Goal: Task Accomplishment & Management: Manage account settings

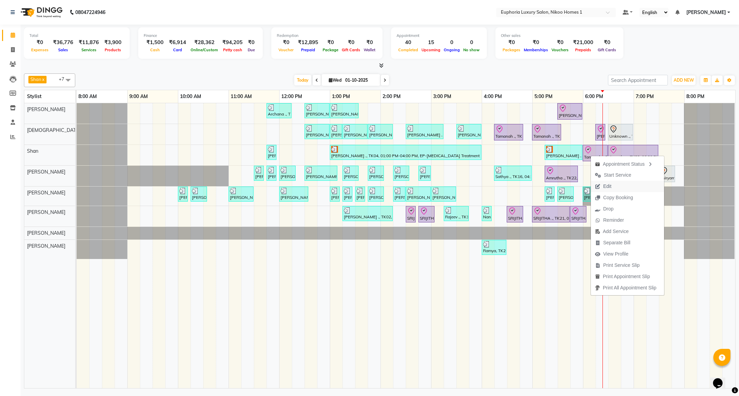
click at [601, 188] on span "Edit" at bounding box center [603, 186] width 25 height 11
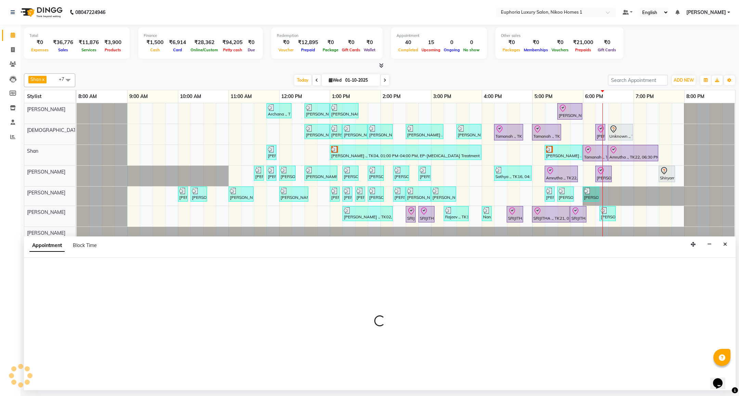
select select "tentative"
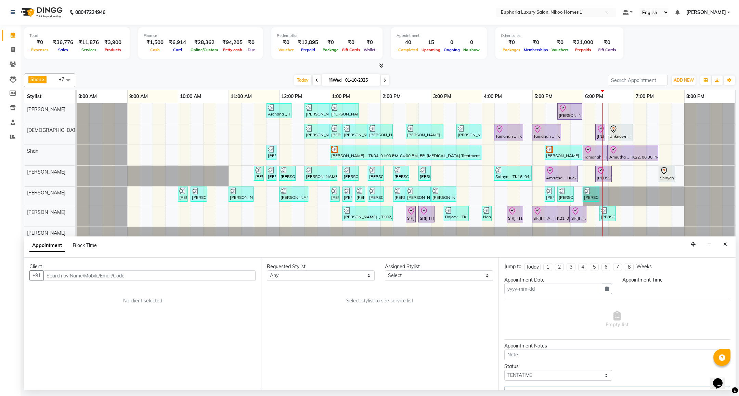
type input "01-10-2025"
select select "92628"
select select "check-in"
select select "975"
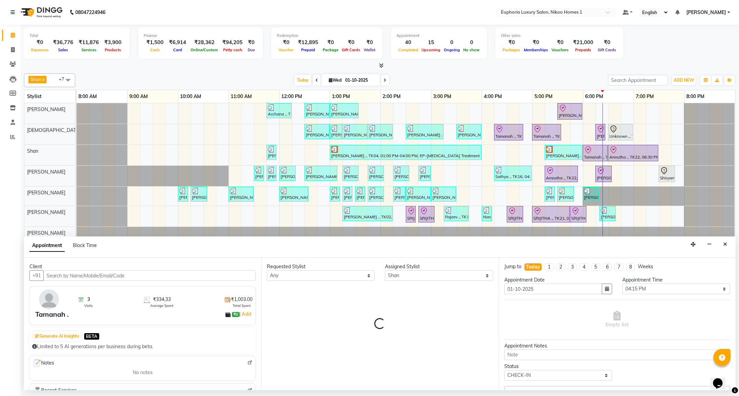
select select "4025"
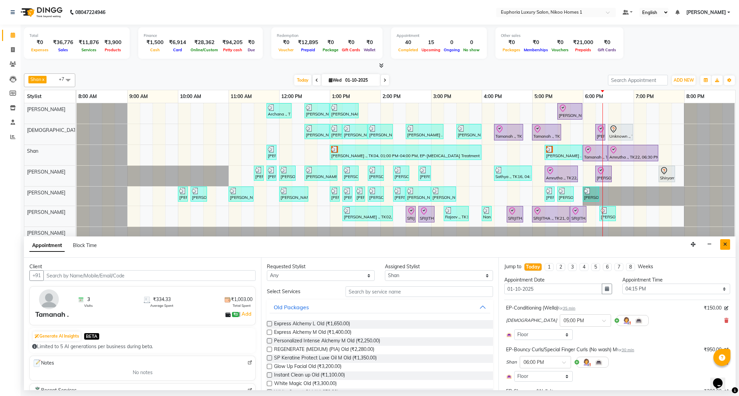
click at [723, 245] on icon "Close" at bounding box center [725, 244] width 4 height 5
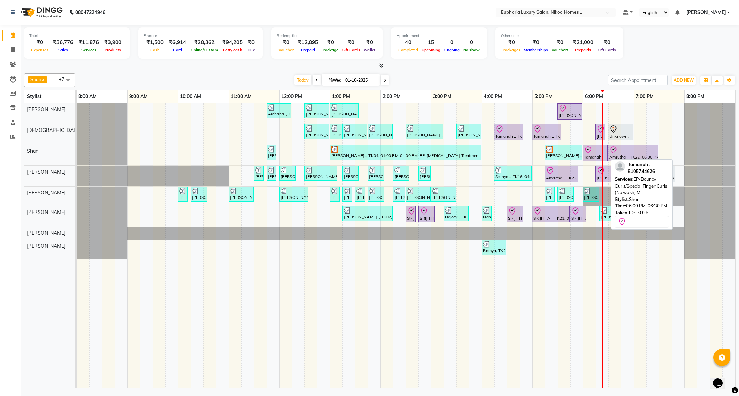
click at [594, 154] on div at bounding box center [595, 150] width 22 height 8
select select "8"
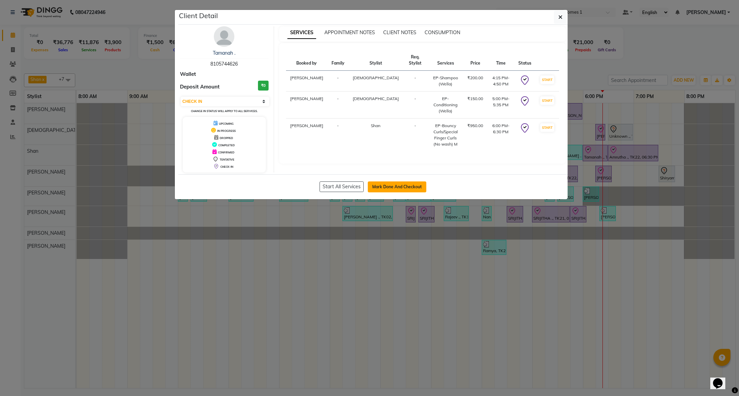
click at [400, 187] on button "Mark Done And Checkout" at bounding box center [397, 187] width 58 height 11
select select "service"
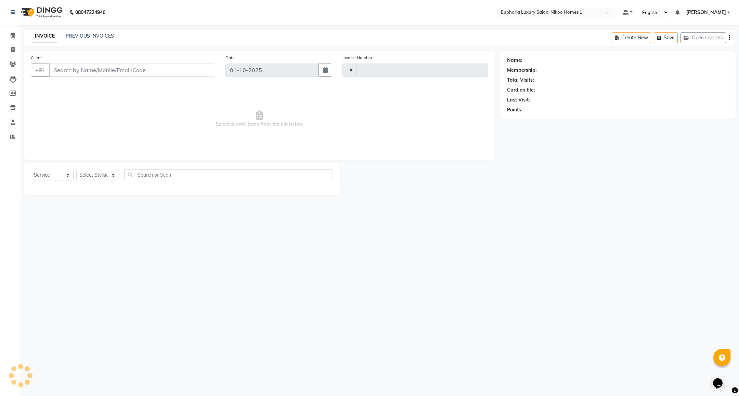
type input "4433"
select select "7987"
type input "81******26"
select select "85373"
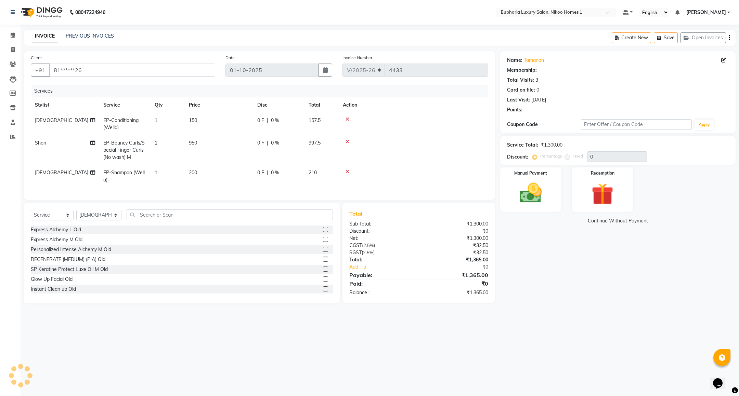
select select "1: Object"
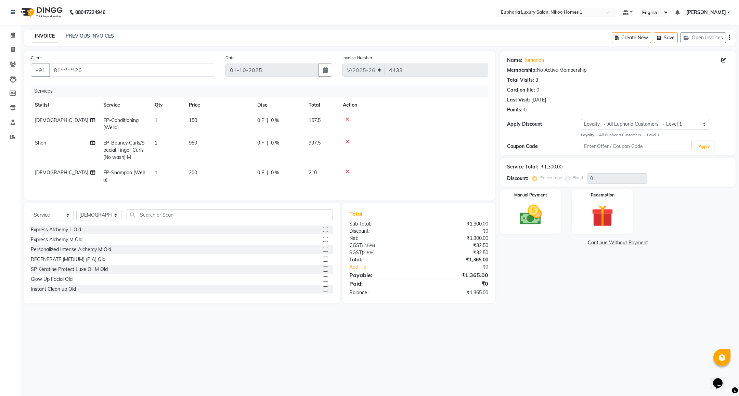
click at [204, 141] on td "950" at bounding box center [219, 150] width 68 height 30
select select "92628"
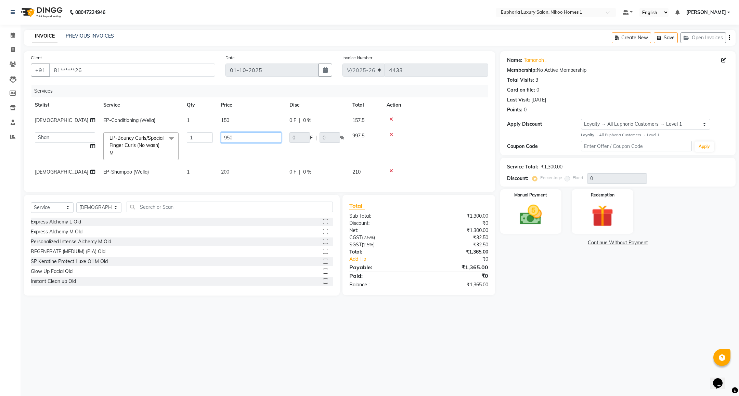
click at [241, 136] on input "950" at bounding box center [251, 137] width 60 height 11
type input "900"
click at [425, 152] on td at bounding box center [435, 146] width 106 height 36
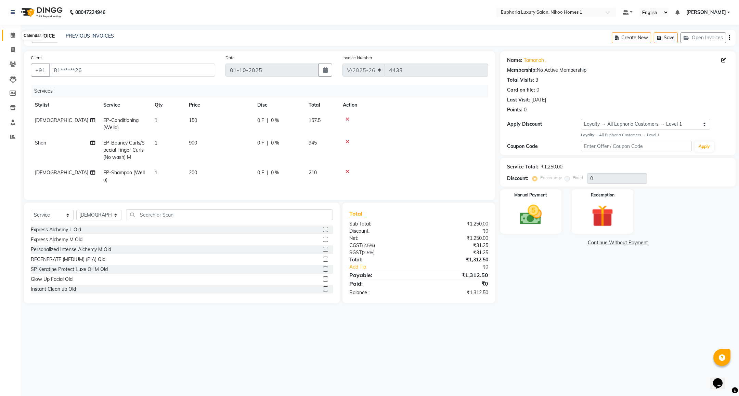
click at [12, 35] on icon at bounding box center [13, 34] width 4 height 5
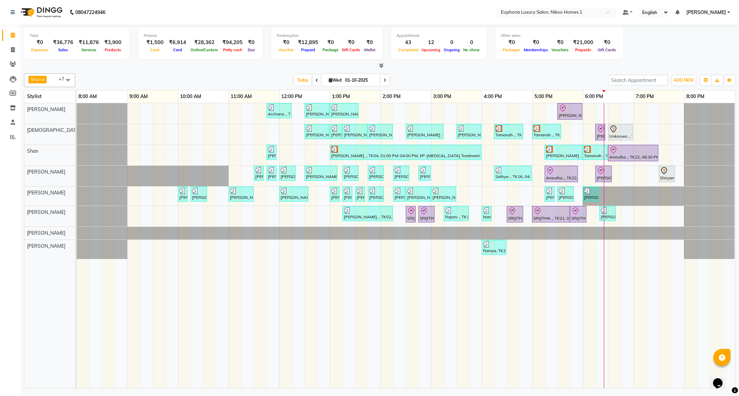
click at [383, 82] on icon at bounding box center [384, 80] width 3 height 4
type input "02-10-2025"
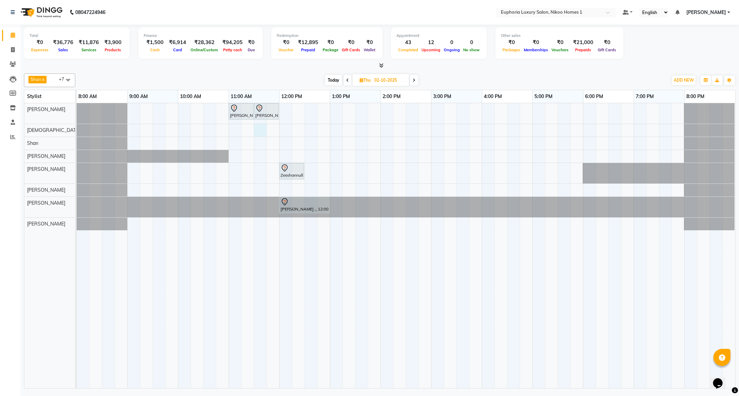
click at [257, 128] on div "Santhosh ., 11:00 AM-11:30 AM, EL-HAIR CUT (Senior Stylist) with hairwash MEN S…" at bounding box center [406, 245] width 658 height 285
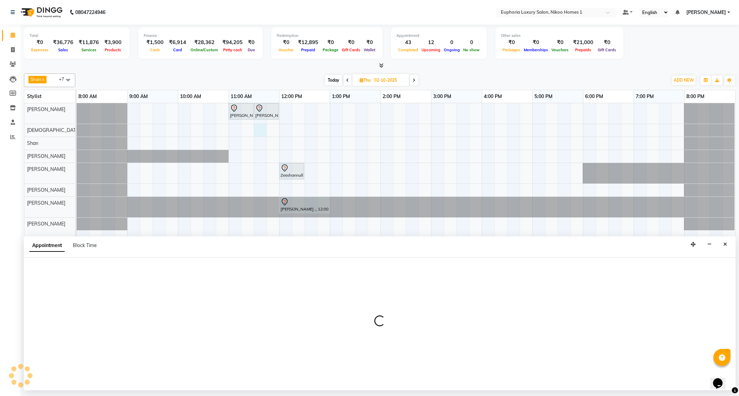
select select "85373"
select select "690"
select select "tentative"
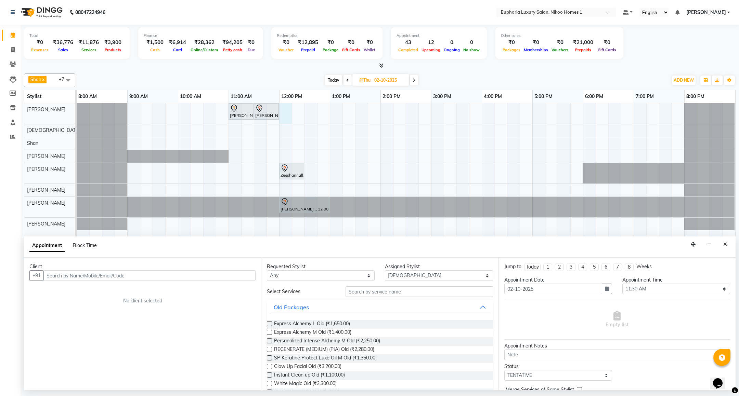
click at [286, 110] on div "Santhosh ., 11:00 AM-11:30 AM, EL-HAIR CUT (Senior Stylist) with hairwash MEN S…" at bounding box center [406, 245] width 658 height 285
click at [395, 273] on select "Select Amrita( suzika) lama Atif Ali Azhar Bhumika Binoy Danish EVA KIPGEN Insh…" at bounding box center [439, 275] width 108 height 11
select select "85468"
click at [385, 271] on select "Select Amrita( suzika) lama Atif Ali Azhar Bhumika Binoy Danish EVA KIPGEN Insh…" at bounding box center [439, 275] width 108 height 11
click at [314, 278] on select "Any Amrita( suzika) lama Atif Ali Azhar Bhumika Binoy Danish EVA KIPGEN Insha p…" at bounding box center [321, 275] width 108 height 11
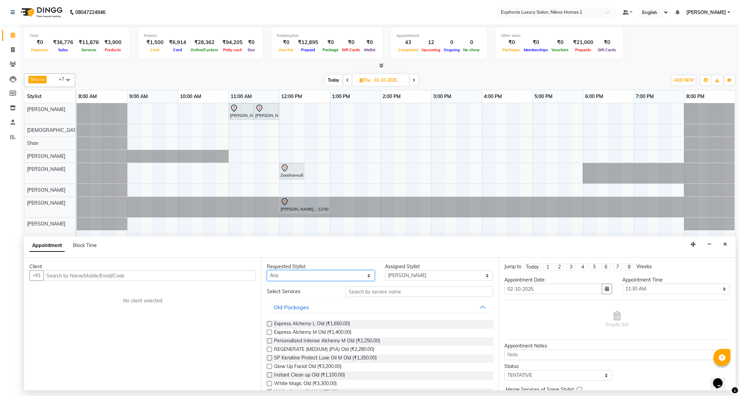
select select "85468"
click at [267, 271] on select "Any Amrita( suzika) lama Atif Ali Azhar Bhumika Binoy Danish EVA KIPGEN Insha p…" at bounding box center [321, 275] width 108 height 11
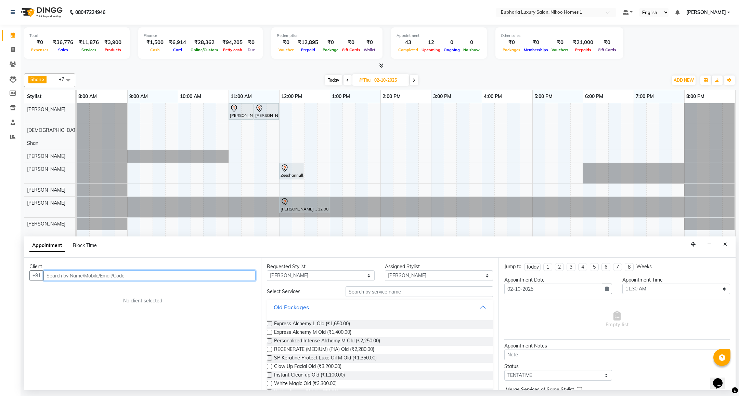
click at [152, 276] on input "text" at bounding box center [149, 275] width 212 height 11
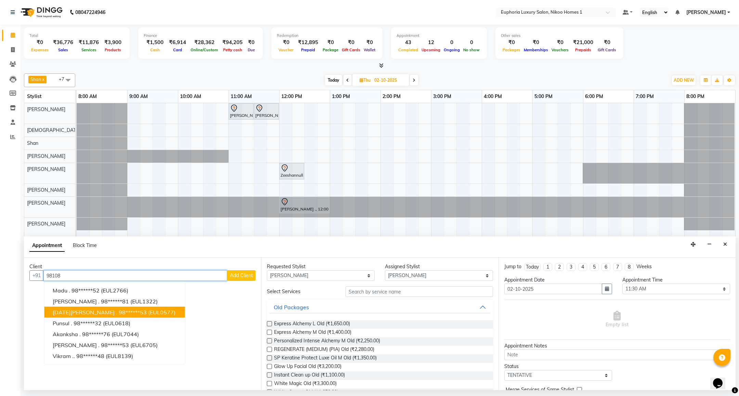
click at [119, 315] on ngb-highlight "98******53" at bounding box center [133, 312] width 28 height 7
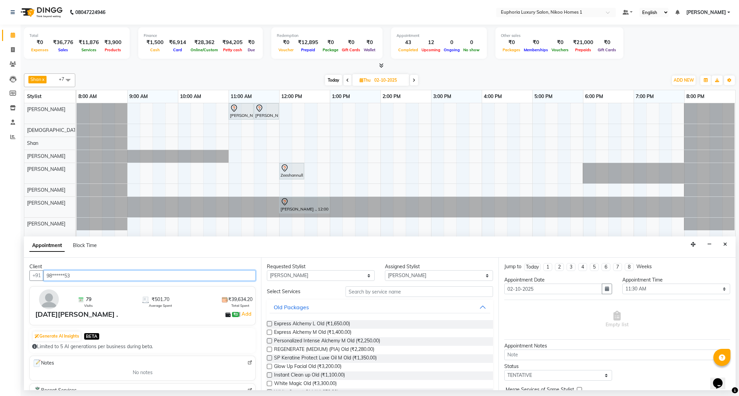
type input "98******53"
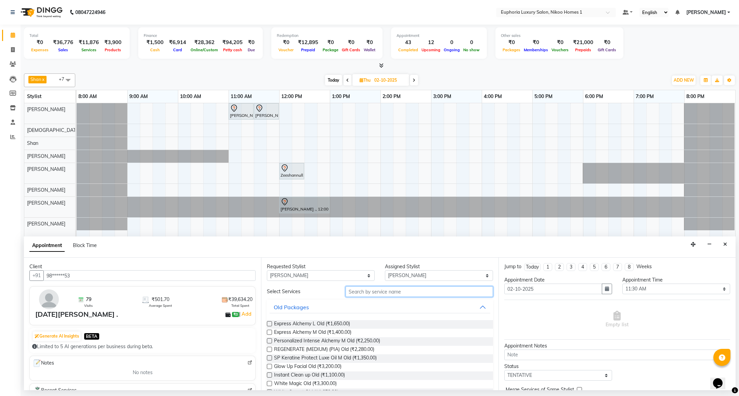
click at [379, 294] on input "text" at bounding box center [418, 292] width 147 height 11
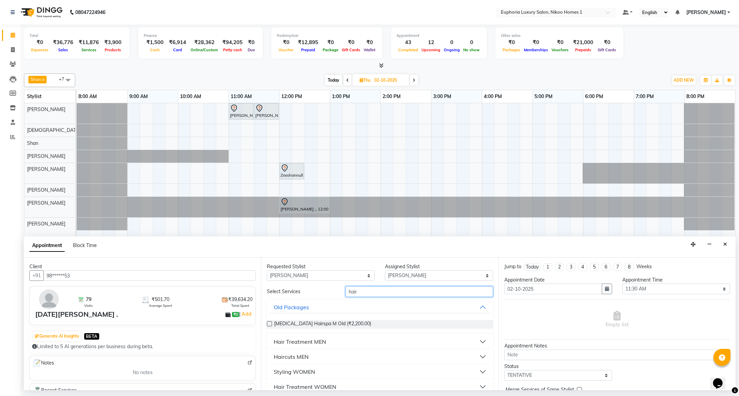
type input "hair"
click at [318, 340] on div "Hair Treatment MEN" at bounding box center [300, 342] width 52 height 8
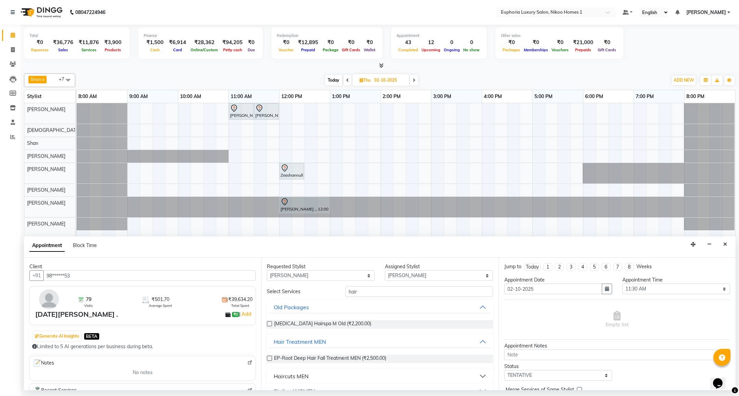
click at [298, 377] on div "Haircuts MEN" at bounding box center [291, 376] width 35 height 8
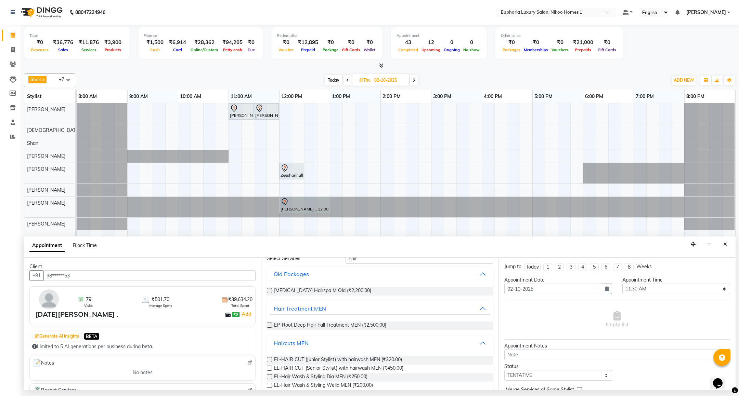
scroll to position [51, 0]
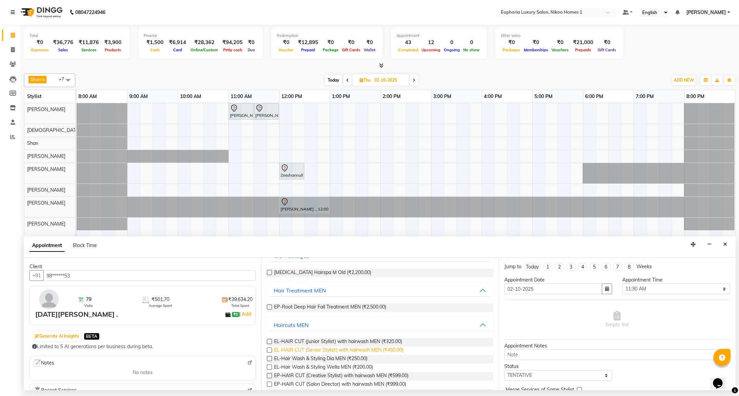
click at [369, 350] on span "EL-HAIR CUT (Senior Stylist) with hairwash MEN (₹450.00)" at bounding box center [338, 351] width 129 height 9
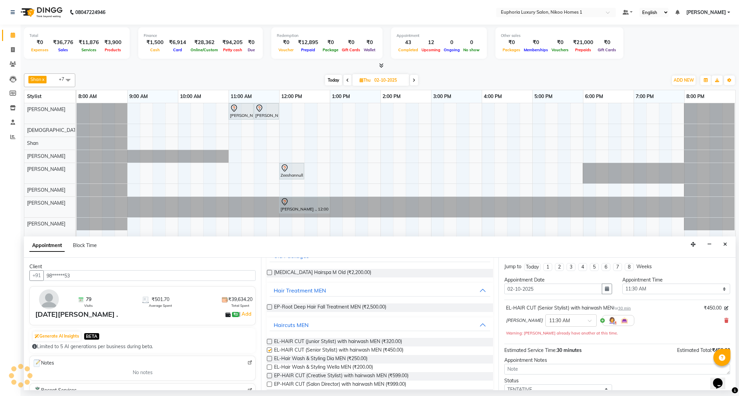
checkbox input "false"
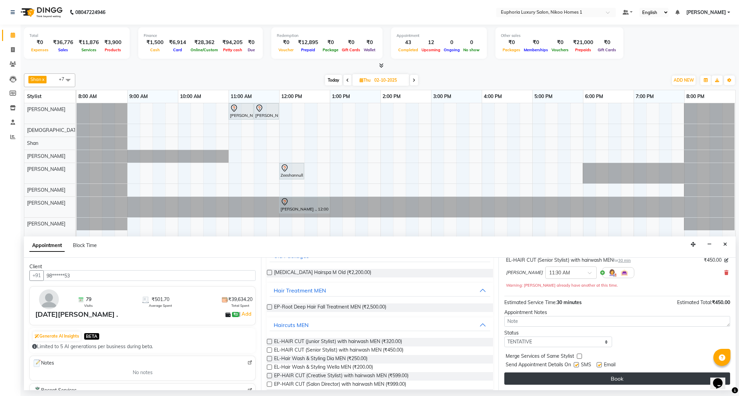
click at [581, 380] on button "Book" at bounding box center [617, 379] width 226 height 12
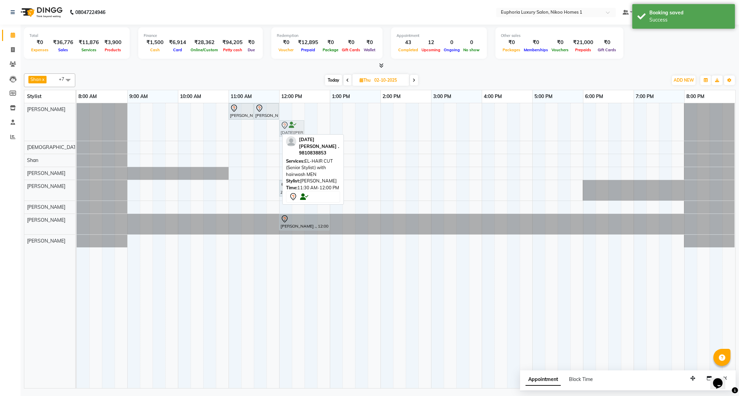
drag, startPoint x: 265, startPoint y: 129, endPoint x: 269, endPoint y: 129, distance: 4.2
click at [77, 129] on div "Santhosh ., 11:00 AM-11:30 AM, EL-HAIR CUT (Senior Stylist) with hairwash MEN S…" at bounding box center [77, 122] width 0 height 38
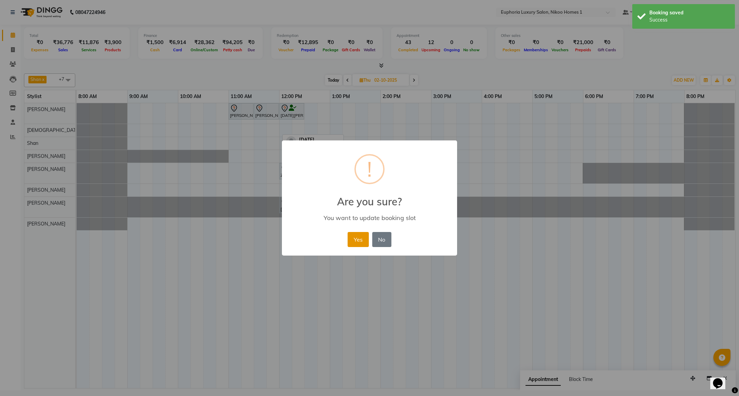
click at [355, 242] on button "Yes" at bounding box center [357, 239] width 21 height 15
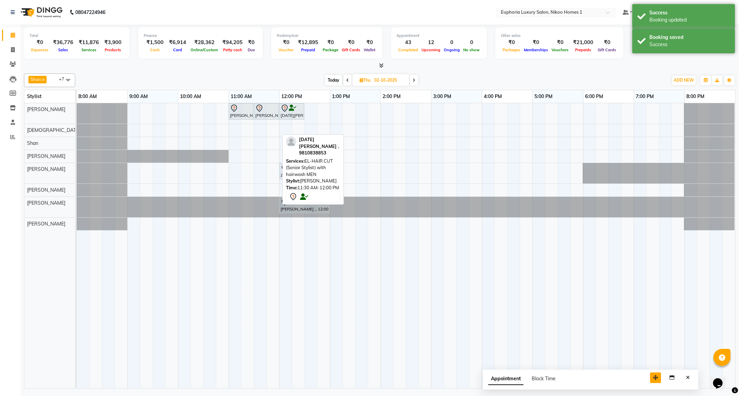
drag, startPoint x: 694, startPoint y: 379, endPoint x: 646, endPoint y: 377, distance: 47.5
click at [653, 377] on icon "button" at bounding box center [655, 377] width 5 height 5
click at [677, 380] on icon "Close" at bounding box center [677, 377] width 4 height 5
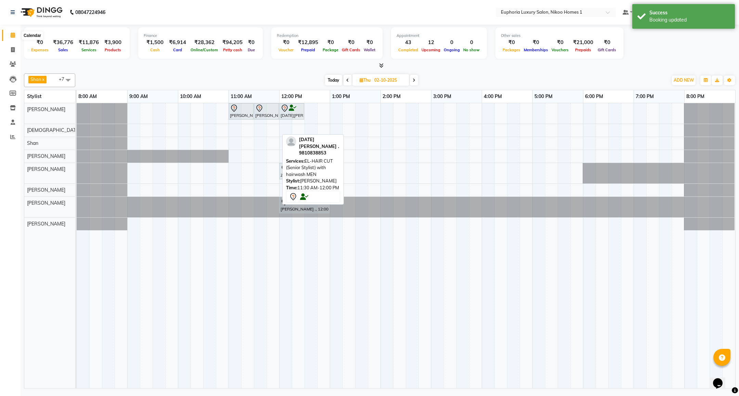
click at [11, 36] on icon at bounding box center [13, 34] width 4 height 5
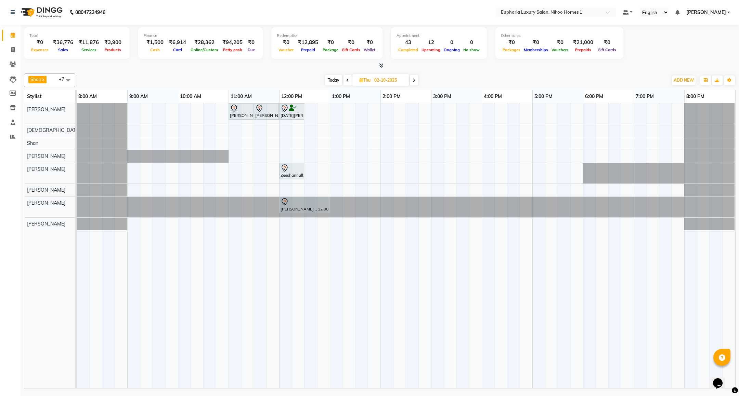
click at [331, 79] on span "Today" at bounding box center [333, 80] width 17 height 11
type input "01-10-2025"
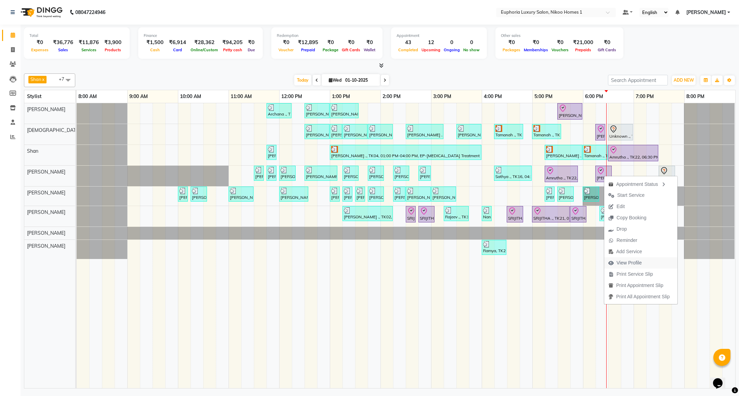
click at [627, 260] on span "View Profile" at bounding box center [628, 263] width 25 height 7
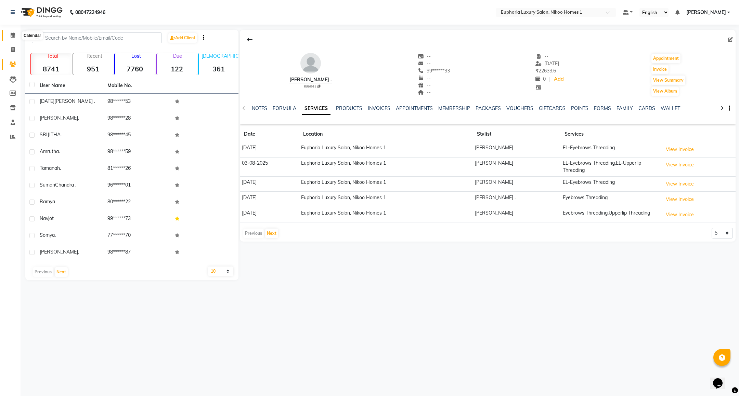
click at [16, 39] on span at bounding box center [13, 35] width 12 height 8
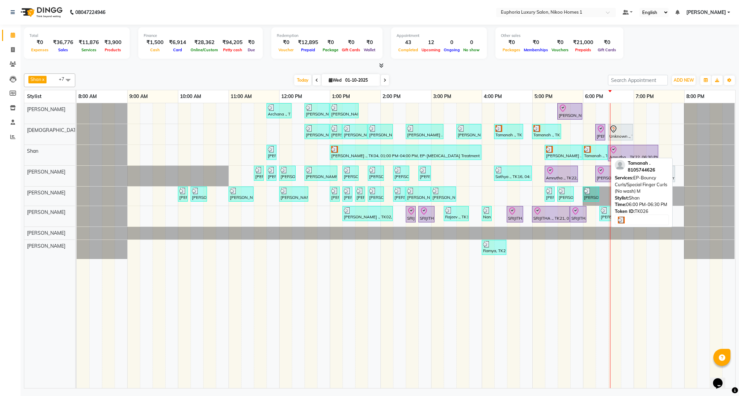
click at [594, 154] on div "Tamanah ., TK26, 06:00 PM-06:30 PM, EP-Bouncy Curls/Special Finger Curls (No wa…" at bounding box center [595, 152] width 24 height 13
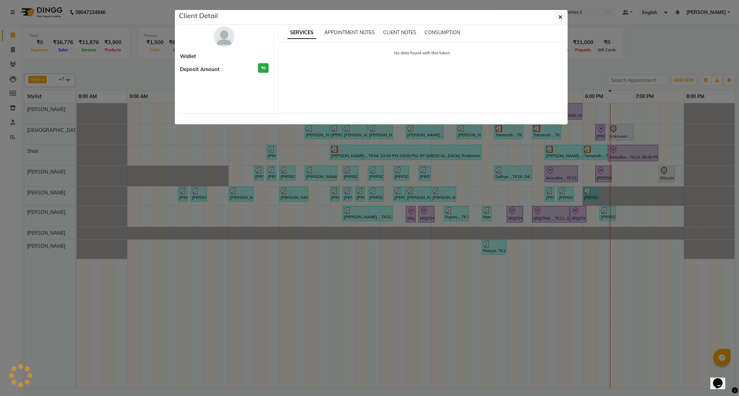
select select "3"
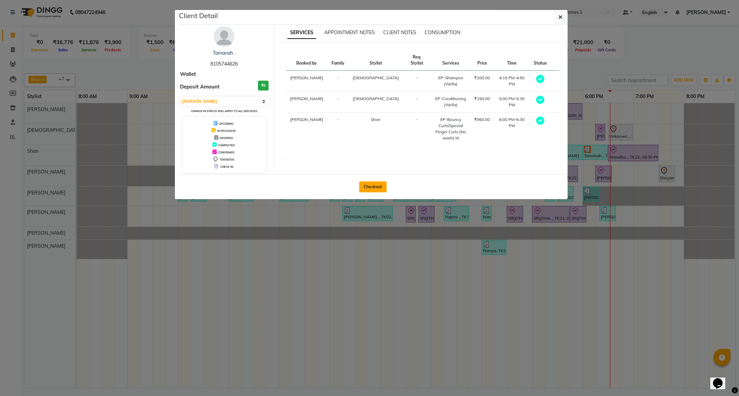
click at [377, 189] on button "Checkout" at bounding box center [372, 187] width 27 height 11
select select "service"
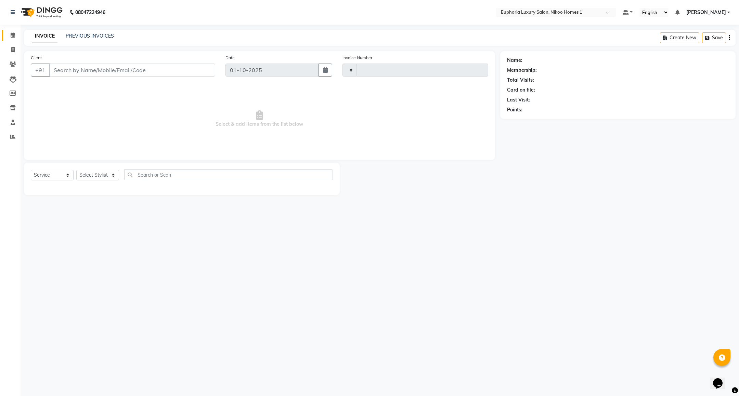
type input "4433"
select select "7987"
type input "81******26"
select select "85373"
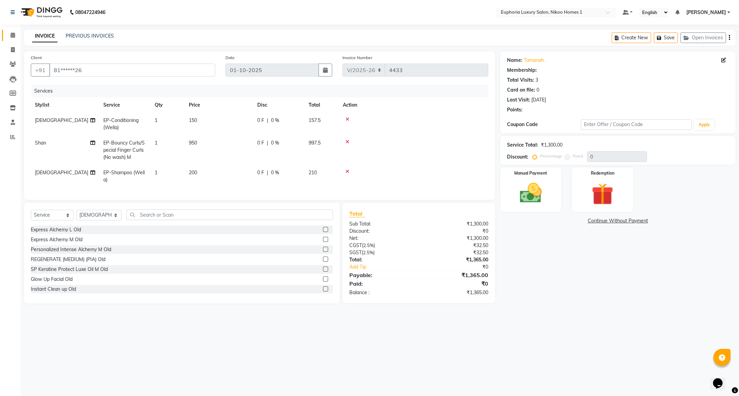
select select "1: Object"
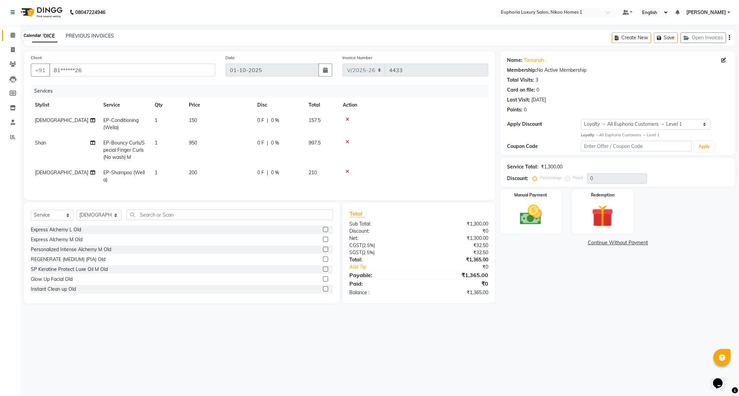
click at [10, 35] on span at bounding box center [13, 35] width 12 height 8
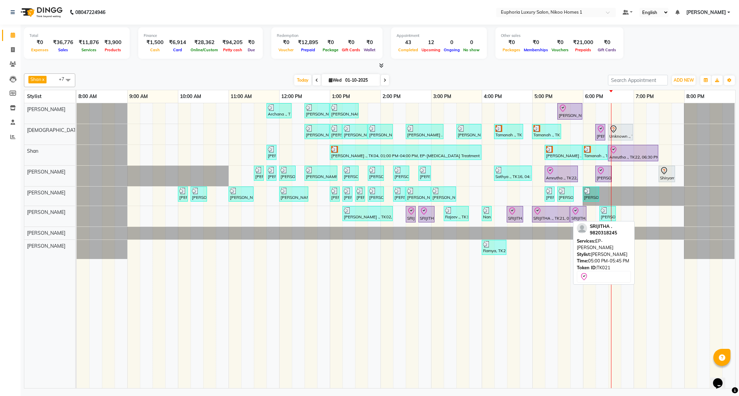
click at [543, 211] on div at bounding box center [550, 211] width 35 height 8
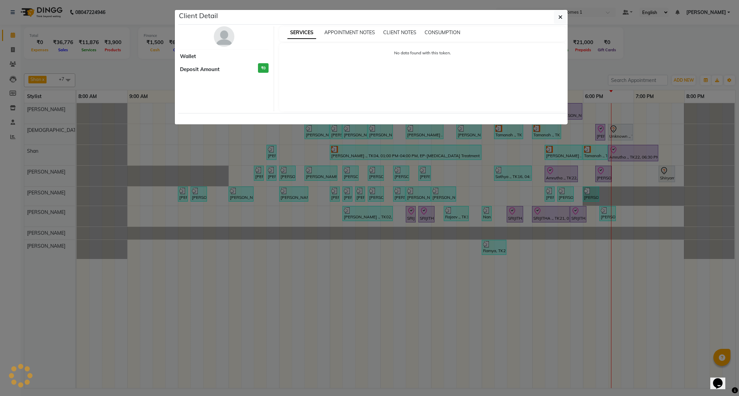
select select "8"
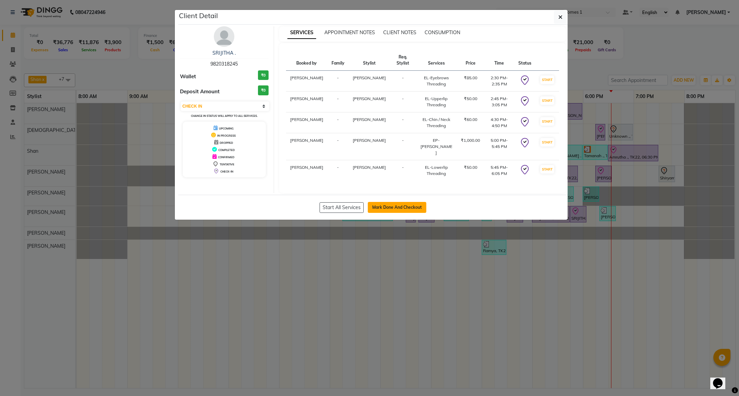
click at [383, 202] on button "Mark Done And Checkout" at bounding box center [397, 207] width 58 height 11
select select "7987"
select select "service"
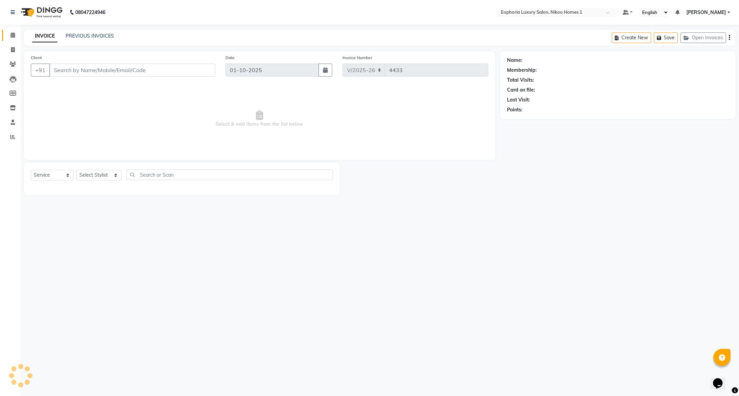
type input "98******45"
select select "86001"
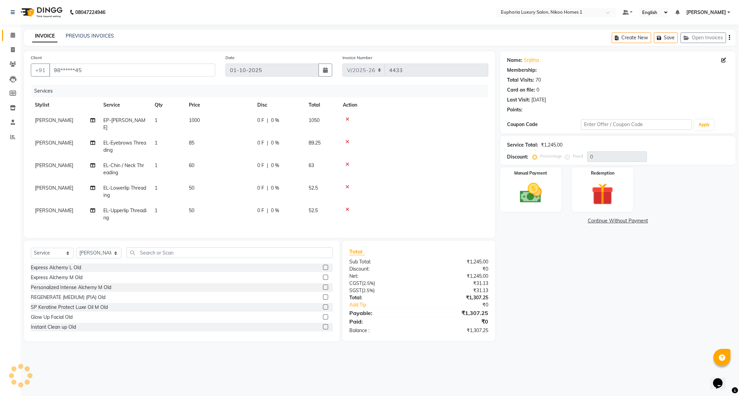
select select "1: Object"
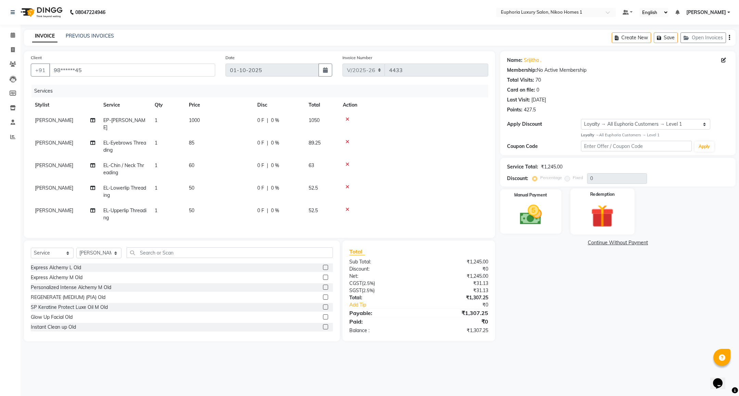
click at [607, 215] on img at bounding box center [602, 216] width 37 height 28
click at [535, 211] on img at bounding box center [530, 215] width 37 height 26
click at [554, 243] on span "UPI" at bounding box center [554, 243] width 11 height 8
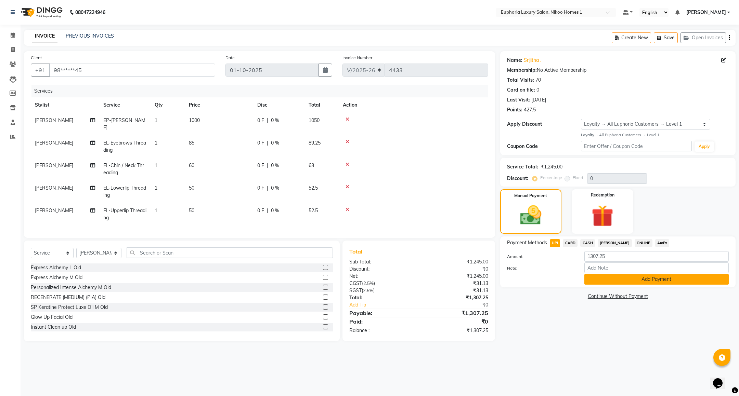
click at [639, 275] on button "Add Payment" at bounding box center [656, 279] width 144 height 11
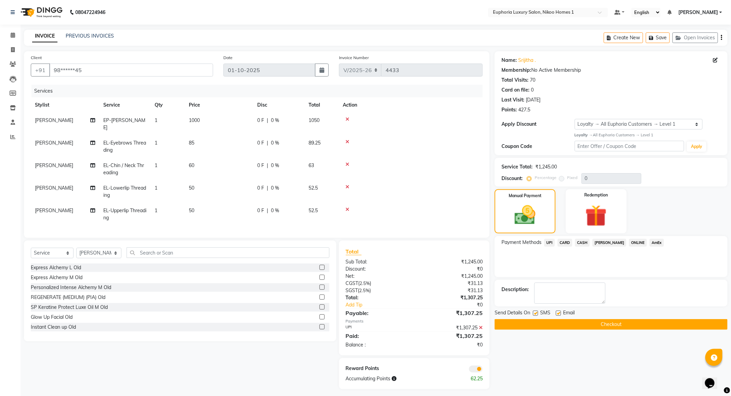
click at [592, 328] on button "Checkout" at bounding box center [610, 324] width 233 height 11
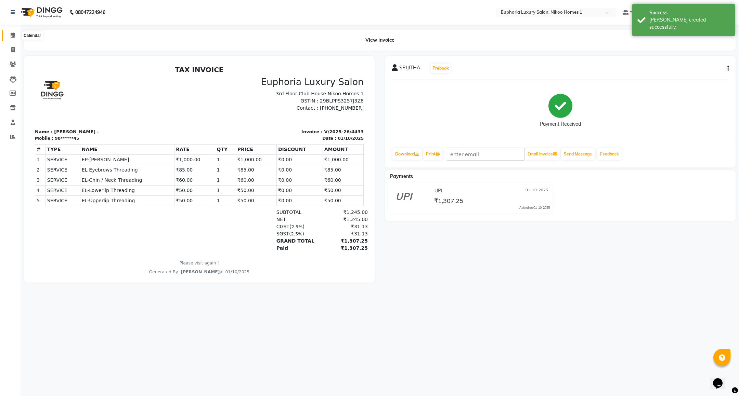
click at [17, 31] on link "Calendar" at bounding box center [10, 35] width 16 height 11
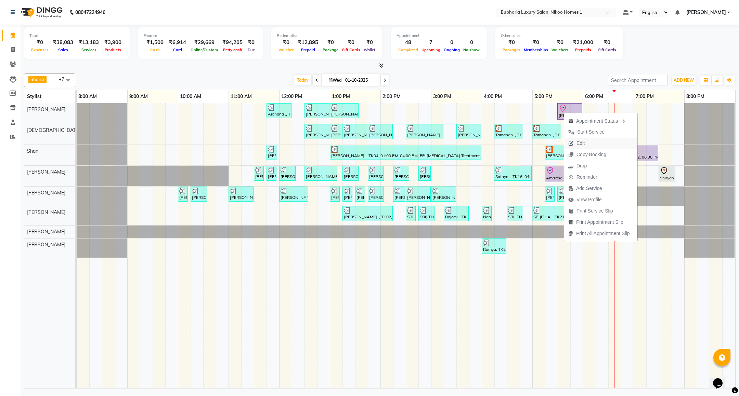
click at [576, 142] on span "Edit" at bounding box center [580, 143] width 8 height 7
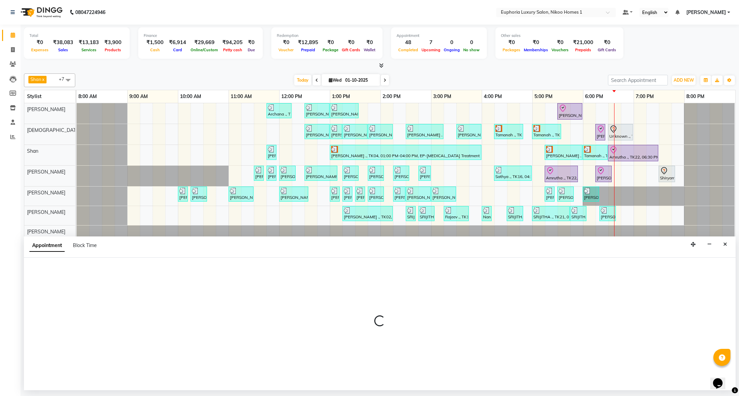
select select "check-in"
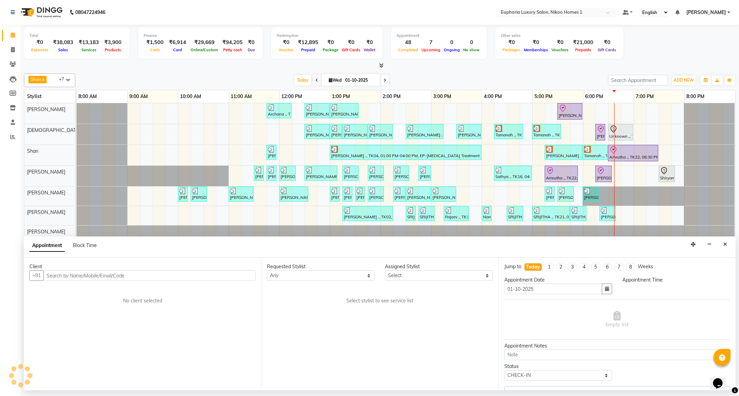
select select "85468"
select select "1050"
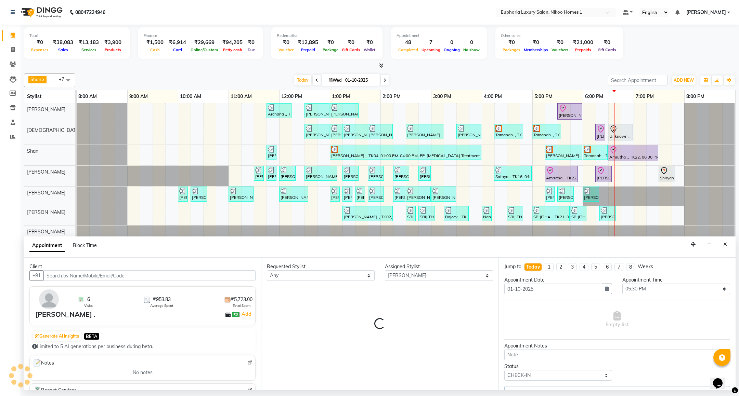
select select "4025"
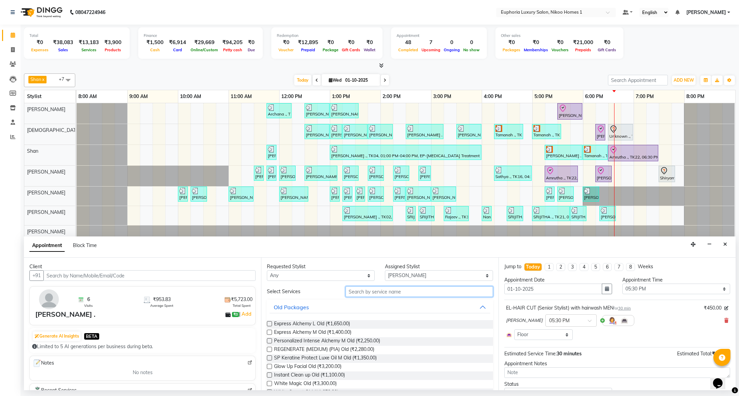
click at [386, 294] on input "text" at bounding box center [418, 292] width 147 height 11
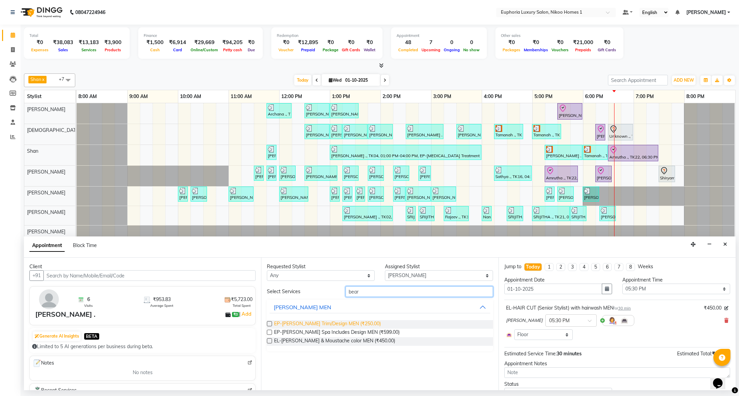
type input "bear"
click at [340, 325] on span "EP-[PERSON_NAME] Trim/Design MEN (₹250.00)" at bounding box center [327, 324] width 107 height 9
checkbox input "false"
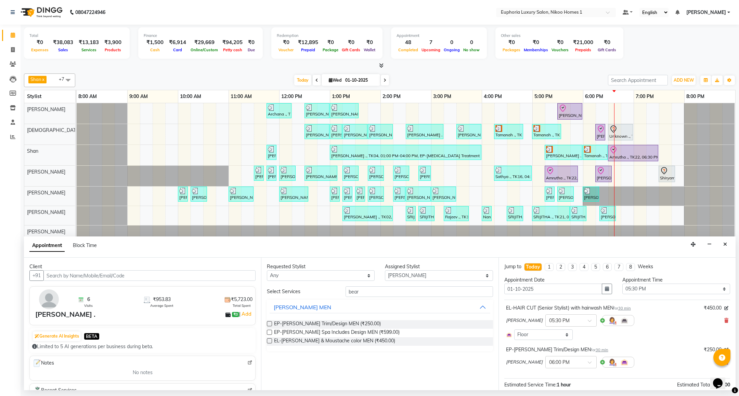
scroll to position [64, 0]
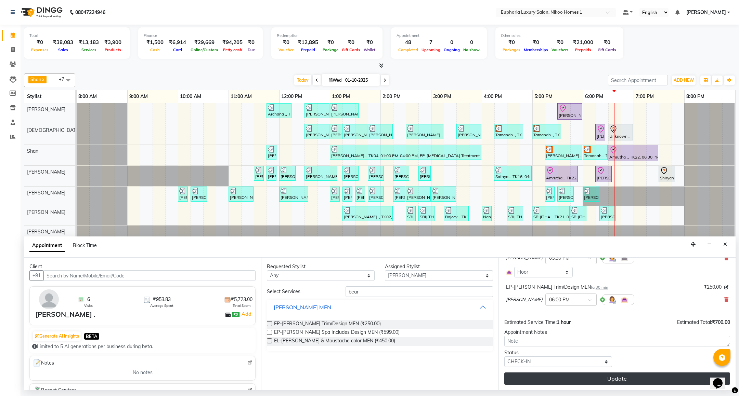
click at [611, 384] on button "Update" at bounding box center [617, 379] width 226 height 12
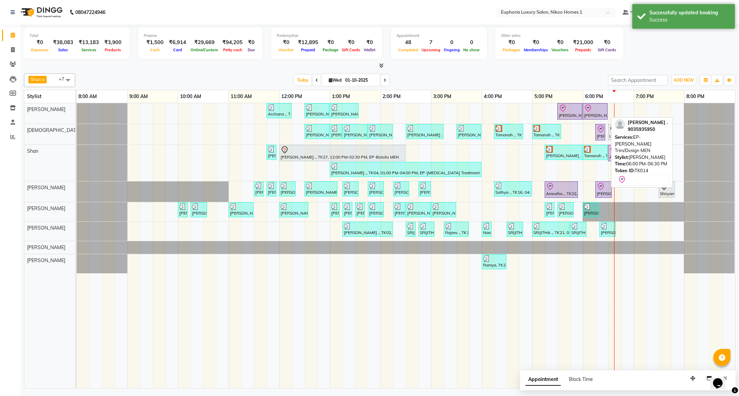
click at [593, 115] on div "[PERSON_NAME] ., TK14, 06:00 PM-06:30 PM, EP-[PERSON_NAME] Trim/Design MEN" at bounding box center [595, 111] width 24 height 14
select select "8"
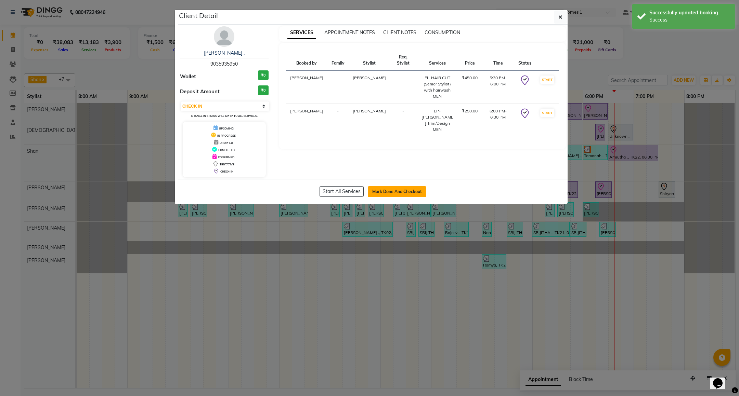
click at [388, 189] on button "Mark Done And Checkout" at bounding box center [397, 191] width 58 height 11
select select "service"
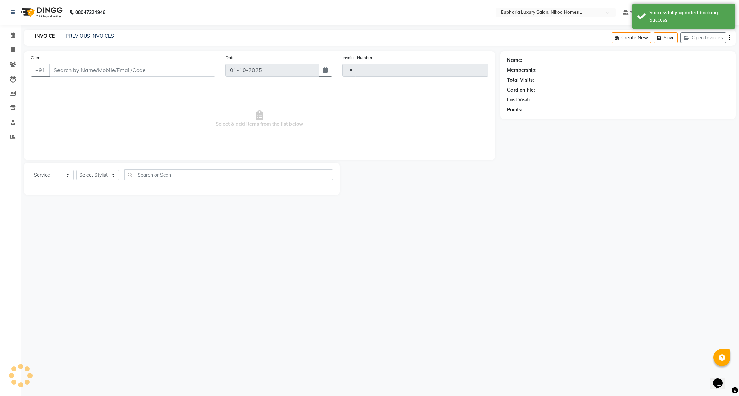
type input "4435"
select select "7987"
type input "90******50"
select select "85468"
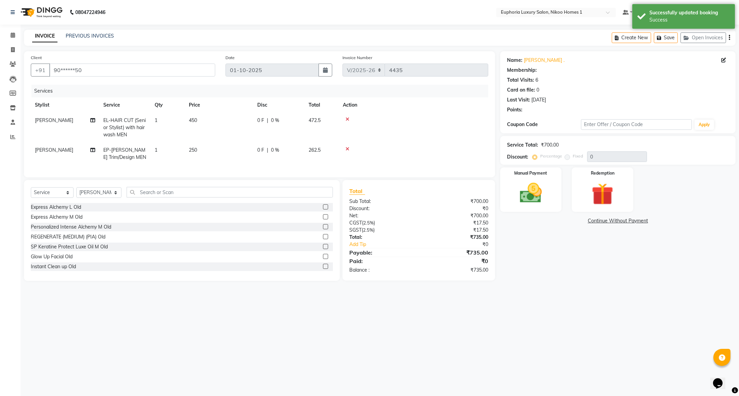
select select "1: Object"
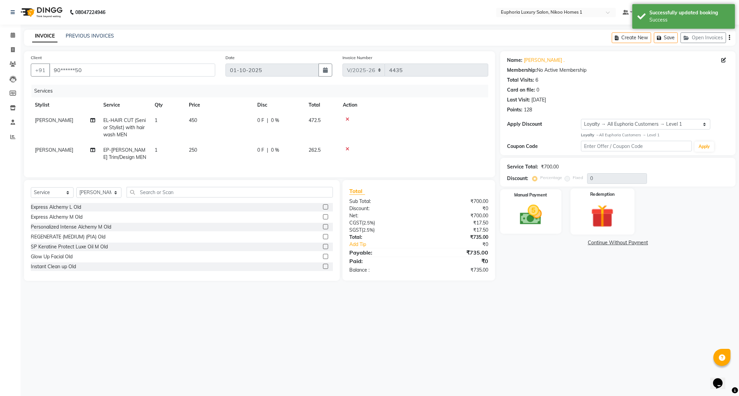
click at [605, 214] on img at bounding box center [602, 216] width 37 height 28
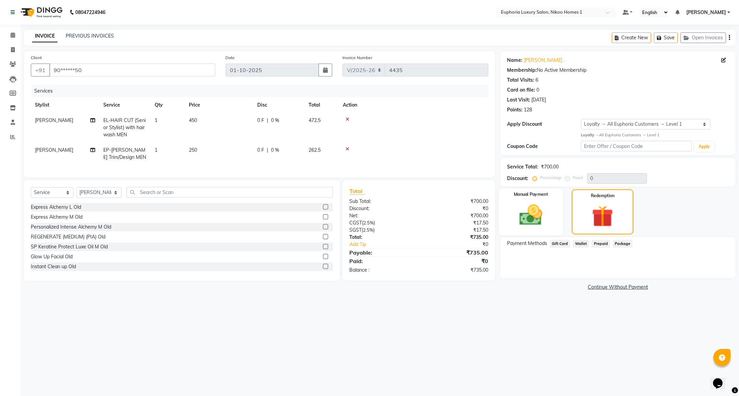
click at [535, 207] on img at bounding box center [530, 215] width 37 height 26
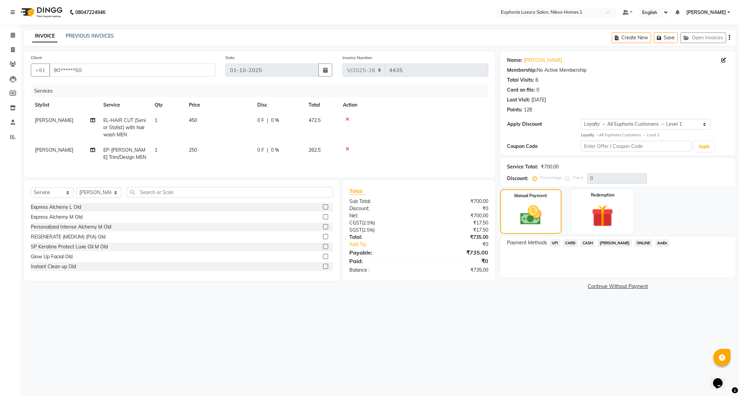
click at [554, 243] on span "UPI" at bounding box center [554, 243] width 11 height 8
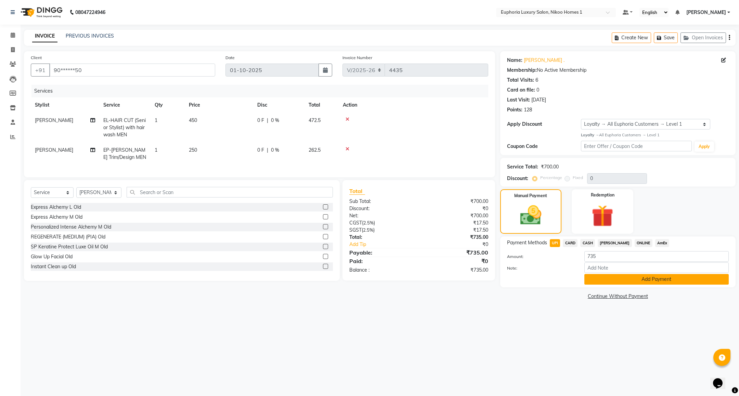
click at [600, 282] on button "Add Payment" at bounding box center [656, 279] width 144 height 11
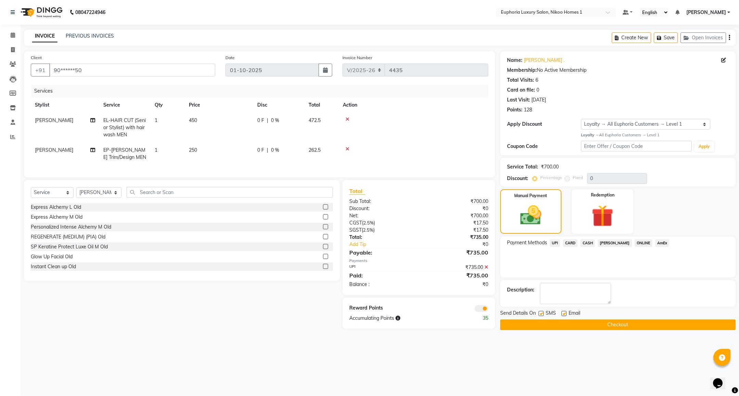
click at [577, 324] on button "Checkout" at bounding box center [617, 325] width 235 height 11
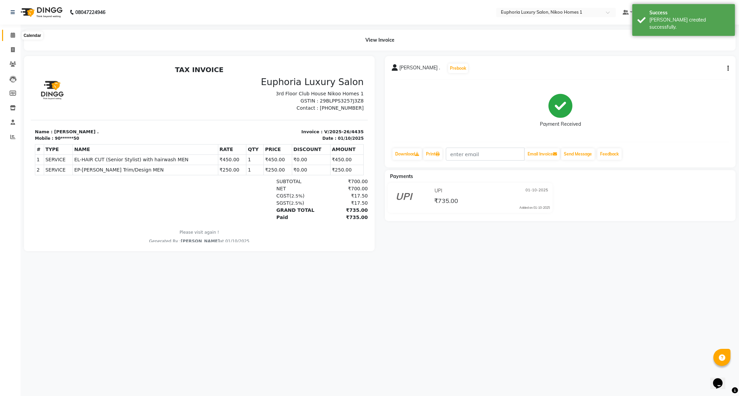
click at [12, 37] on icon at bounding box center [13, 34] width 4 height 5
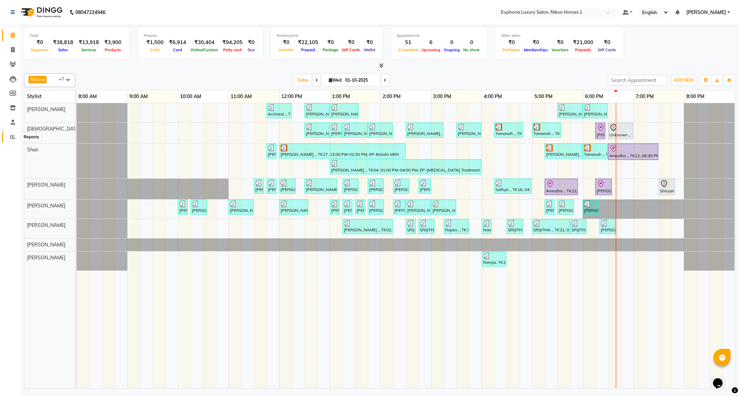
click at [9, 134] on span at bounding box center [13, 137] width 12 height 8
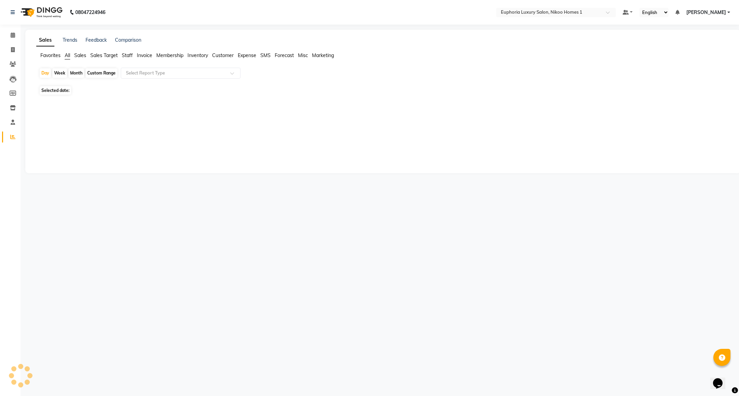
click at [96, 73] on div "Custom Range" at bounding box center [101, 73] width 32 height 10
select select "10"
select select "2025"
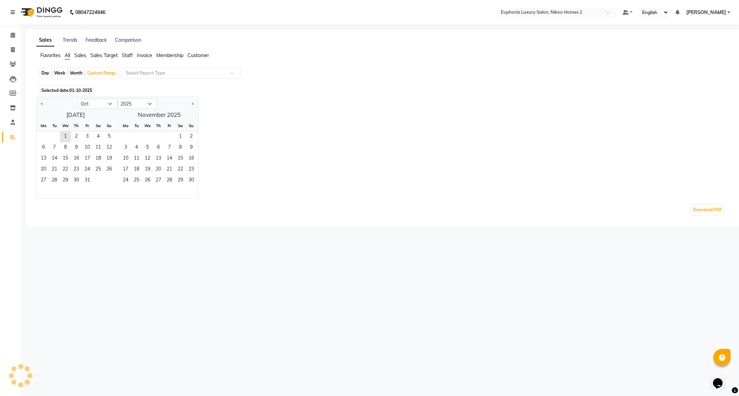
click at [39, 204] on div "Download PDF" at bounding box center [381, 209] width 685 height 11
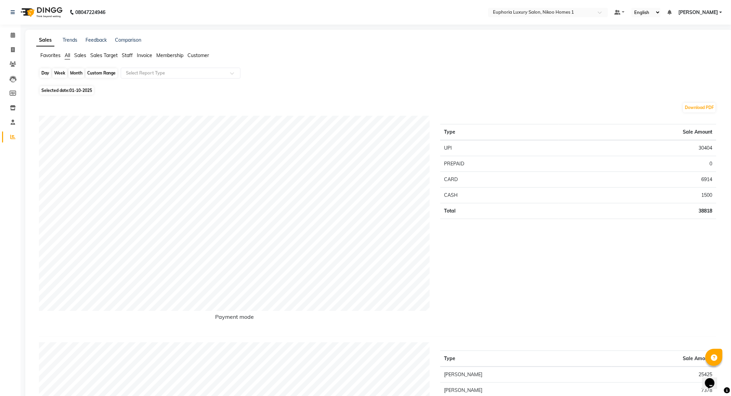
click at [90, 74] on div "Custom Range" at bounding box center [101, 73] width 32 height 10
select select "10"
select select "2025"
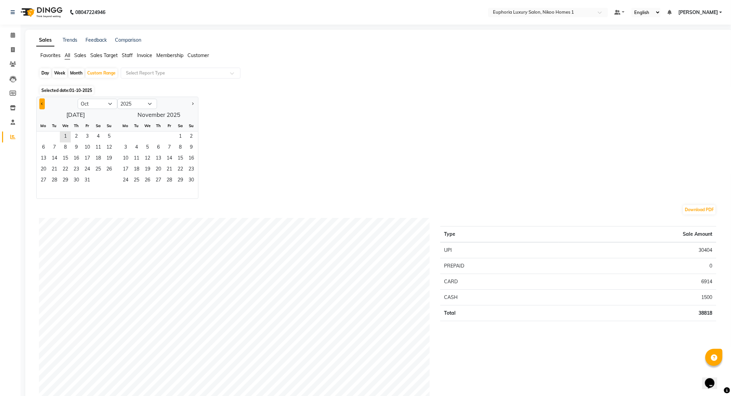
click at [40, 103] on button "Previous month" at bounding box center [41, 103] width 5 height 11
select select "9"
click at [46, 134] on span "1" at bounding box center [43, 137] width 11 height 11
click at [58, 183] on span "30" at bounding box center [54, 180] width 11 height 11
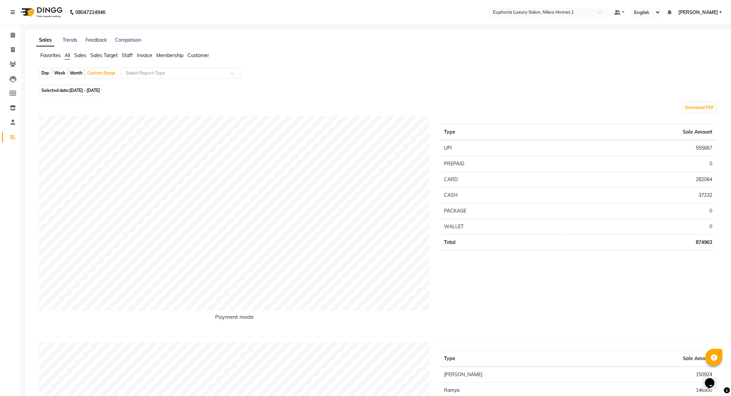
click at [128, 53] on span "Staff" at bounding box center [127, 55] width 11 height 6
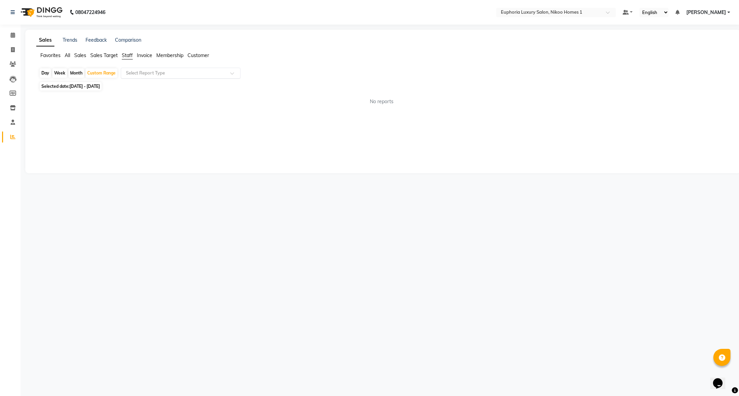
click at [148, 72] on input "text" at bounding box center [173, 73] width 98 height 7
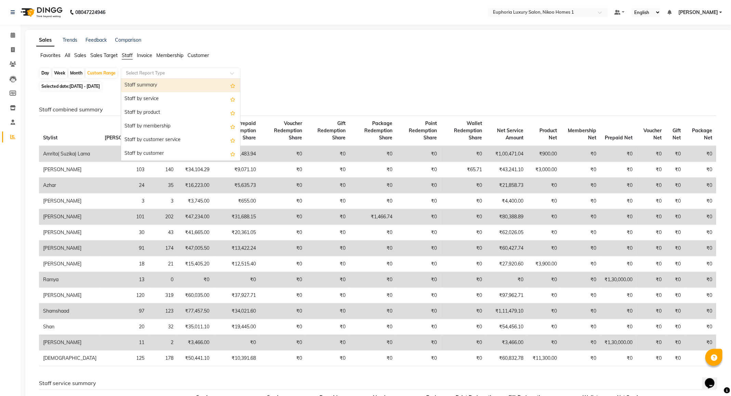
click at [149, 90] on div "Staff summary" at bounding box center [180, 86] width 119 height 14
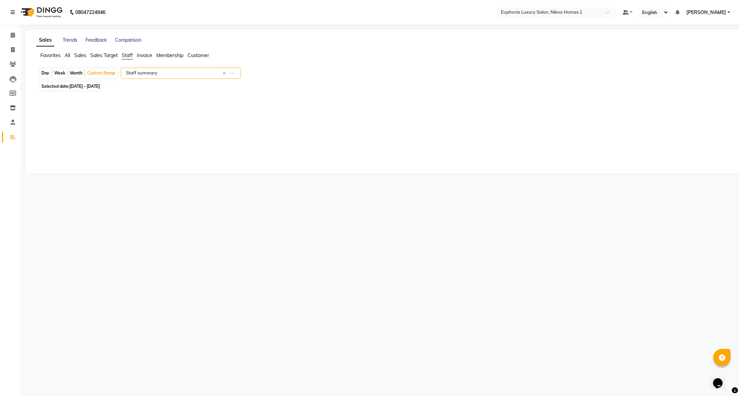
select select "full_report"
select select "csv"
click at [16, 38] on span at bounding box center [13, 35] width 12 height 8
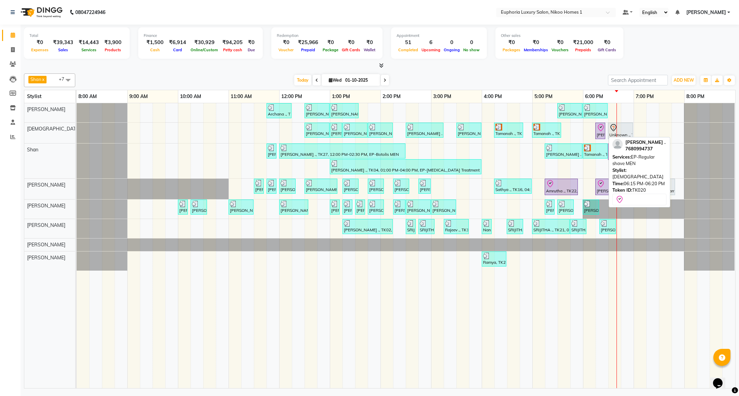
click at [596, 132] on icon at bounding box center [600, 128] width 8 height 8
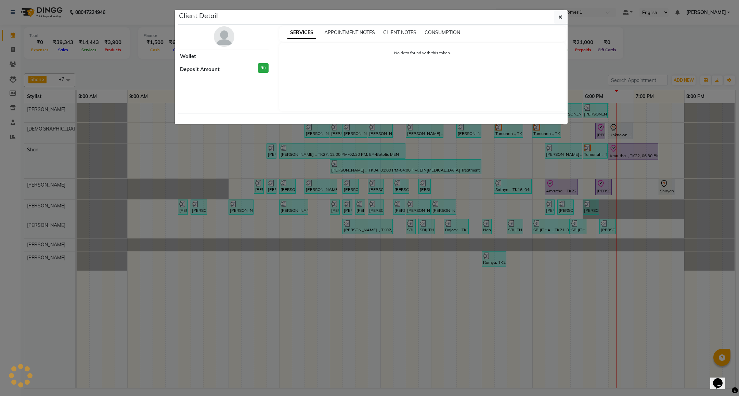
select select "8"
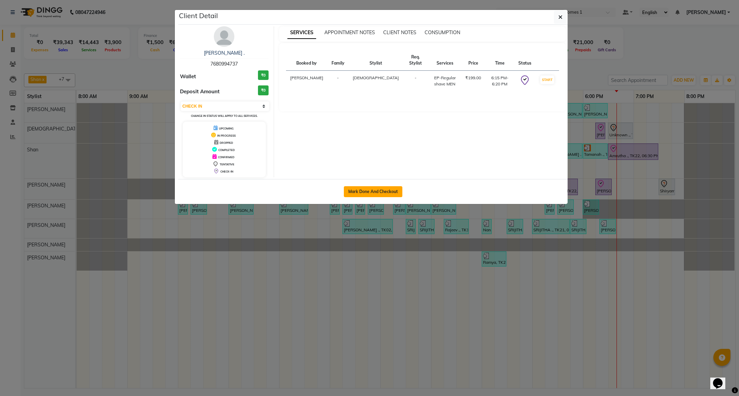
click at [378, 195] on button "Mark Done And Checkout" at bounding box center [373, 191] width 58 height 11
select select "7987"
select select "service"
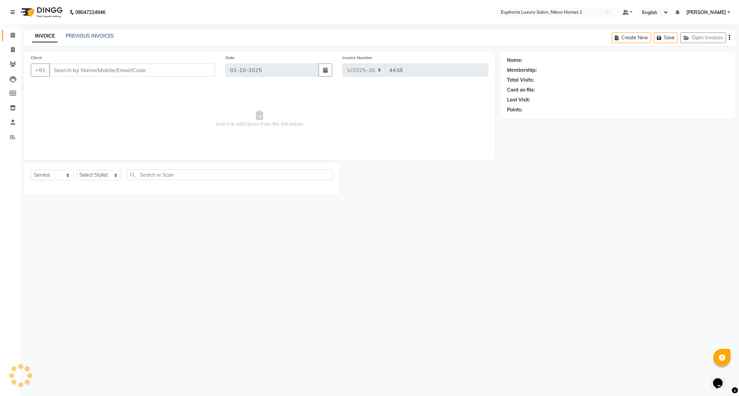
type input "76******37"
select select "85373"
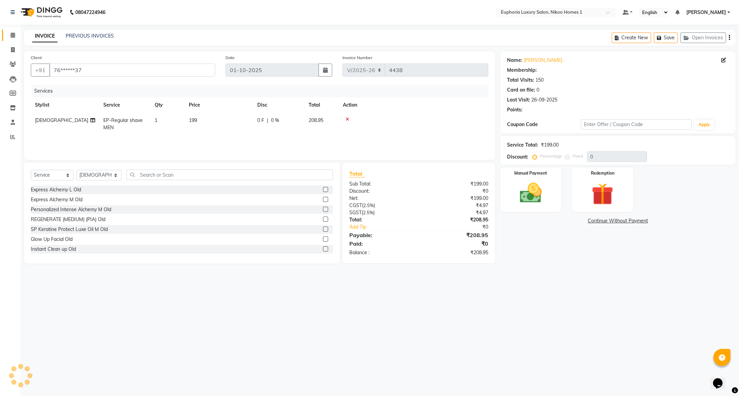
select select "1: Object"
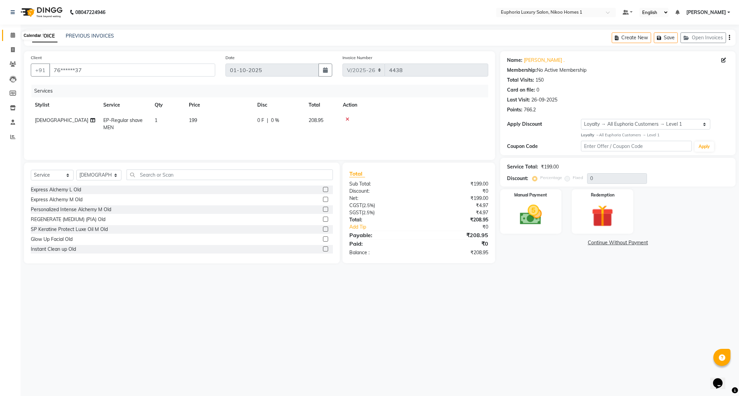
click at [14, 33] on icon at bounding box center [13, 34] width 4 height 5
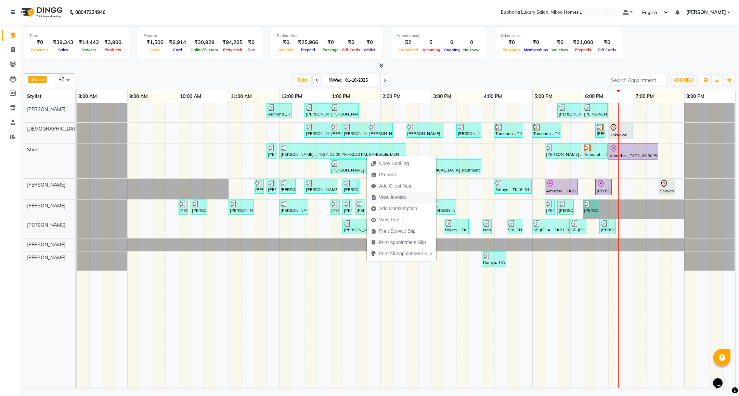
click at [390, 196] on span "View Invoice" at bounding box center [392, 197] width 27 height 7
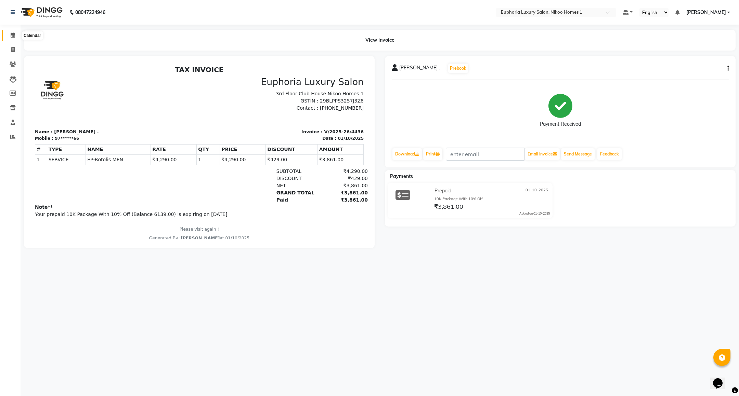
click at [9, 33] on span at bounding box center [13, 35] width 12 height 8
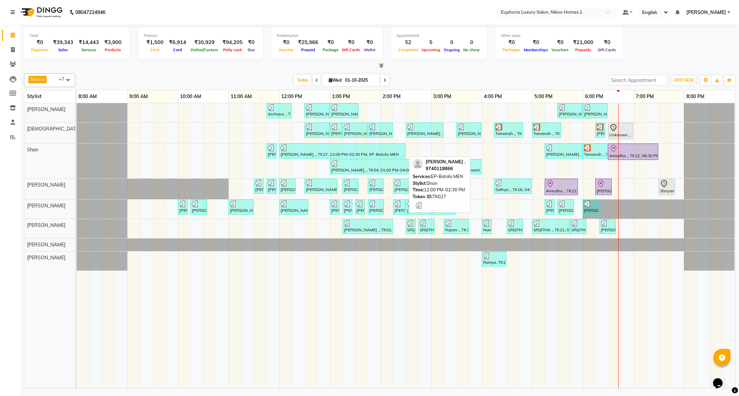
click at [337, 150] on div at bounding box center [341, 148] width 123 height 7
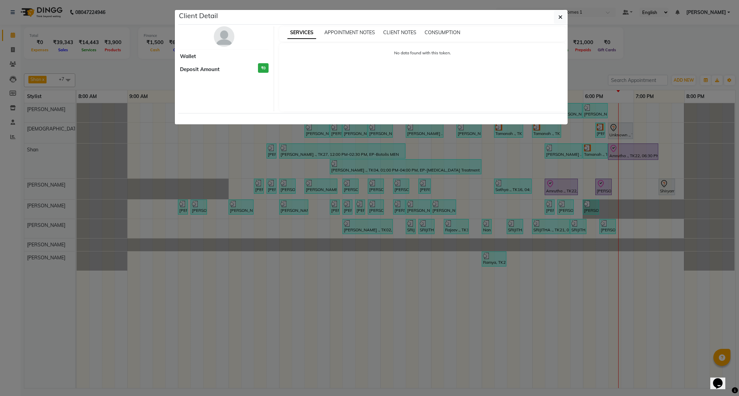
select select "3"
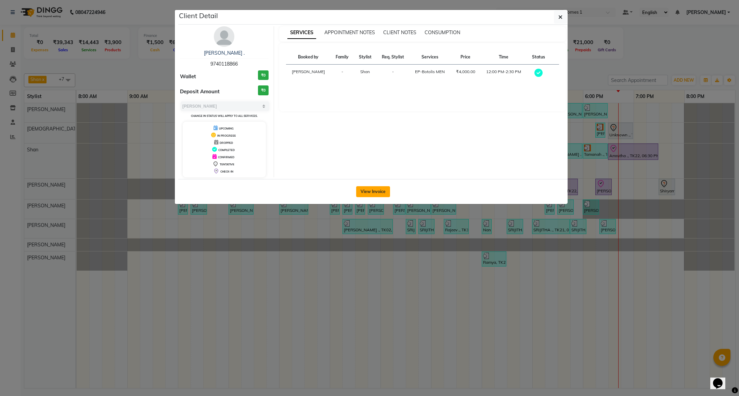
click at [375, 194] on button "View Invoice" at bounding box center [373, 191] width 34 height 11
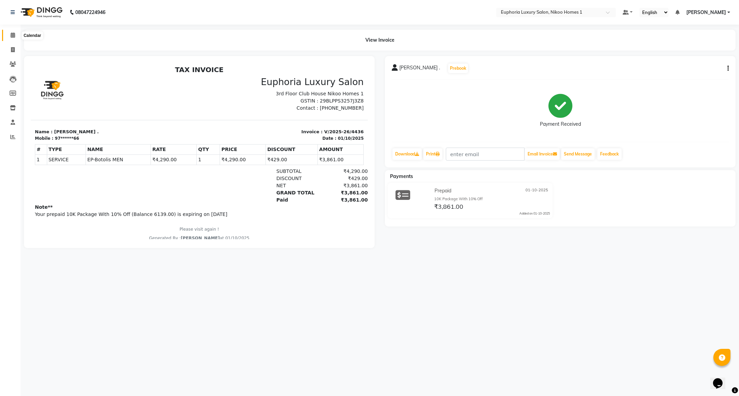
click at [10, 35] on span at bounding box center [13, 35] width 12 height 8
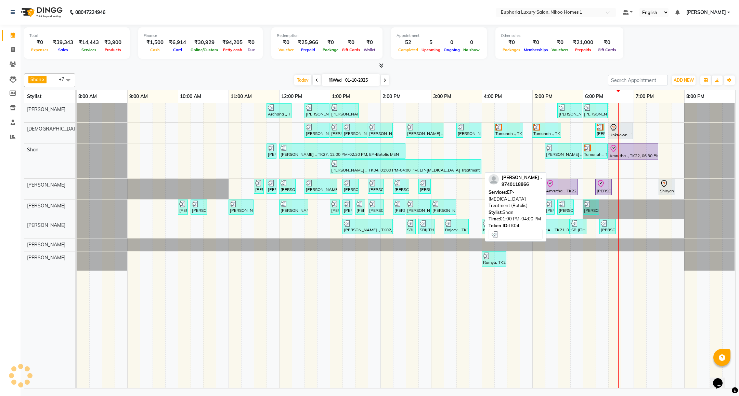
click at [353, 167] on div at bounding box center [405, 163] width 149 height 7
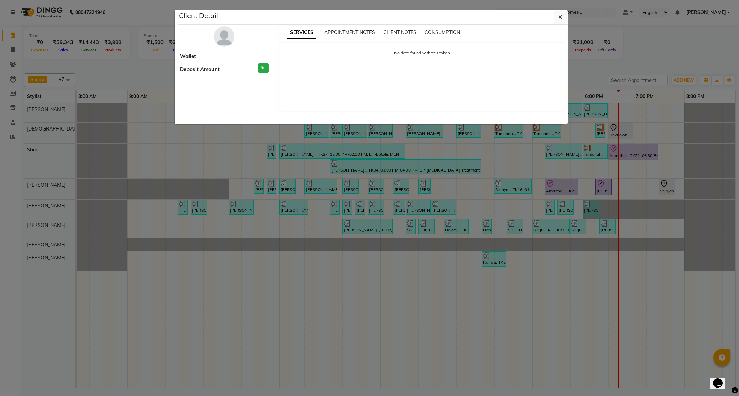
select select "3"
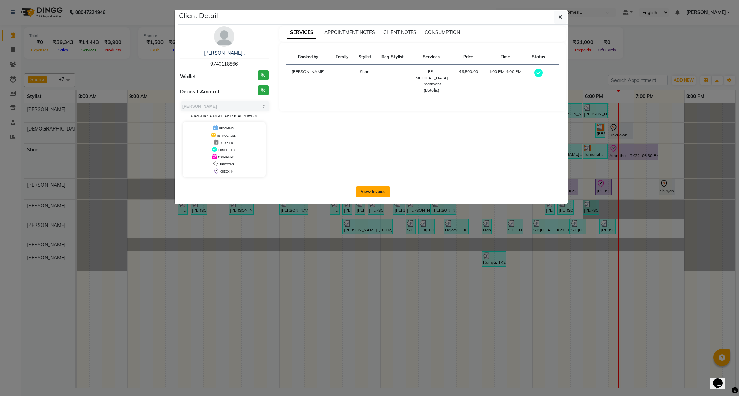
click at [372, 191] on button "View Invoice" at bounding box center [373, 191] width 34 height 11
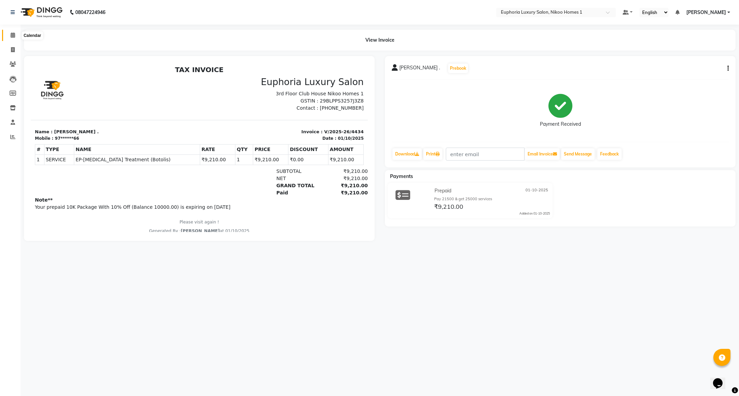
click at [9, 33] on span at bounding box center [13, 35] width 12 height 8
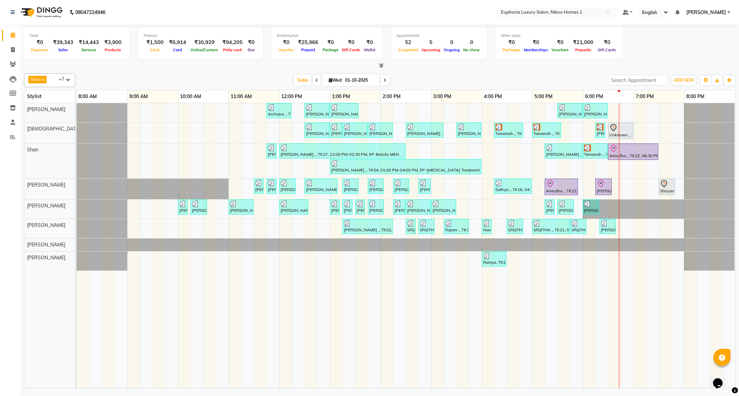
click at [32, 313] on div "Atif Ali Zahid Shan Roshni lama EVA KIPGEN Insha pasha Kishore K Vijayalakshmi M" at bounding box center [53, 245] width 58 height 285
click at [15, 294] on div "Calendar Invoice Clients Leads Members Inventory Staff Reports Completed InProg…" at bounding box center [46, 202] width 92 height 367
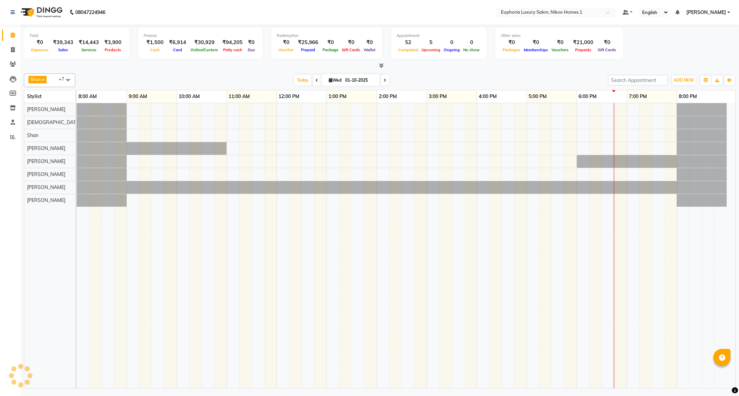
select select "en"
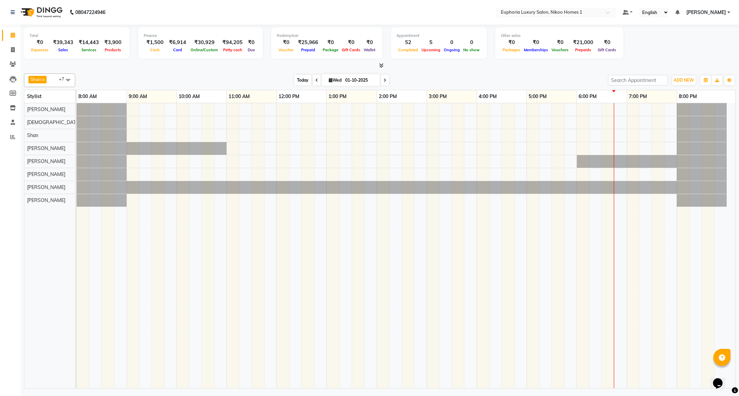
click at [301, 79] on span "Today" at bounding box center [302, 80] width 17 height 11
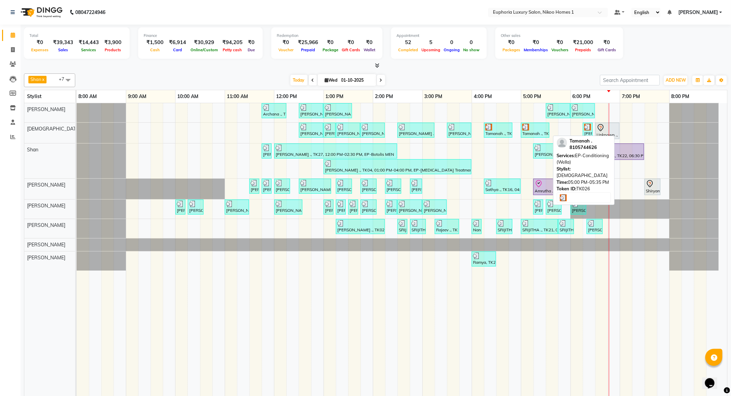
click at [539, 131] on div at bounding box center [535, 127] width 26 height 7
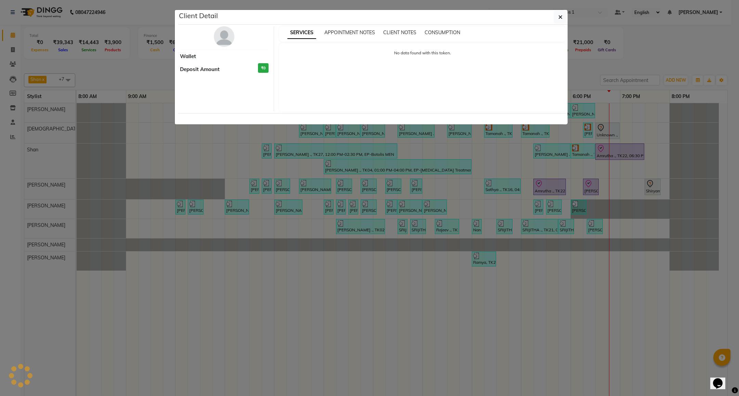
select select "3"
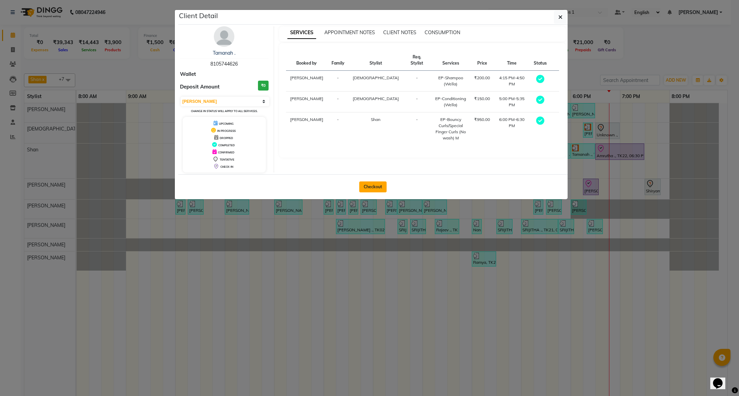
click at [381, 186] on button "Checkout" at bounding box center [372, 187] width 27 height 11
select select "7987"
select select "service"
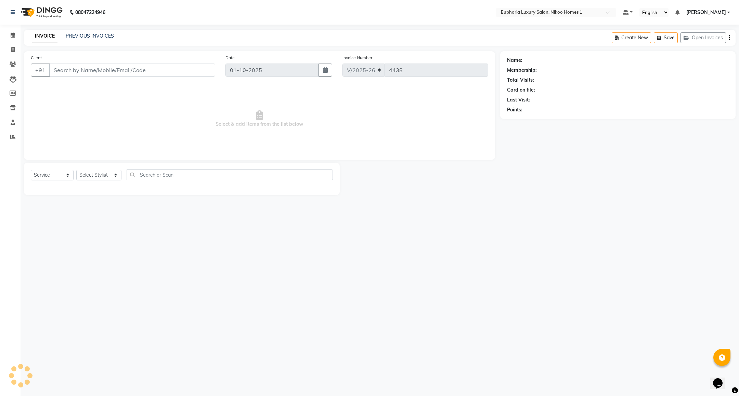
type input "81******26"
select select "85373"
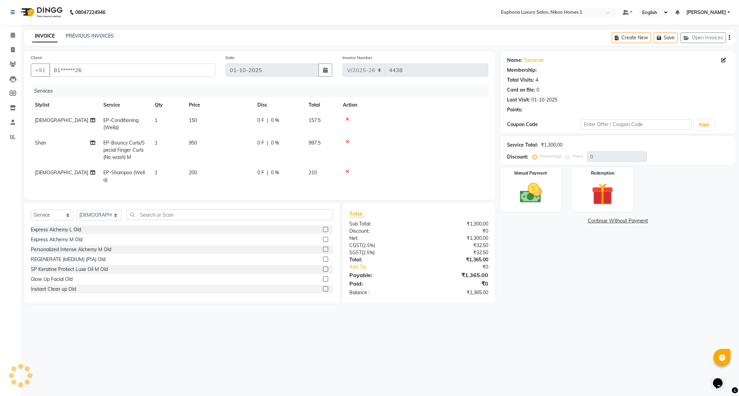
select select "1: Object"
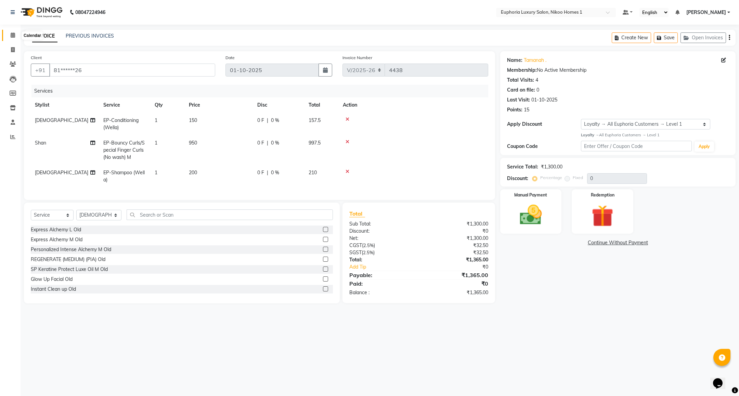
click at [11, 36] on icon at bounding box center [13, 34] width 4 height 5
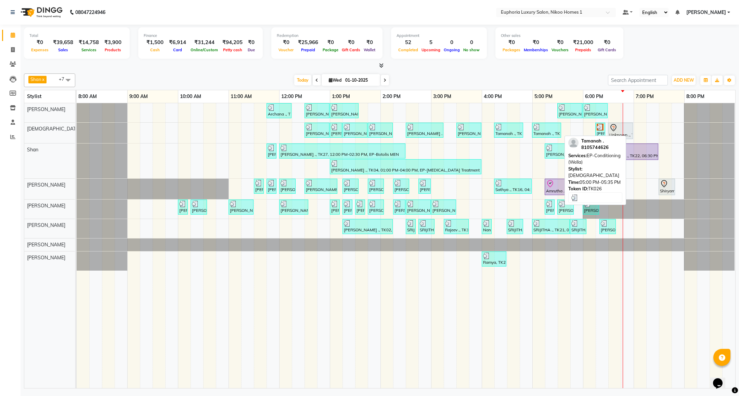
click at [546, 128] on div at bounding box center [546, 127] width 26 height 7
select select "3"
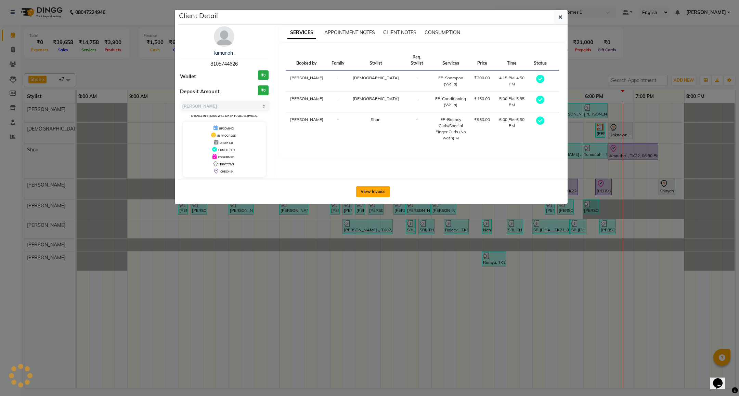
click at [366, 189] on button "View Invoice" at bounding box center [373, 191] width 34 height 11
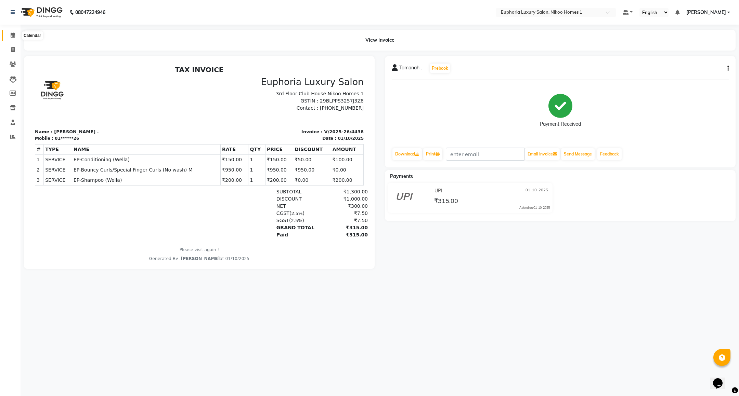
click at [15, 37] on icon at bounding box center [13, 34] width 4 height 5
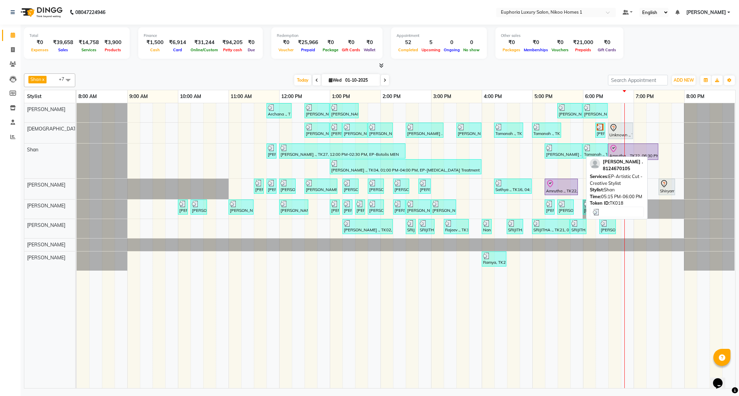
click at [561, 155] on div "[PERSON_NAME] ., TK18, 05:15 PM-06:00 PM, EP-Artistic Cut - Creative Stylist" at bounding box center [563, 151] width 36 height 13
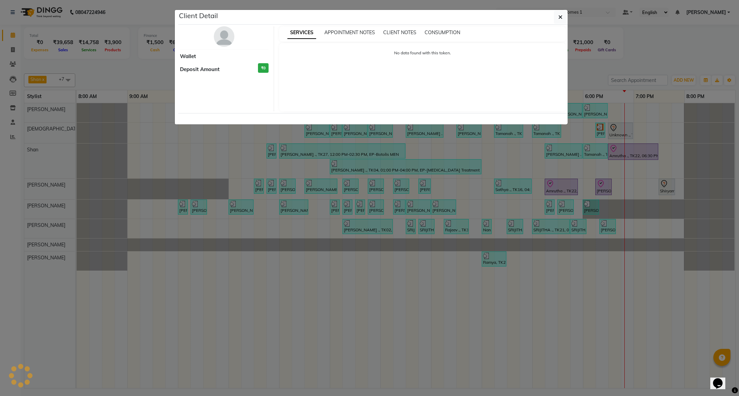
select select "3"
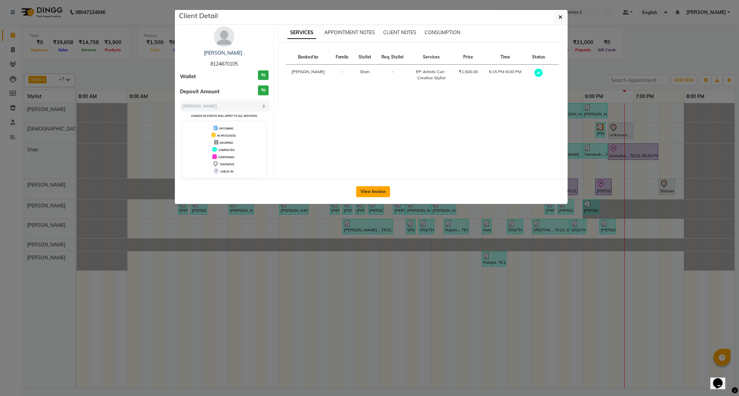
click at [372, 197] on button "View Invoice" at bounding box center [373, 191] width 34 height 11
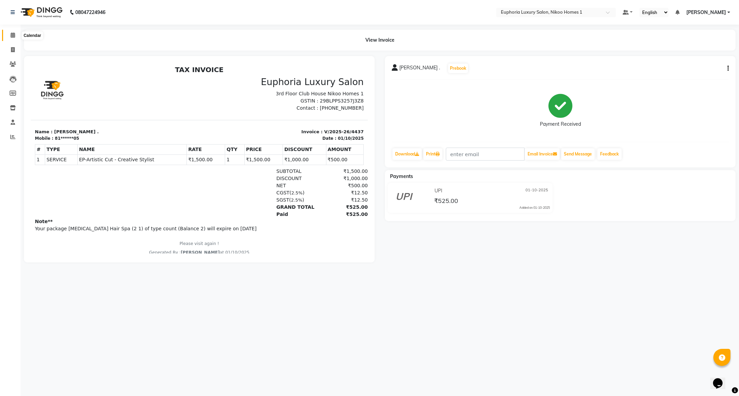
click at [16, 36] on span at bounding box center [13, 35] width 12 height 8
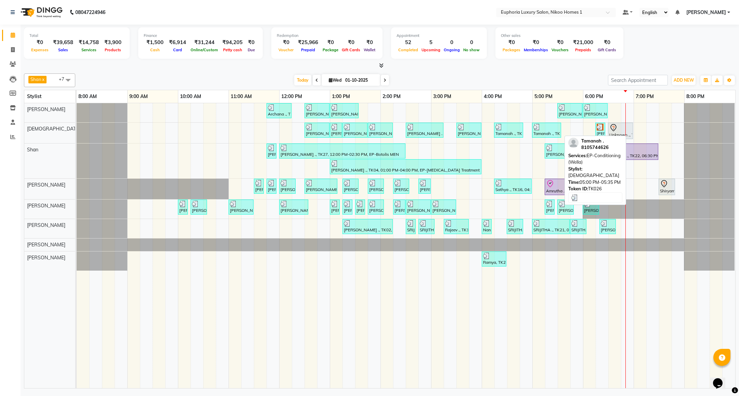
click at [539, 135] on div "Tamanah ., TK26, 05:00 PM-05:35 PM, EP-Conditioning (Wella)" at bounding box center [546, 130] width 28 height 13
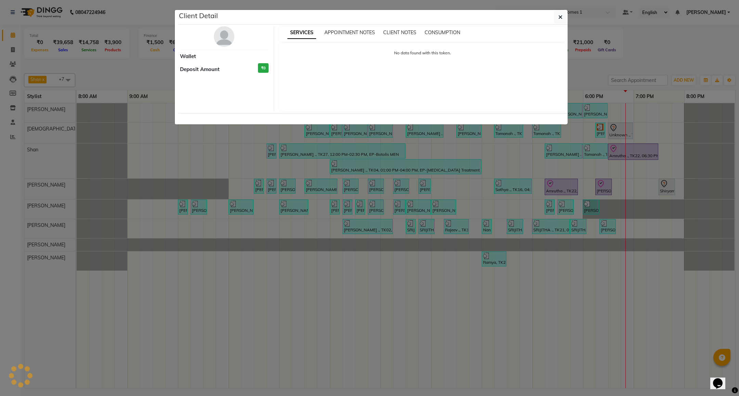
select select "3"
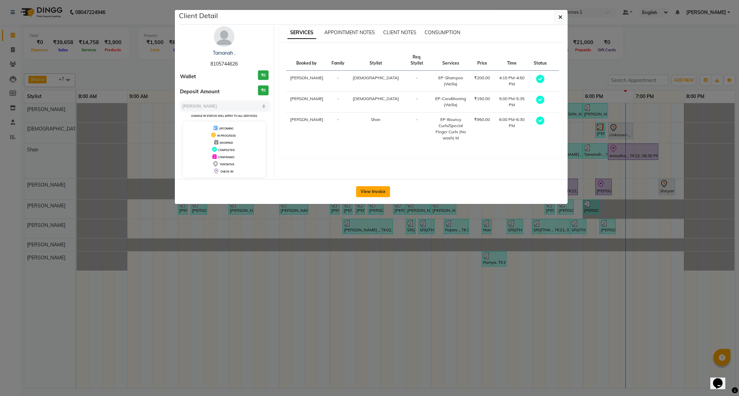
click at [376, 189] on button "View Invoice" at bounding box center [373, 191] width 34 height 11
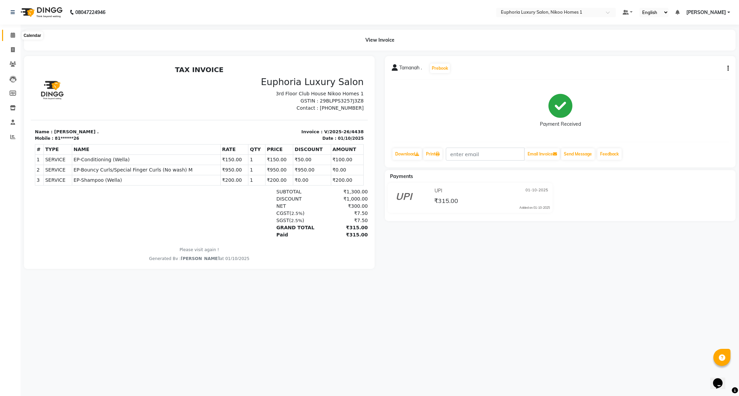
click at [11, 37] on icon at bounding box center [13, 34] width 4 height 5
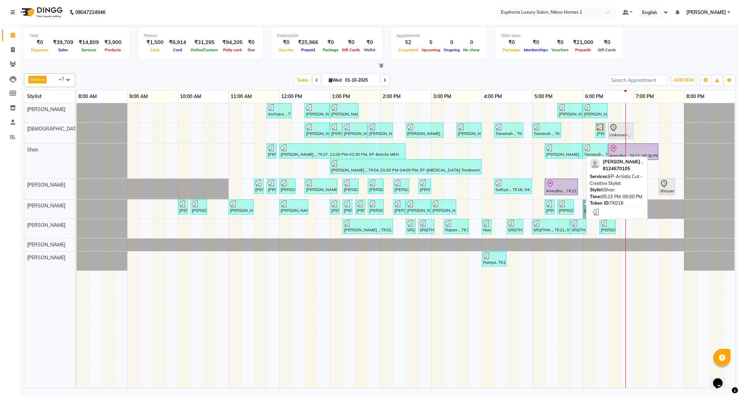
click at [556, 153] on div "[PERSON_NAME] ., TK18, 05:15 PM-06:00 PM, EP-Artistic Cut - Creative Stylist" at bounding box center [563, 151] width 36 height 13
select select "3"
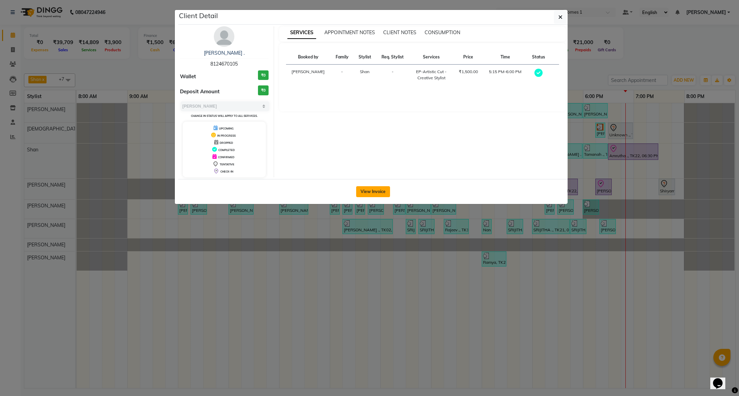
click at [368, 195] on button "View Invoice" at bounding box center [373, 191] width 34 height 11
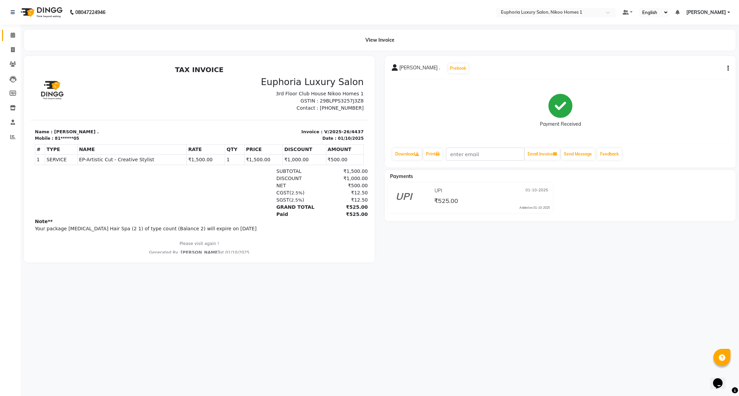
click at [6, 31] on link "Calendar" at bounding box center [10, 35] width 16 height 11
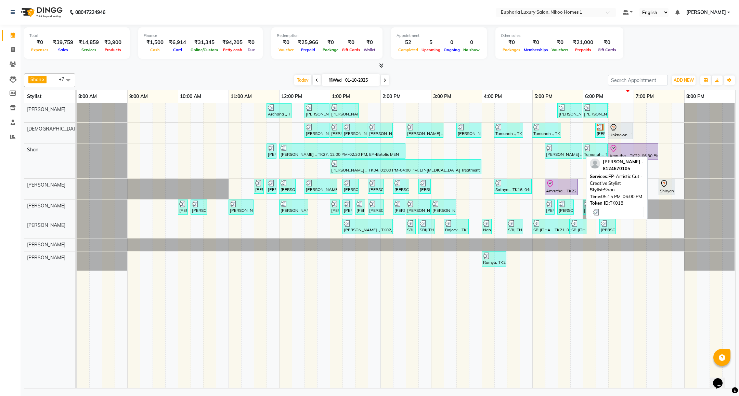
click at [567, 150] on div at bounding box center [563, 148] width 35 height 7
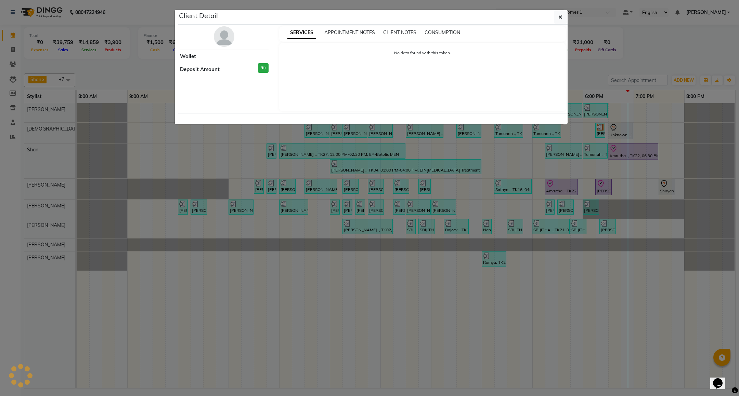
select select "3"
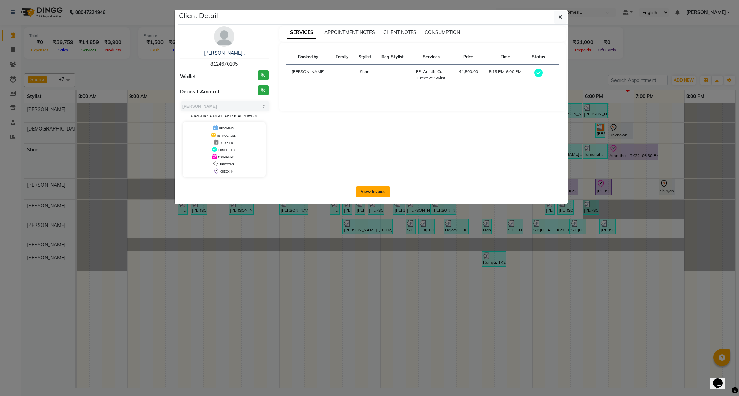
click at [361, 189] on button "View Invoice" at bounding box center [373, 191] width 34 height 11
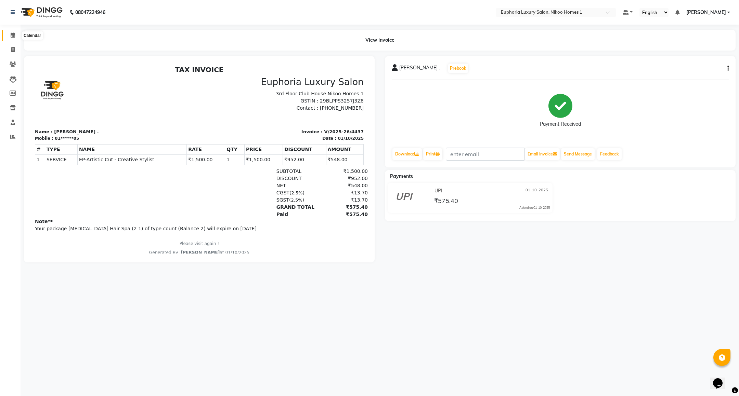
click at [11, 33] on icon at bounding box center [13, 34] width 4 height 5
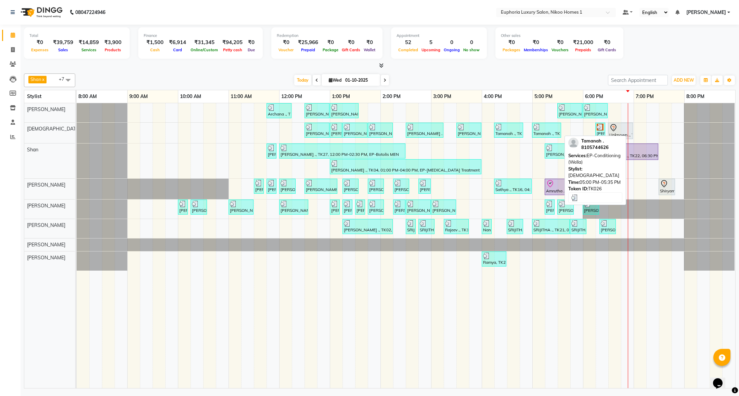
click at [540, 131] on img at bounding box center [536, 127] width 7 height 7
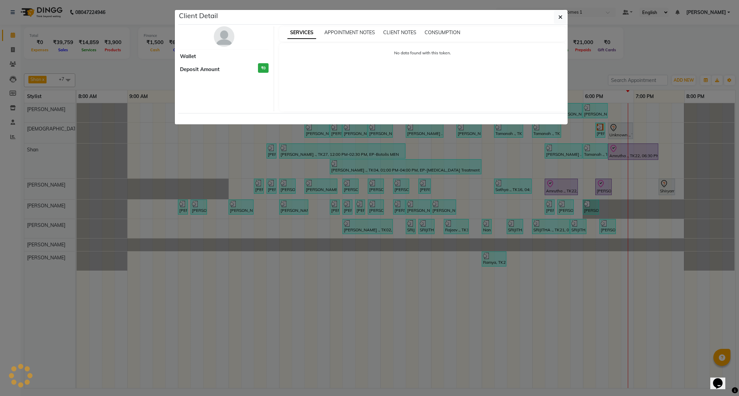
select select "3"
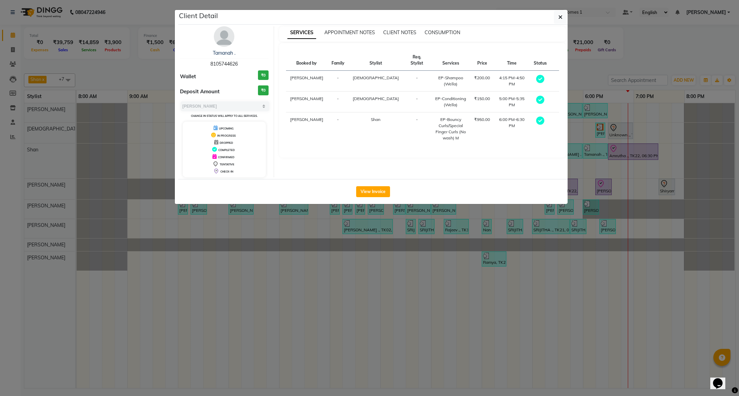
click at [368, 199] on div "View Invoice" at bounding box center [372, 191] width 389 height 25
click at [374, 190] on button "View Invoice" at bounding box center [373, 191] width 34 height 11
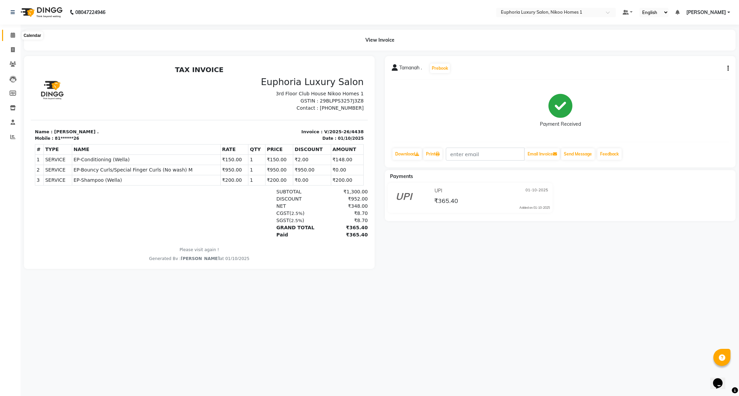
click at [11, 36] on icon at bounding box center [13, 34] width 4 height 5
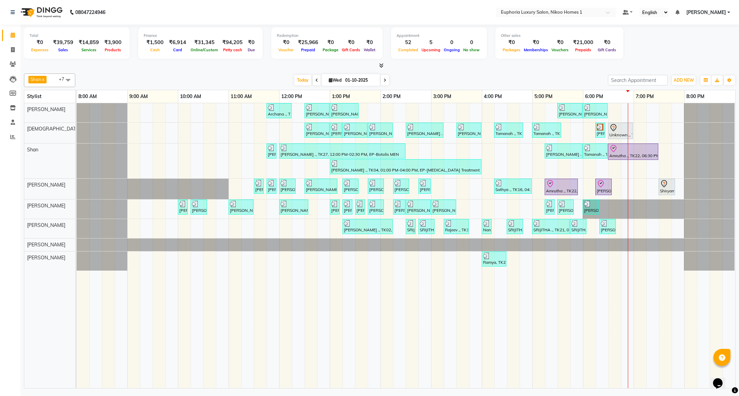
click at [637, 130] on div "Archana ., TK09, 11:45 AM-12:15 PM, EL-Kid Cut (Below 8 Yrs) BOY [PERSON_NAME],…" at bounding box center [406, 245] width 658 height 285
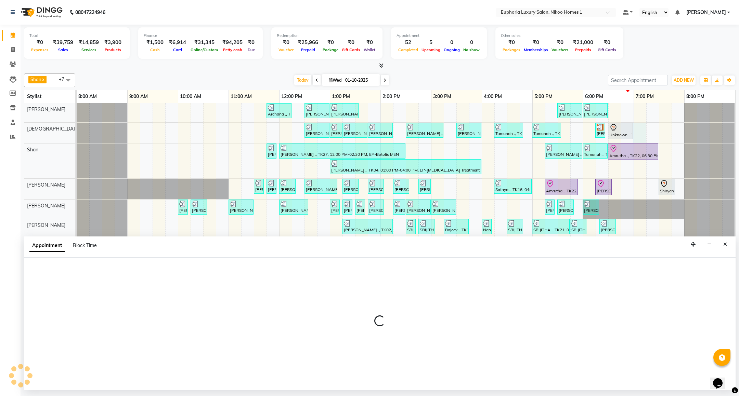
select select "85373"
select select "1140"
select select "tentative"
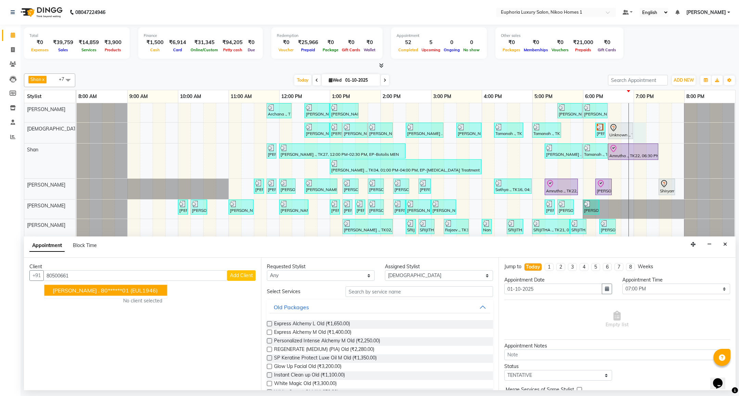
click at [84, 293] on span "[PERSON_NAME] ." at bounding box center [76, 290] width 47 height 7
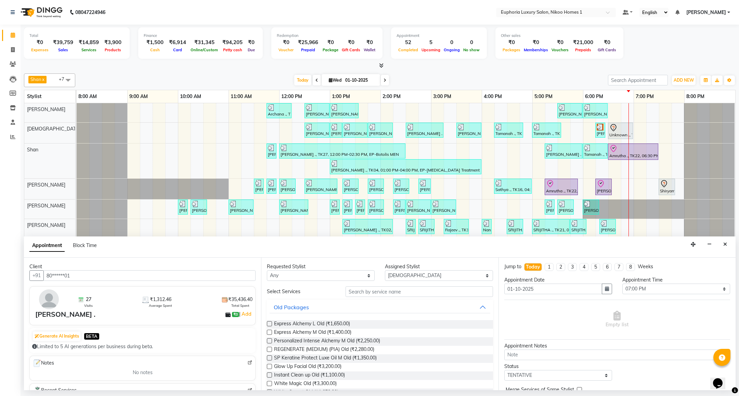
type input "80******01"
click at [371, 288] on input "text" at bounding box center [418, 292] width 147 height 11
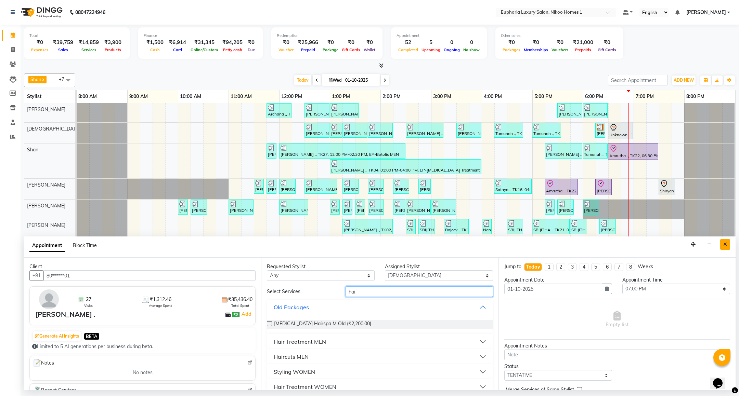
type input "hai"
click at [722, 248] on button "Close" at bounding box center [725, 244] width 10 height 11
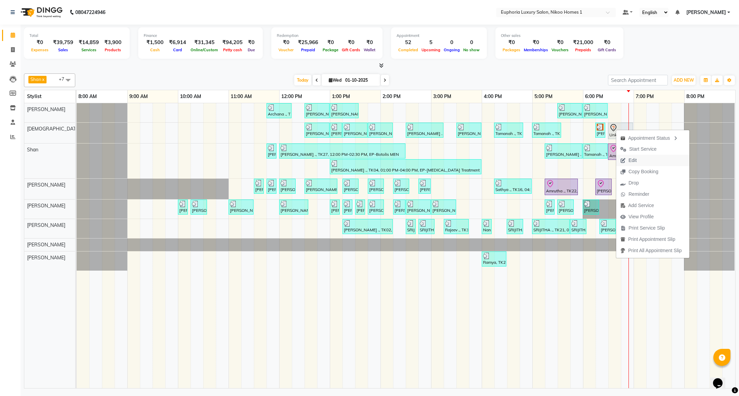
click at [627, 157] on span "Edit" at bounding box center [628, 160] width 25 height 11
select select "tentative"
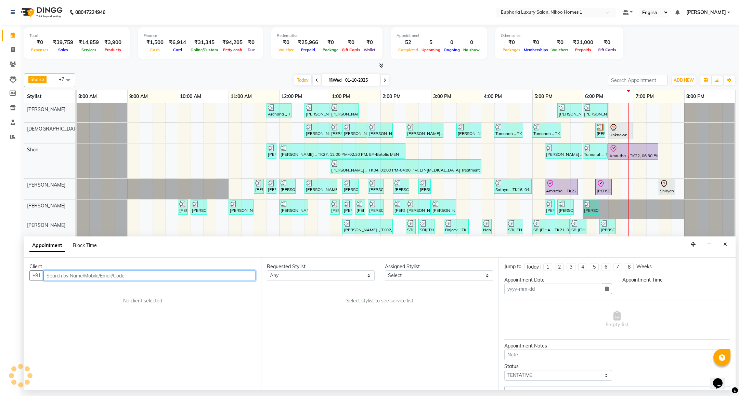
type input "01-10-2025"
select select "85373"
select select "1110"
select select "4025"
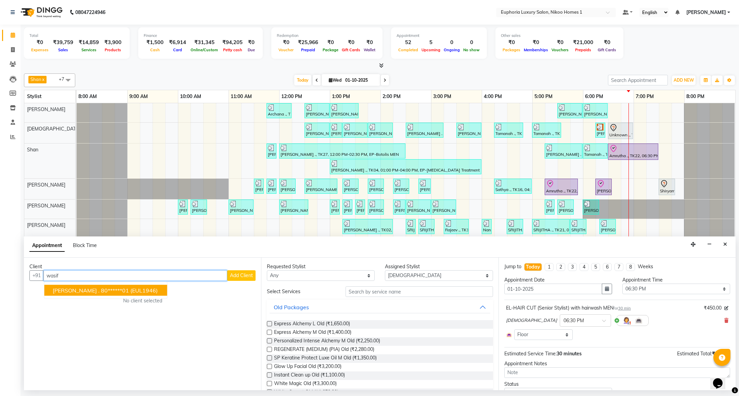
click at [101, 289] on ngb-highlight "80******01" at bounding box center [115, 290] width 28 height 7
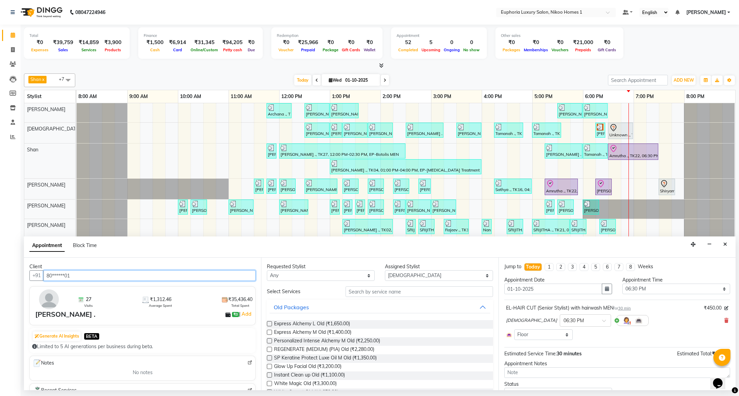
scroll to position [33, 0]
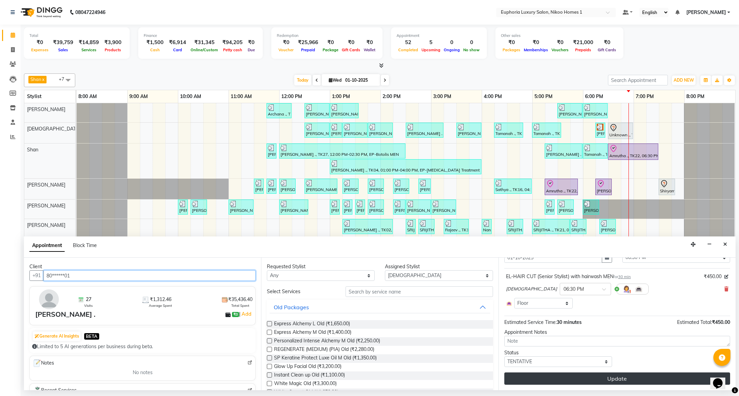
type input "80******01"
click at [585, 375] on button "Update" at bounding box center [617, 379] width 226 height 12
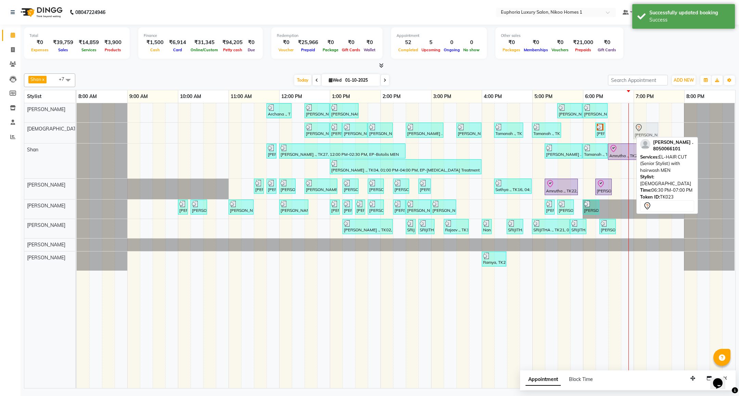
drag, startPoint x: 619, startPoint y: 128, endPoint x: 640, endPoint y: 127, distance: 21.9
click at [77, 127] on div "[PERSON_NAME] ., TK01, 12:30 PM-01:00 PM, EL-HAIR CUT (Senior Stylist) with hai…" at bounding box center [77, 133] width 0 height 21
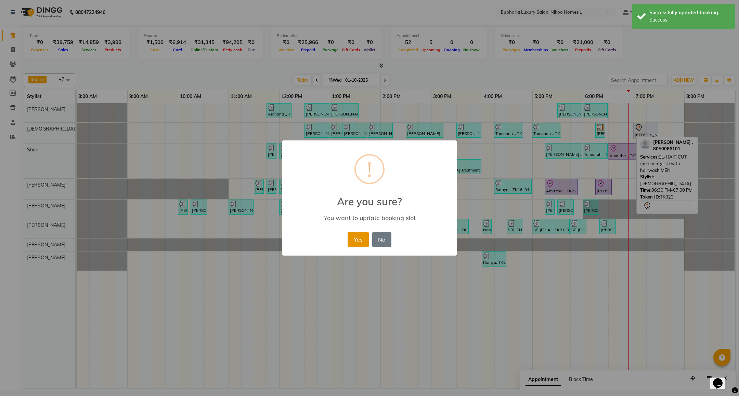
click at [353, 235] on button "Yes" at bounding box center [357, 239] width 21 height 15
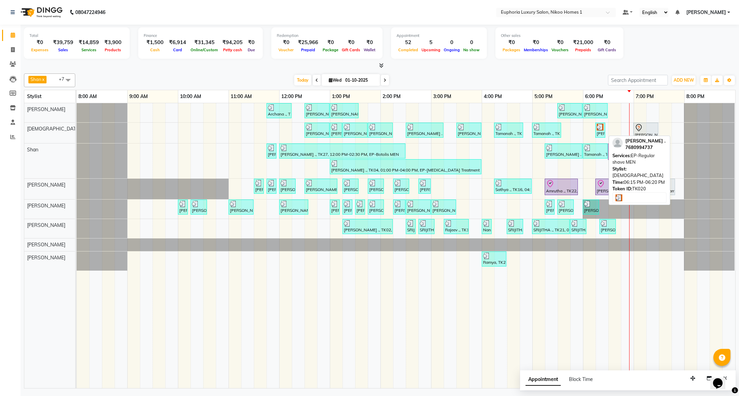
click at [600, 132] on div "[PERSON_NAME] ., TK20, 06:15 PM-06:20 PM, EP-Regular shave MEN" at bounding box center [600, 130] width 9 height 13
click at [599, 131] on img at bounding box center [599, 127] width 7 height 7
select select "3"
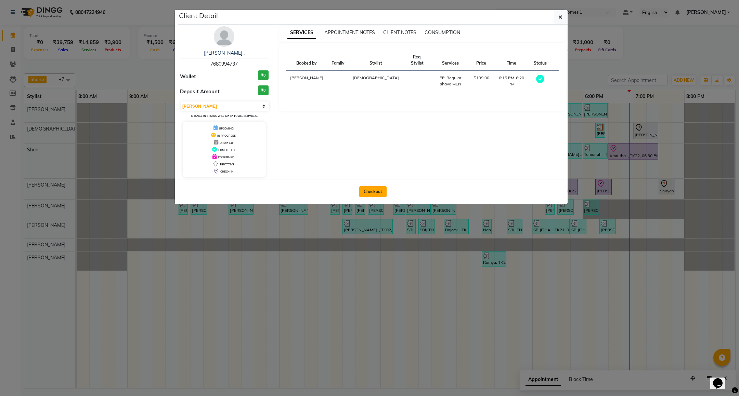
click at [381, 189] on button "Checkout" at bounding box center [372, 191] width 27 height 11
select select "7987"
select select "service"
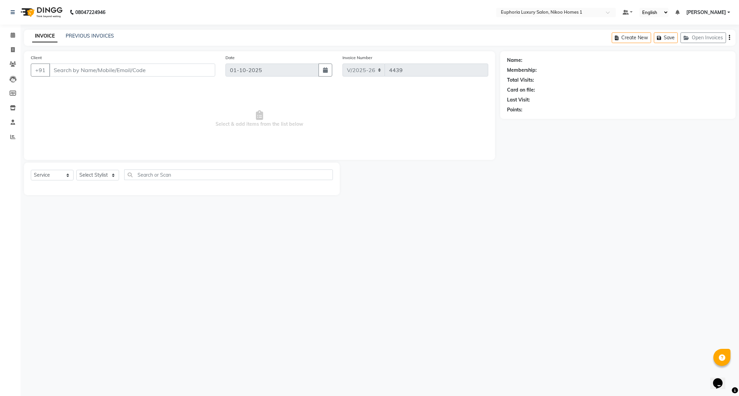
type input "76******37"
select select "85373"
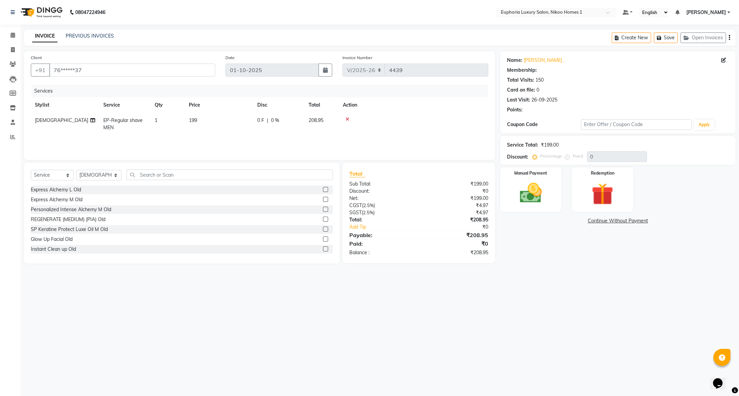
select select "1: Object"
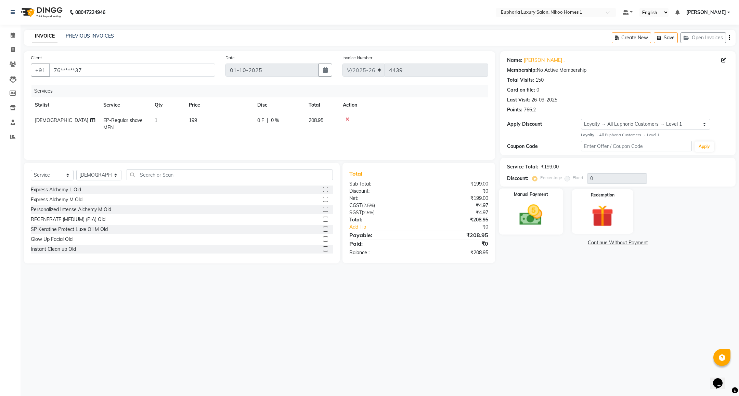
click at [529, 214] on img at bounding box center [530, 215] width 37 height 26
click at [553, 243] on span "UPI" at bounding box center [554, 243] width 11 height 8
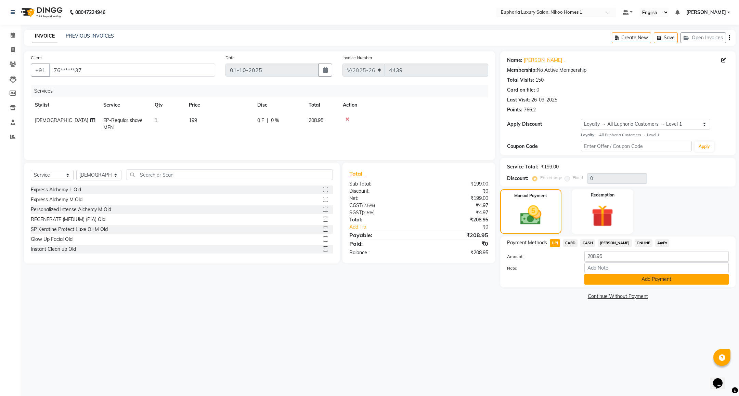
click at [610, 279] on button "Add Payment" at bounding box center [656, 279] width 144 height 11
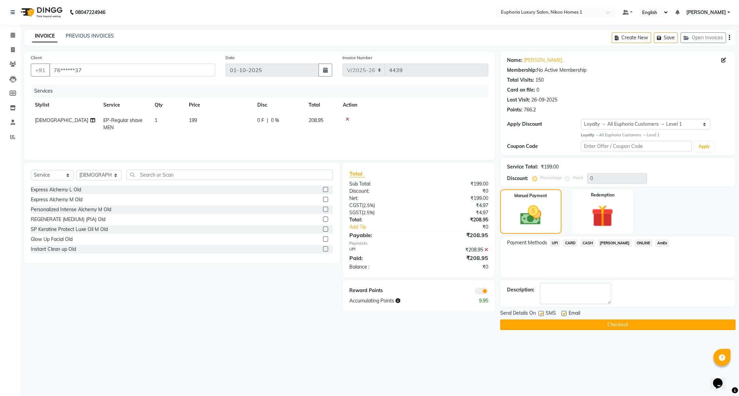
click at [599, 323] on button "Checkout" at bounding box center [617, 325] width 235 height 11
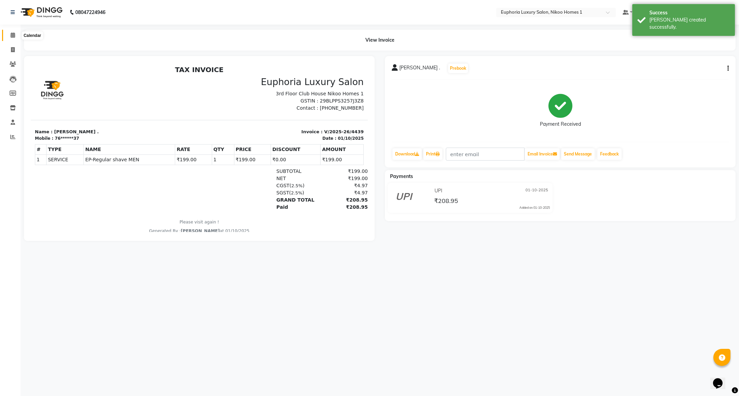
click at [13, 33] on icon at bounding box center [13, 34] width 4 height 5
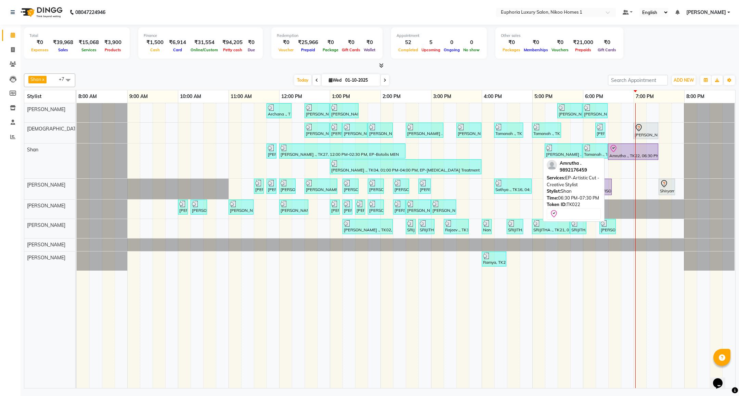
click at [628, 153] on div at bounding box center [633, 149] width 48 height 8
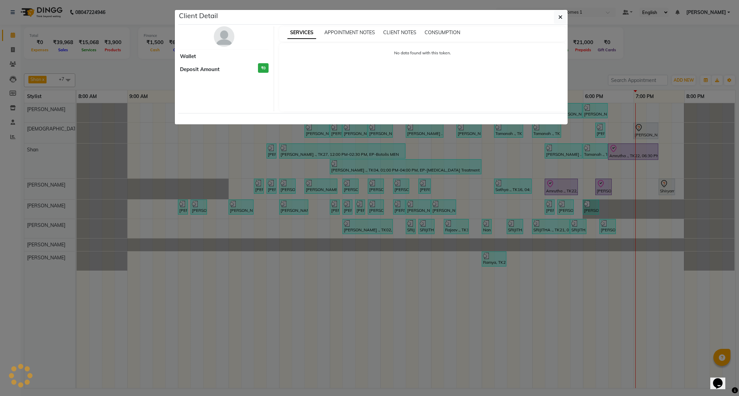
select select "8"
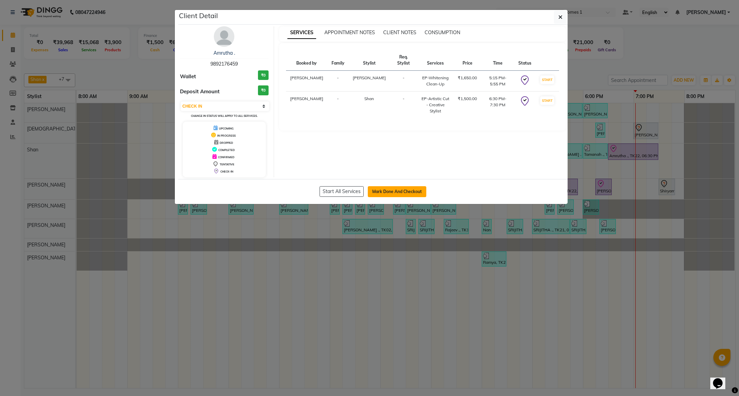
click at [388, 191] on button "Mark Done And Checkout" at bounding box center [397, 191] width 58 height 11
select select "service"
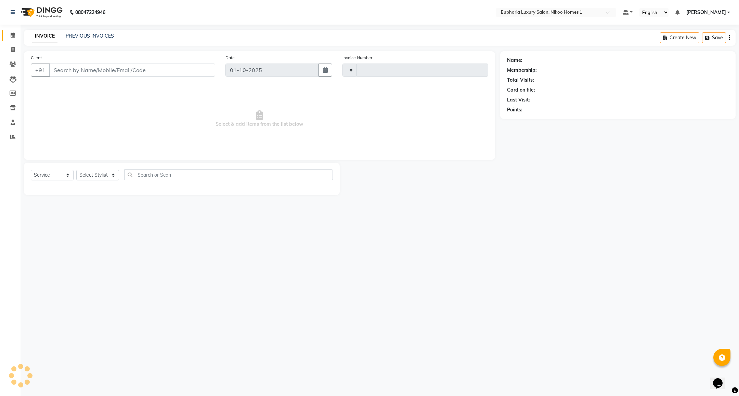
type input "4440"
select select "7987"
type input "98******59"
select select "81452"
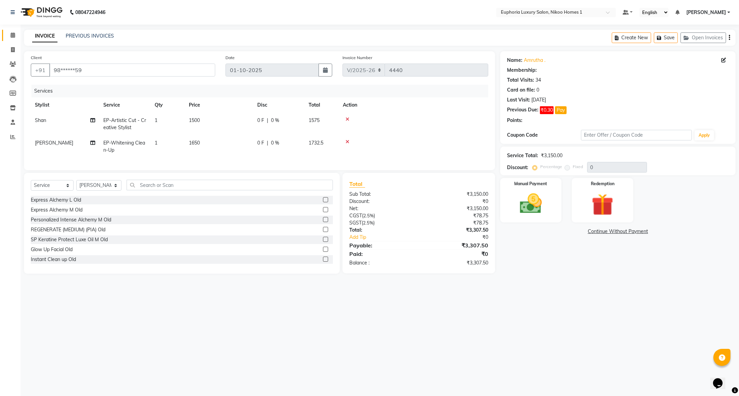
select select "1: Object"
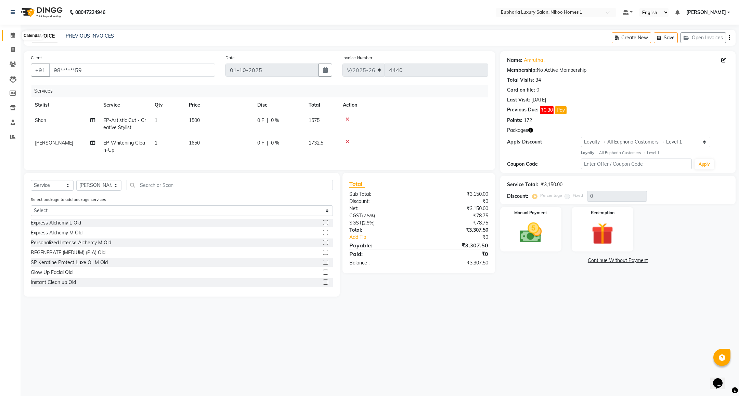
click at [12, 36] on icon at bounding box center [13, 34] width 4 height 5
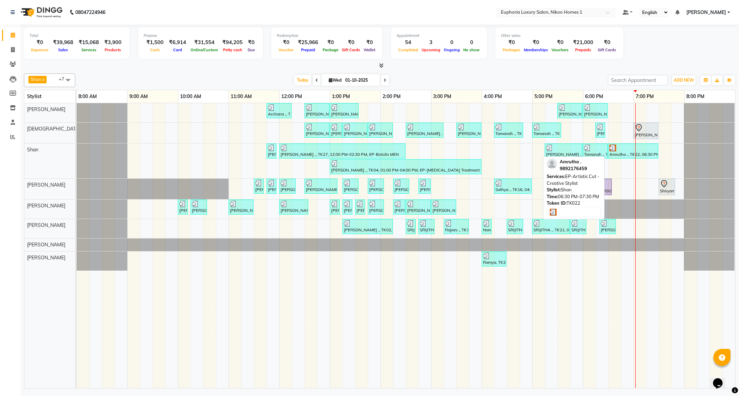
click at [616, 148] on div at bounding box center [633, 148] width 48 height 7
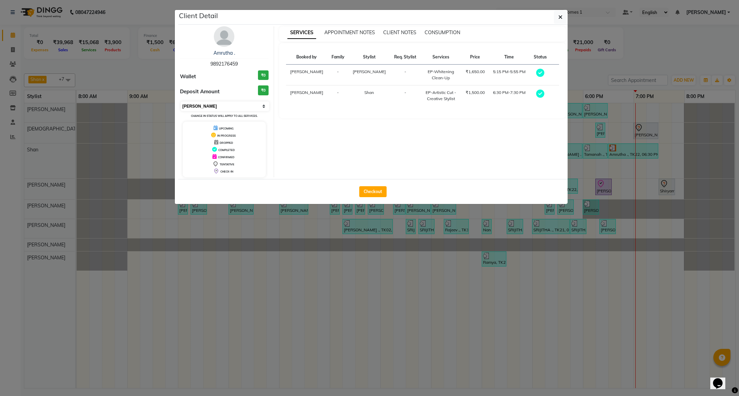
click at [212, 108] on select "Select MARK DONE UPCOMING" at bounding box center [225, 107] width 89 height 10
select select "5"
click at [181, 102] on select "Select MARK DONE UPCOMING" at bounding box center [225, 107] width 89 height 10
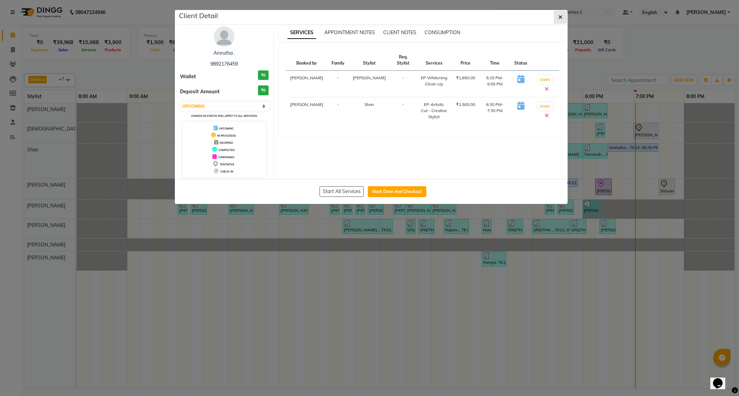
click at [558, 18] on icon "button" at bounding box center [560, 16] width 4 height 5
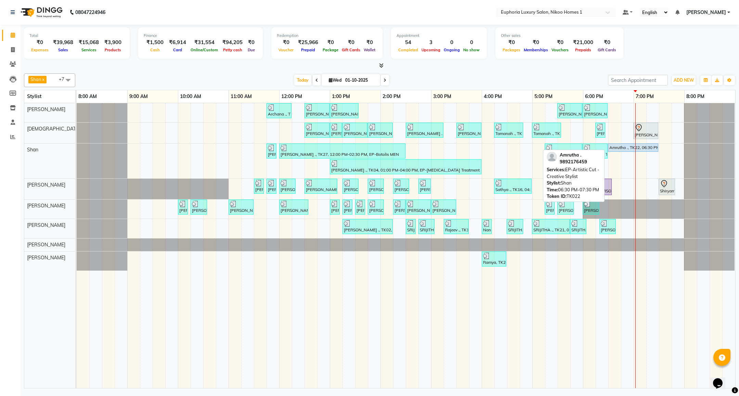
click at [624, 145] on link "Amrutha ., TK22, 06:30 PM-07:30 PM, EP-Artistic Cut - Creative Stylist" at bounding box center [633, 148] width 50 height 8
select select "5"
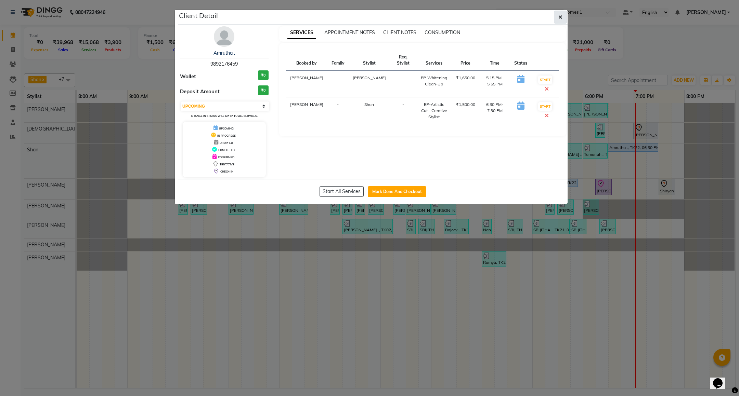
click at [558, 14] on span "button" at bounding box center [560, 17] width 4 height 7
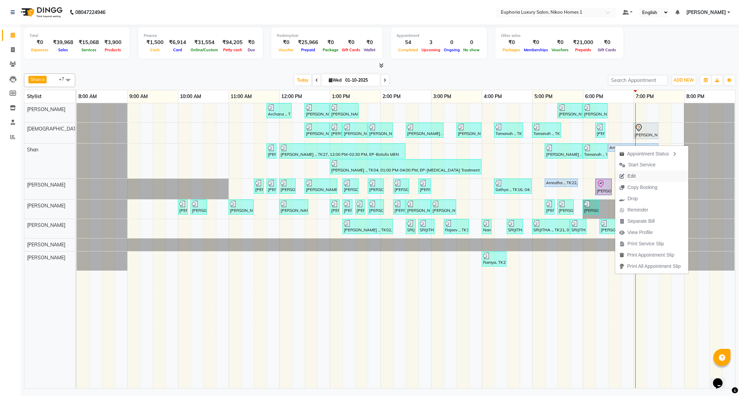
click at [629, 181] on span "Edit" at bounding box center [627, 176] width 25 height 11
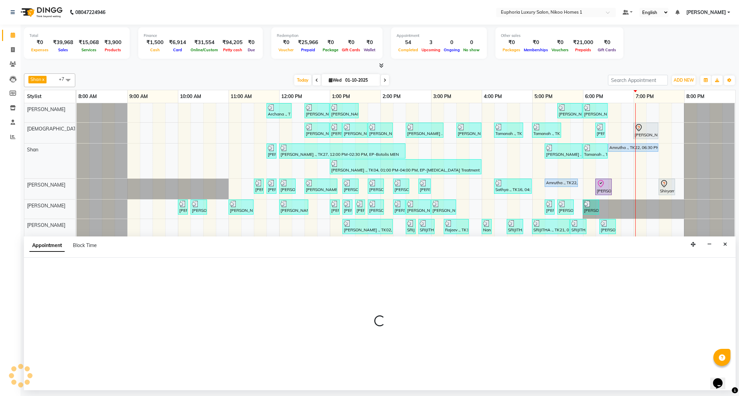
select select "tentative"
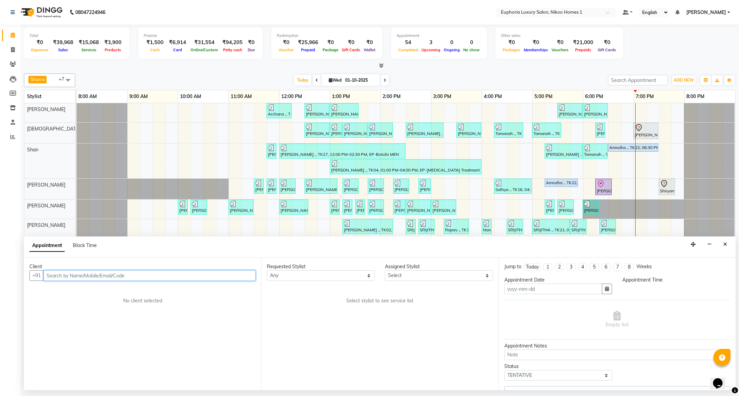
type input "01-10-2025"
select select "upcoming"
select select "1035"
select select "92628"
select select "4025"
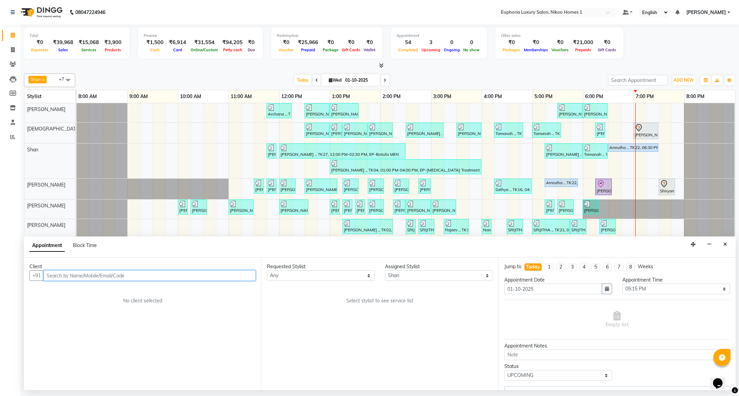
select select "4025"
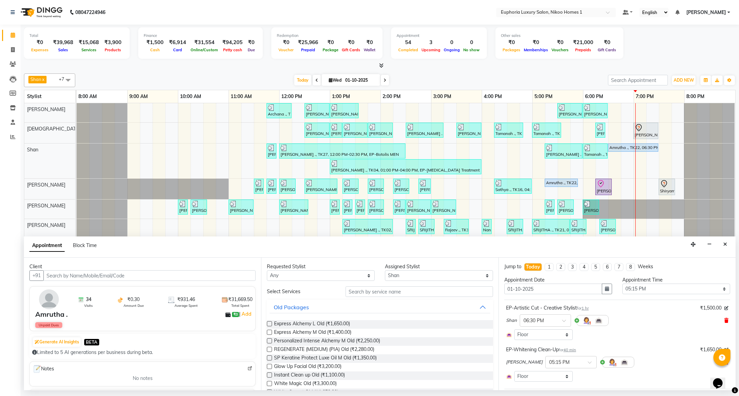
click at [724, 322] on icon at bounding box center [726, 320] width 4 height 5
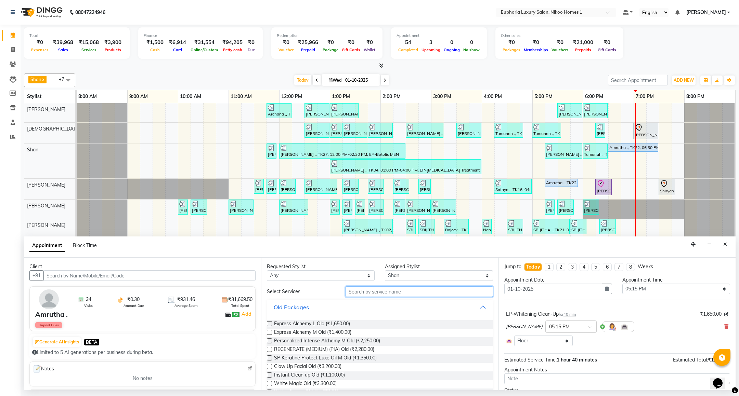
click at [372, 289] on input "text" at bounding box center [418, 292] width 147 height 11
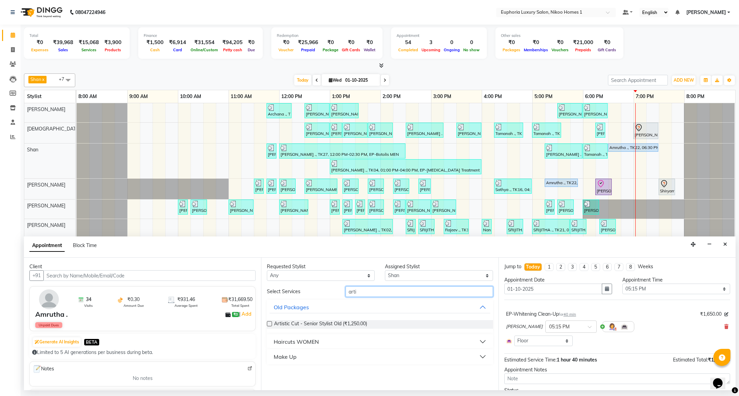
type input "arti"
click at [292, 341] on div "Haircuts WOMEN" at bounding box center [296, 342] width 45 height 8
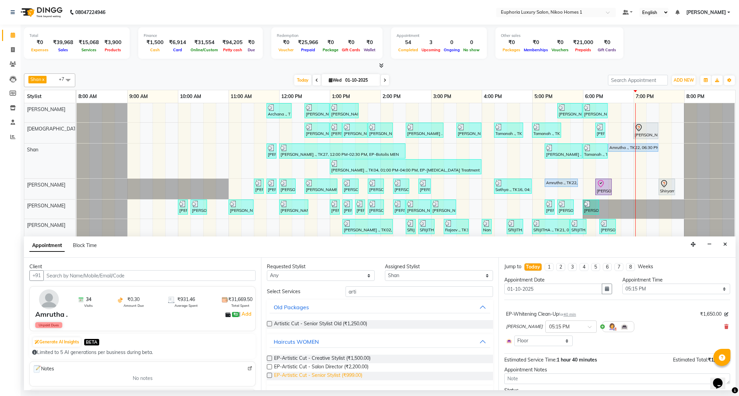
click at [353, 374] on span "EP-Artistic Cut - Senior Stylist (₹999.00)" at bounding box center [318, 376] width 88 height 9
checkbox input "false"
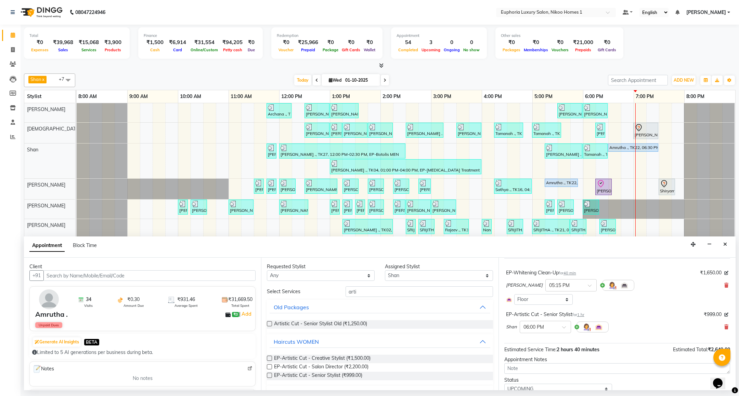
scroll to position [70, 0]
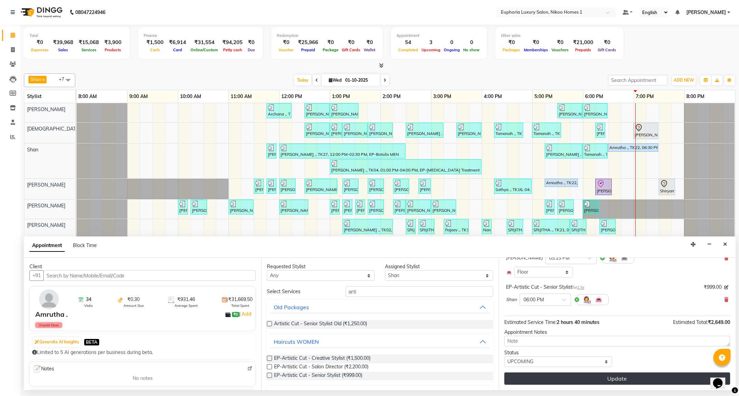
click at [571, 381] on button "Update" at bounding box center [617, 379] width 226 height 12
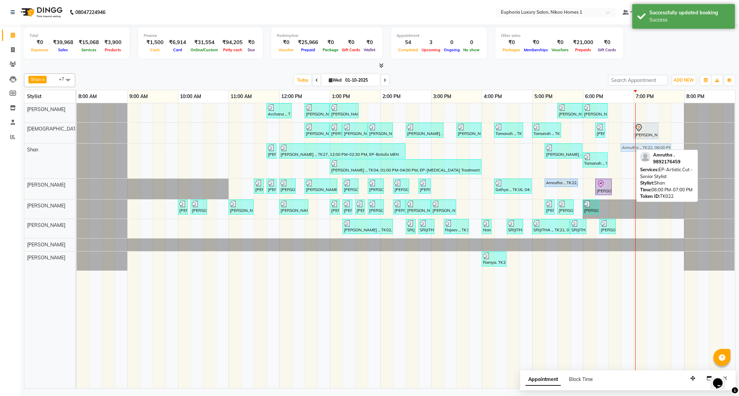
drag, startPoint x: 603, startPoint y: 150, endPoint x: 638, endPoint y: 149, distance: 34.9
click at [77, 149] on div "[PERSON_NAME] ., TK11, 11:45 AM-11:55 AM, EL-Basic Cut (No wash) [PERSON_NAME] …" at bounding box center [77, 161] width 0 height 35
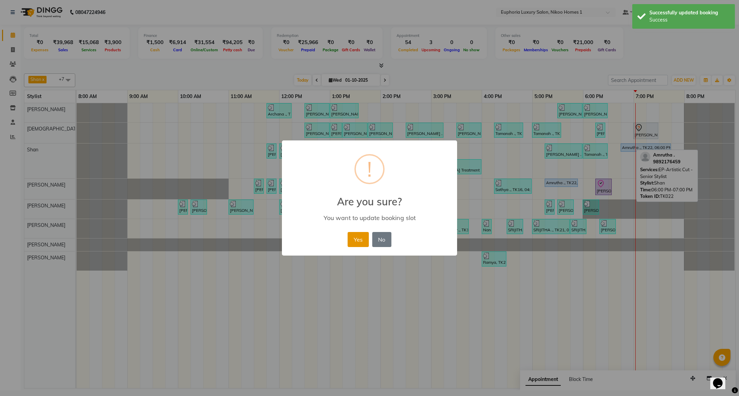
click at [358, 237] on button "Yes" at bounding box center [357, 239] width 21 height 15
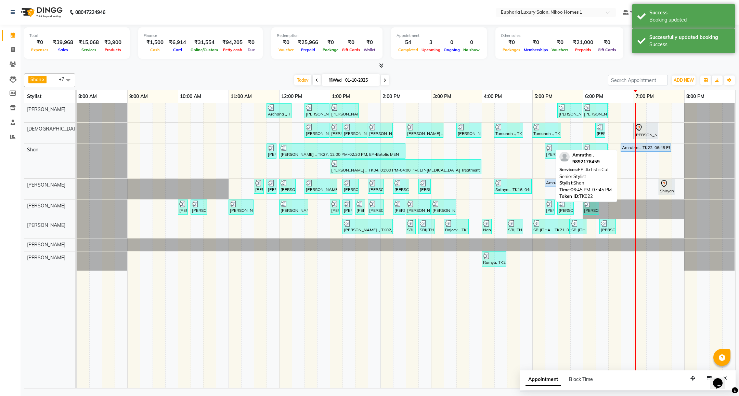
click at [626, 148] on div "Amrutha ., TK22, 06:45 PM-07:45 PM, EP-Artistic Cut - Senior Stylist" at bounding box center [645, 148] width 49 height 6
click at [629, 150] on div "Amrutha ., TK22, 06:45 PM-07:45 PM, EP-Artistic Cut - Senior Stylist" at bounding box center [645, 148] width 49 height 6
select select "5"
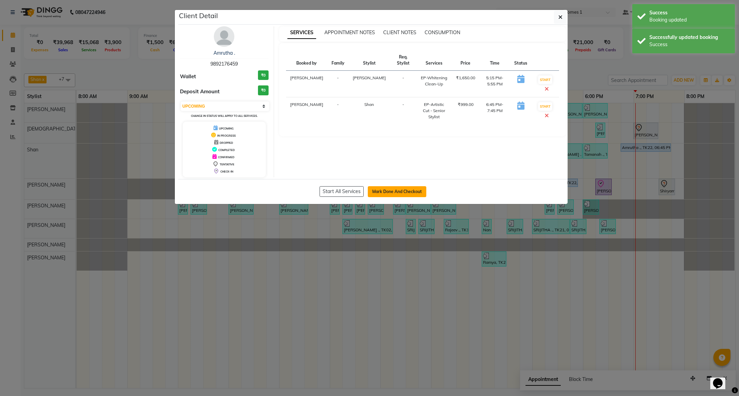
click at [380, 195] on button "Mark Done And Checkout" at bounding box center [397, 191] width 58 height 11
select select "7987"
select select "service"
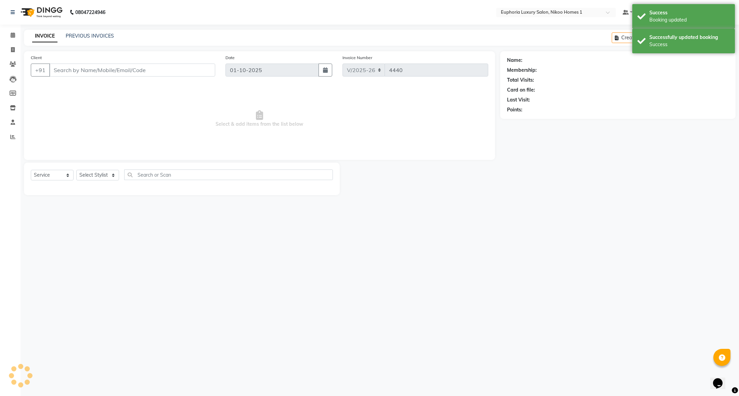
type input "98******59"
select select "92628"
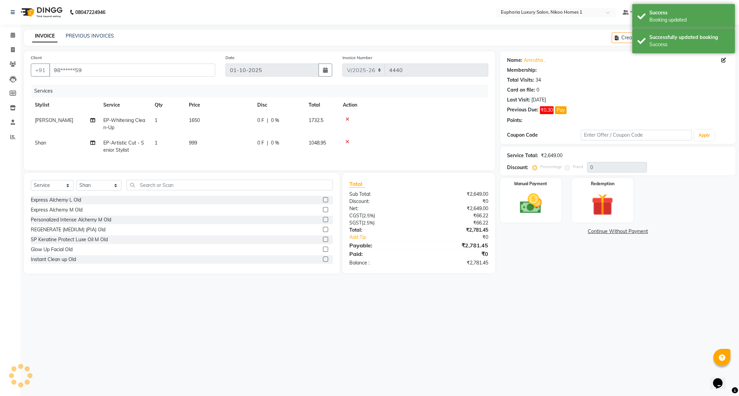
select select "1: Object"
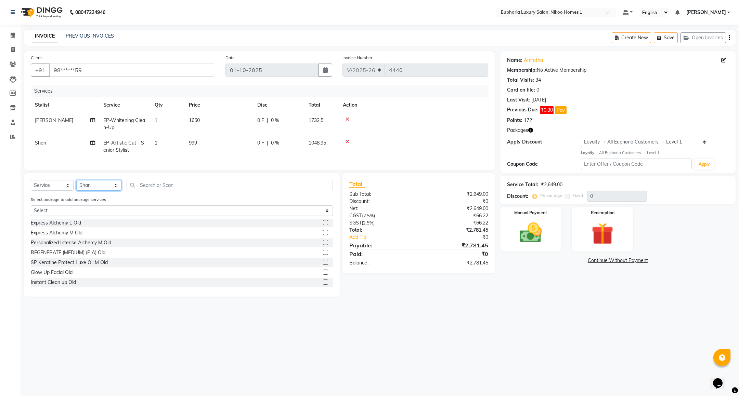
click at [96, 191] on select "Select Stylist Admin Amrita( suzika) lama Atif [PERSON_NAME] [PERSON_NAME] [PER…" at bounding box center [98, 185] width 45 height 11
select select "81452"
click at [76, 188] on select "Select Stylist Admin Amrita( suzika) lama Atif [PERSON_NAME] [PERSON_NAME] [PER…" at bounding box center [98, 185] width 45 height 11
click at [138, 190] on input "text" at bounding box center [230, 185] width 206 height 11
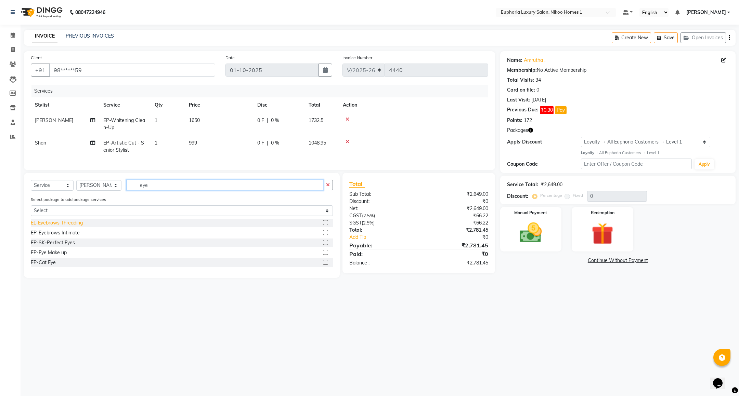
type input "eye"
click at [75, 227] on div "EL-Eyebrows Threading" at bounding box center [57, 223] width 52 height 7
checkbox input "false"
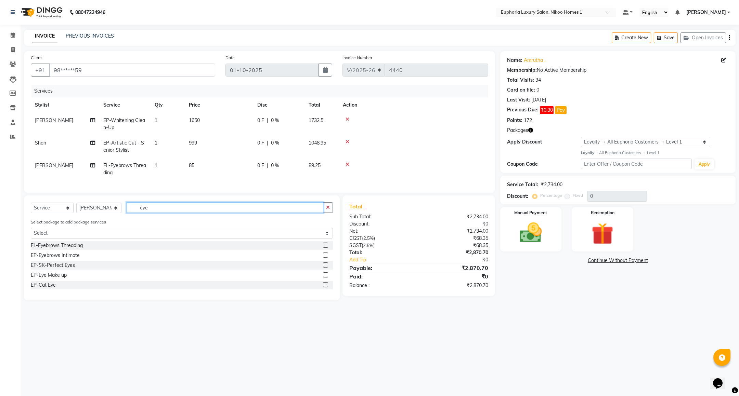
click at [157, 213] on input "eye" at bounding box center [225, 207] width 197 height 11
type input "e"
type input "upp"
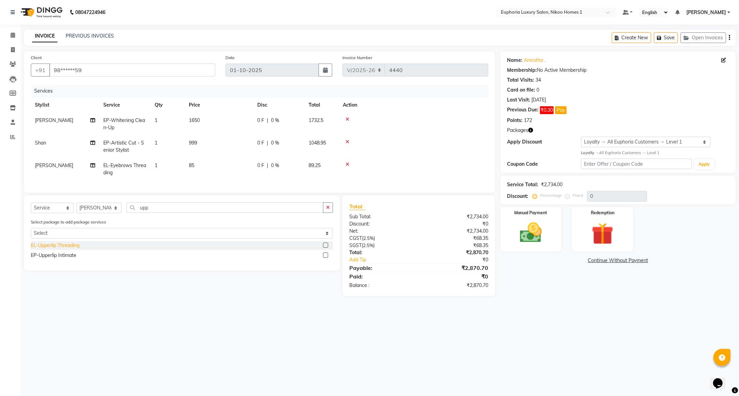
click at [66, 249] on div "EL-Upperlip Threading" at bounding box center [55, 245] width 49 height 7
checkbox input "false"
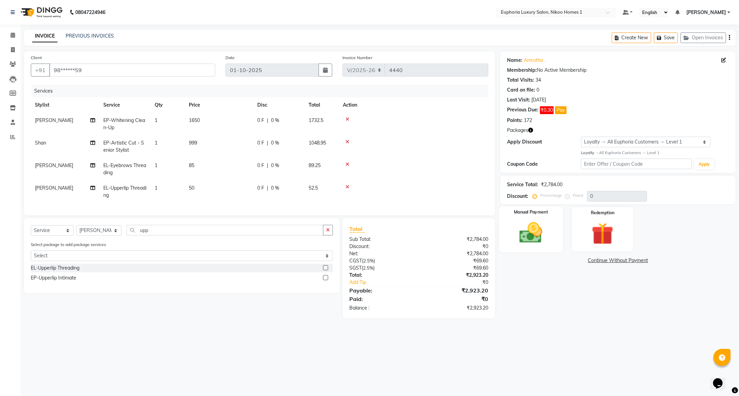
click at [518, 241] on img at bounding box center [530, 233] width 37 height 26
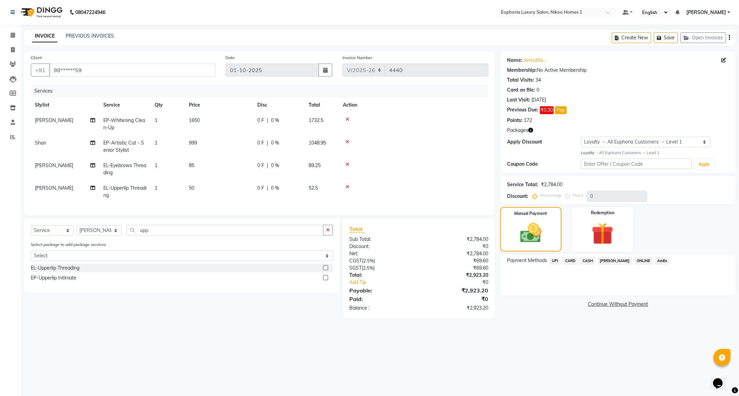
click at [571, 262] on span "CARD" at bounding box center [569, 261] width 15 height 8
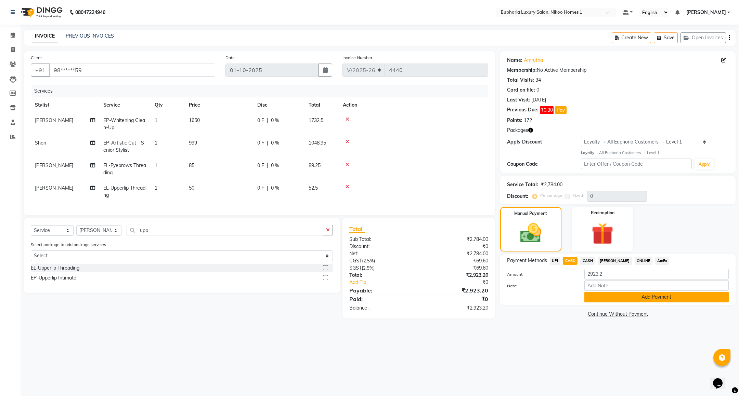
click at [618, 297] on button "Add Payment" at bounding box center [656, 297] width 144 height 11
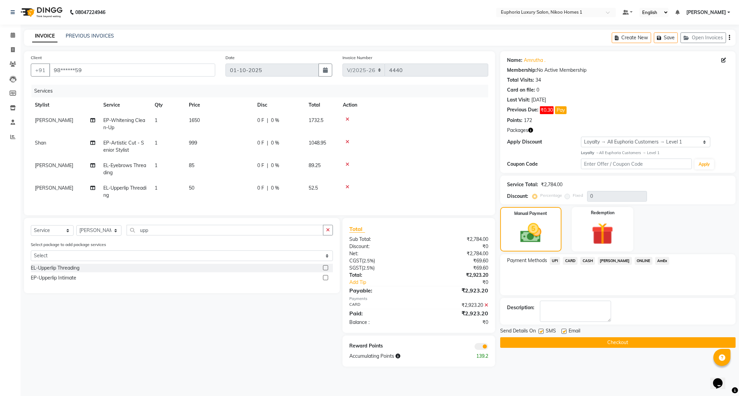
click at [580, 342] on button "Checkout" at bounding box center [617, 342] width 235 height 11
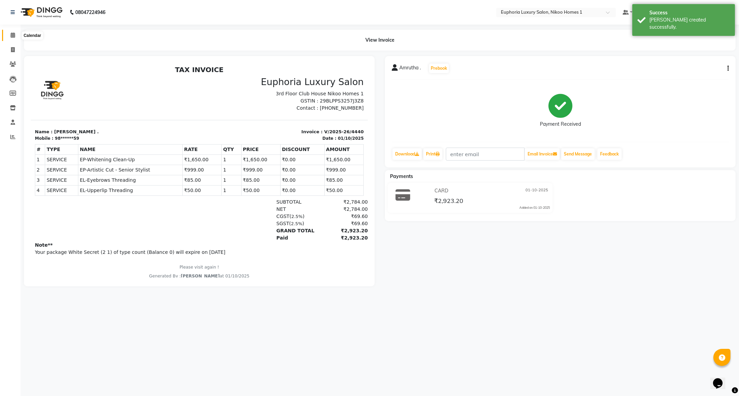
click at [11, 33] on icon at bounding box center [13, 34] width 4 height 5
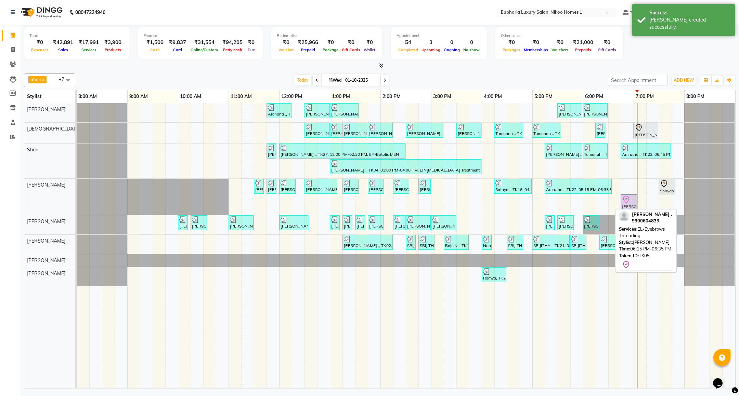
drag, startPoint x: 598, startPoint y: 203, endPoint x: 619, endPoint y: 202, distance: 20.5
click at [619, 202] on div "Archana ., TK09, 11:45 AM-12:15 PM, EL-Kid Cut (Below 8 Yrs) BOY [PERSON_NAME],…" at bounding box center [406, 245] width 658 height 285
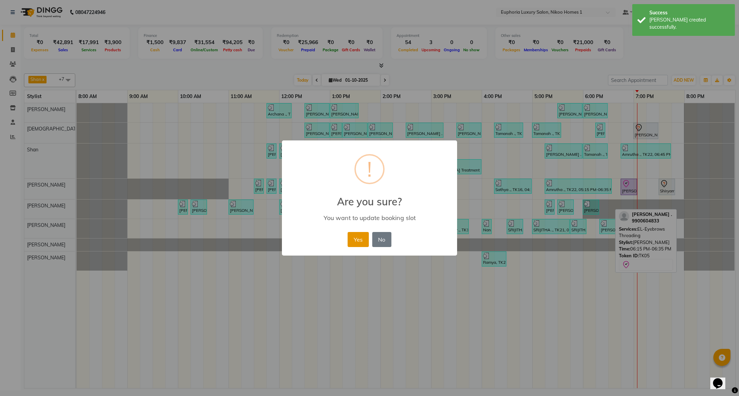
click at [361, 236] on button "Yes" at bounding box center [357, 239] width 21 height 15
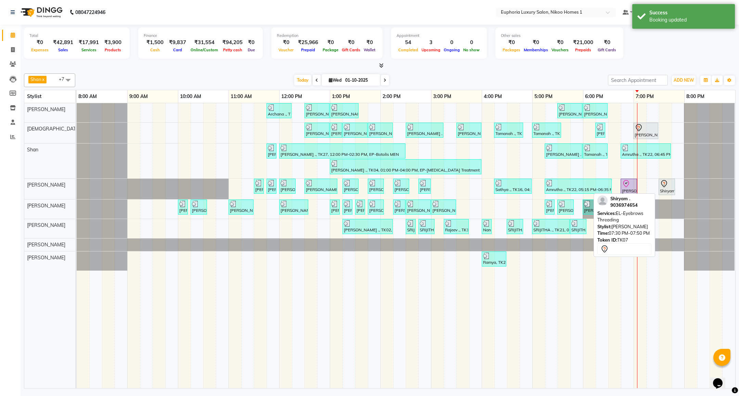
click at [670, 187] on div at bounding box center [667, 184] width 14 height 8
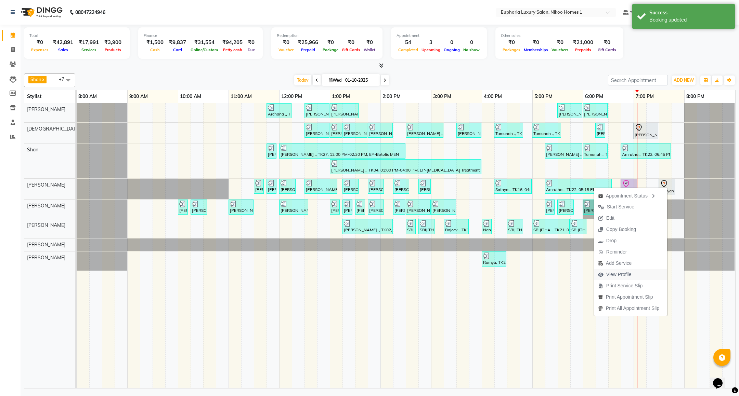
click at [622, 274] on span "View Profile" at bounding box center [618, 274] width 25 height 7
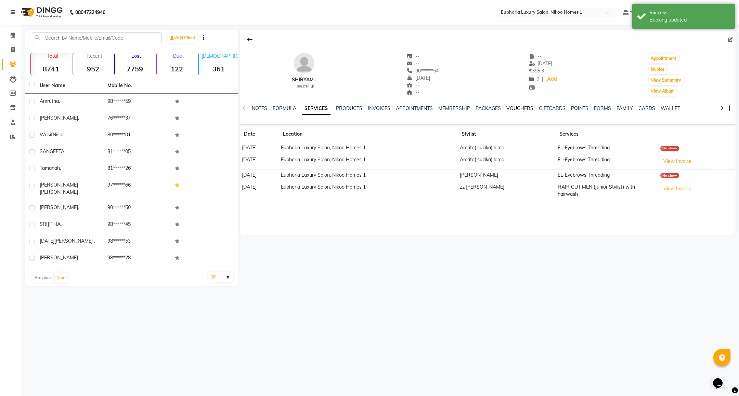
click at [522, 109] on link "VOUCHERS" at bounding box center [519, 108] width 27 height 6
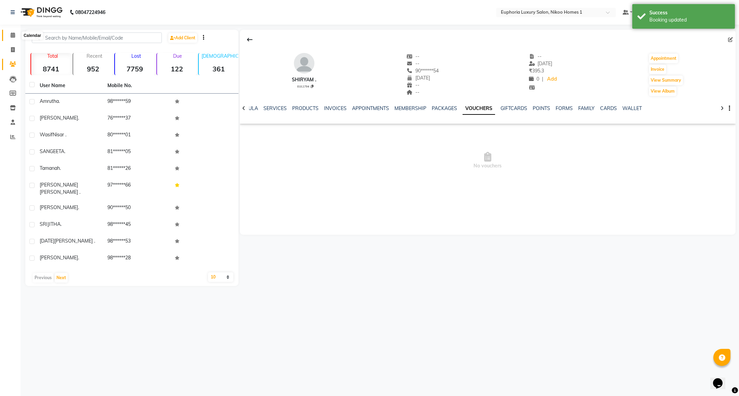
click at [13, 32] on icon at bounding box center [13, 34] width 4 height 5
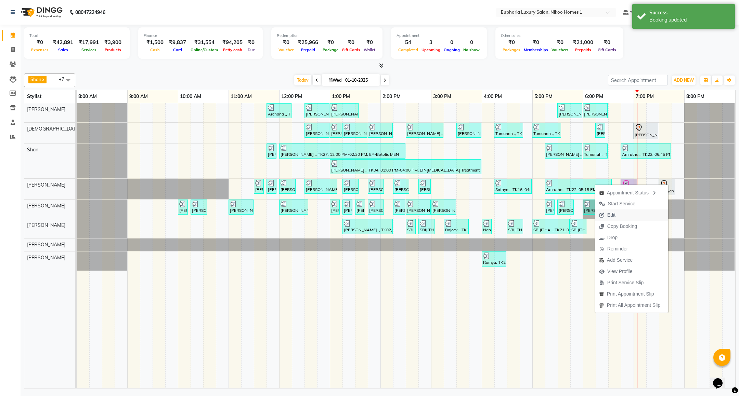
click at [621, 216] on button "Edit" at bounding box center [631, 215] width 73 height 11
select select "tentative"
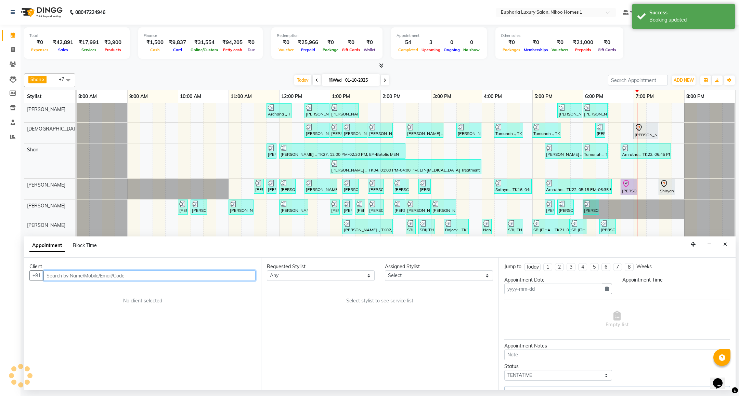
type input "01-10-2025"
select select "1170"
select select "81452"
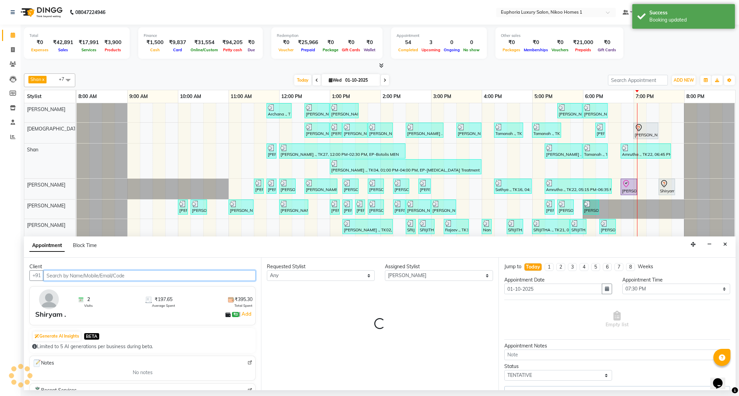
select select "4025"
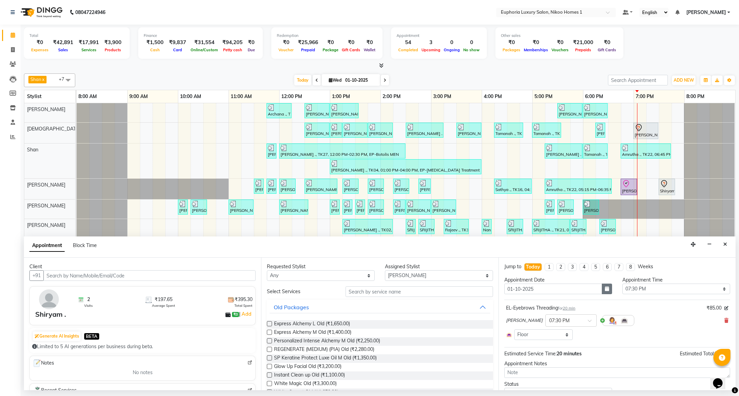
click at [605, 290] on icon "button" at bounding box center [607, 289] width 4 height 5
click at [548, 343] on div "16" at bounding box center [544, 346] width 11 height 11
type input "[DATE]"
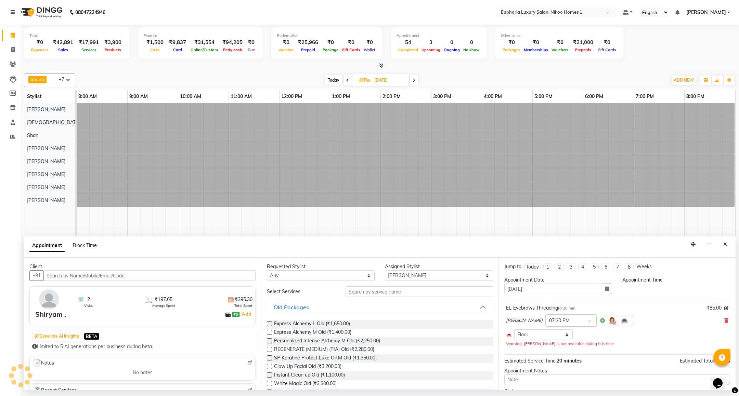
select select "1170"
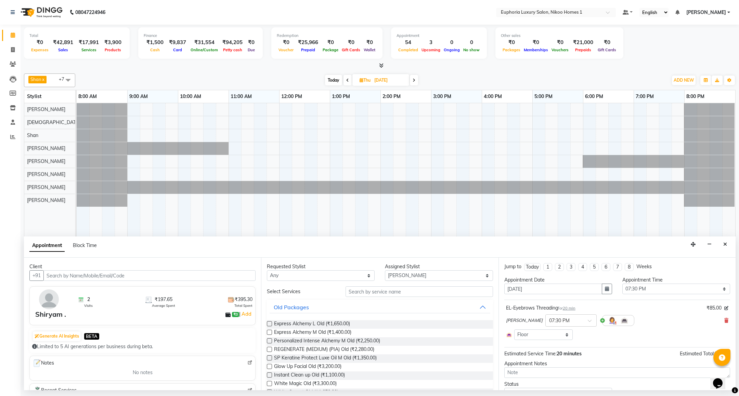
scroll to position [33, 0]
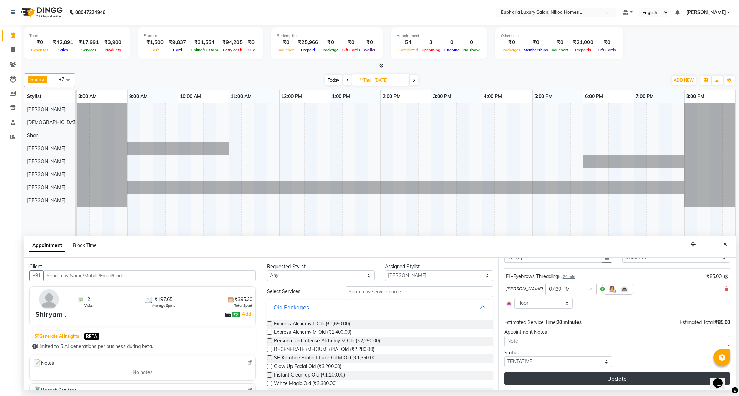
click at [621, 383] on button "Update" at bounding box center [617, 379] width 226 height 12
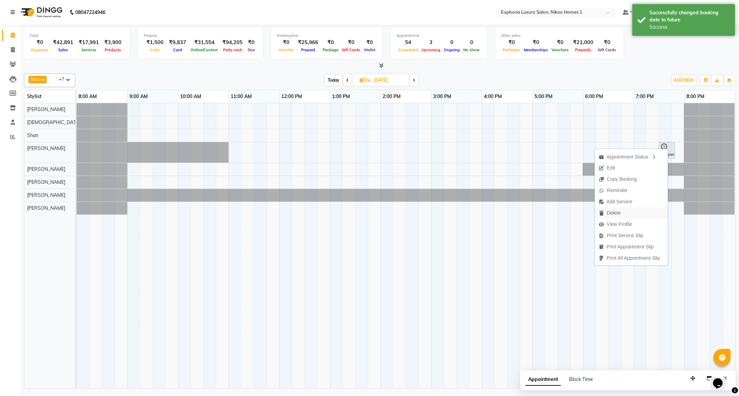
click at [617, 213] on span "Delete" at bounding box center [614, 213] width 14 height 7
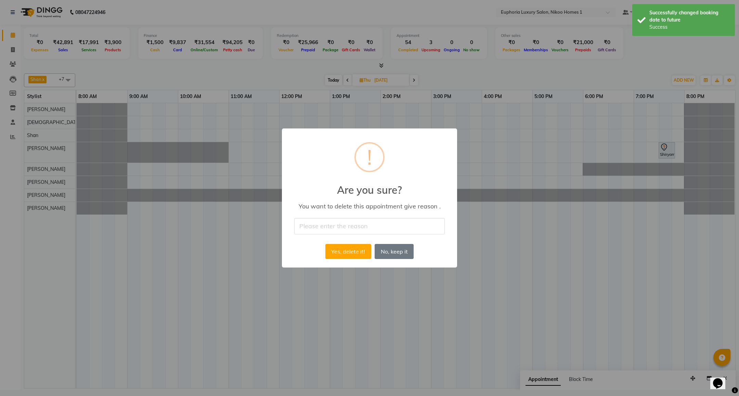
click at [338, 227] on input "text" at bounding box center [369, 226] width 150 height 16
type input "droped"
click at [341, 251] on button "Yes, delete it!" at bounding box center [348, 251] width 46 height 15
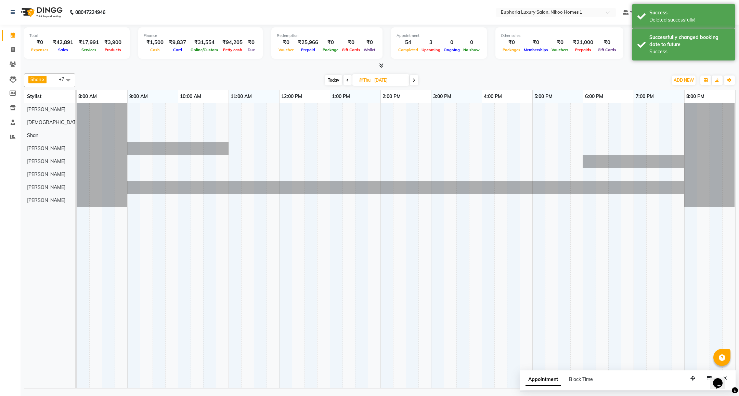
click at [329, 81] on span "Today" at bounding box center [333, 80] width 17 height 11
type input "01-10-2025"
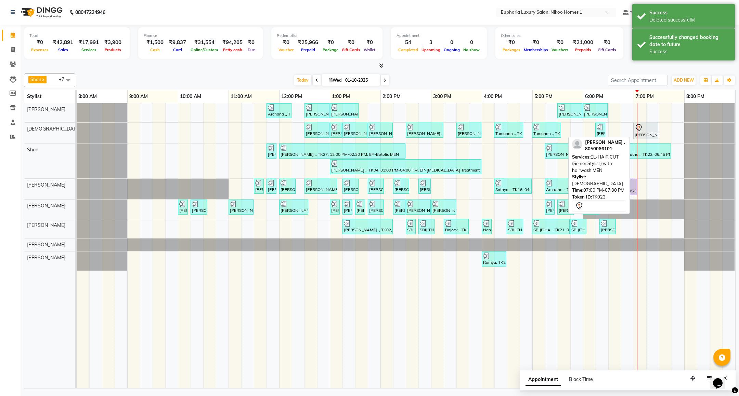
click at [648, 133] on div "[PERSON_NAME] ., TK23, 07:00 PM-07:30 PM, EL-HAIR CUT (Senior Stylist) with hai…" at bounding box center [646, 131] width 24 height 14
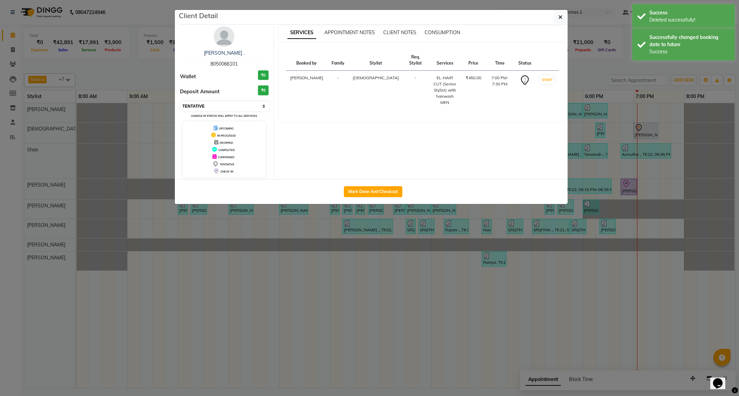
click at [239, 108] on select "Select IN SERVICE CONFIRMED TENTATIVE CHECK IN MARK DONE DROPPED UPCOMING" at bounding box center [225, 107] width 89 height 10
select select "8"
click at [181, 102] on select "Select IN SERVICE CONFIRMED TENTATIVE CHECK IN MARK DONE DROPPED UPCOMING" at bounding box center [225, 107] width 89 height 10
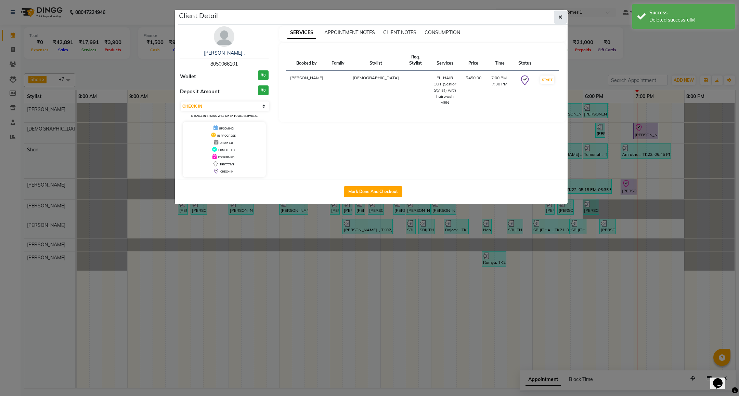
click at [559, 18] on icon "button" at bounding box center [560, 16] width 4 height 5
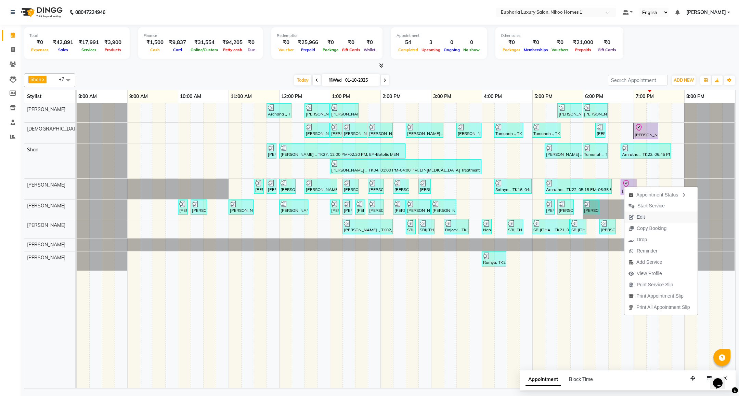
click at [636, 217] on span "Edit" at bounding box center [640, 217] width 8 height 7
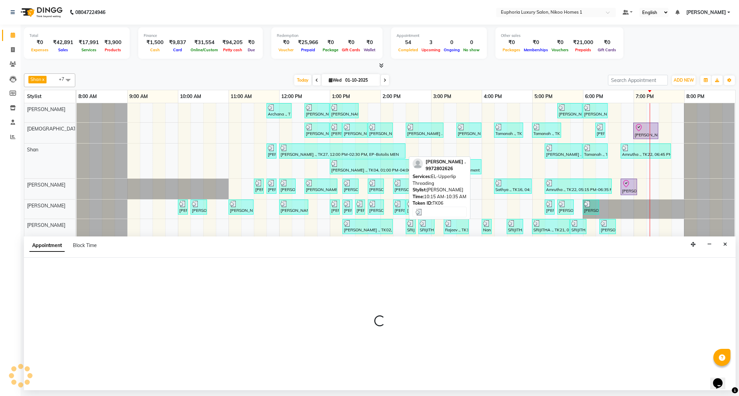
select select "check-in"
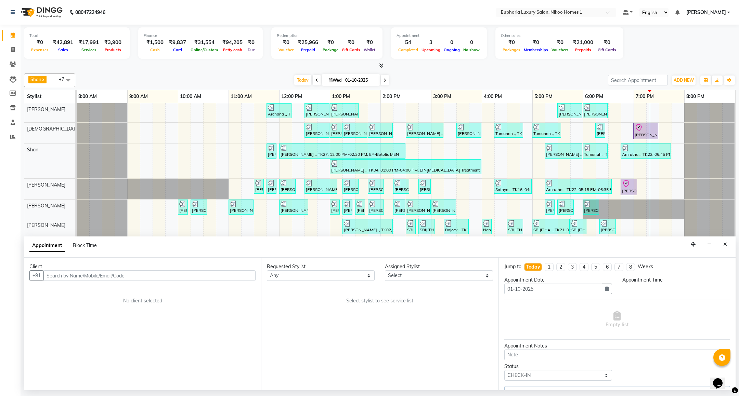
select select "81452"
select select "1125"
select select "4025"
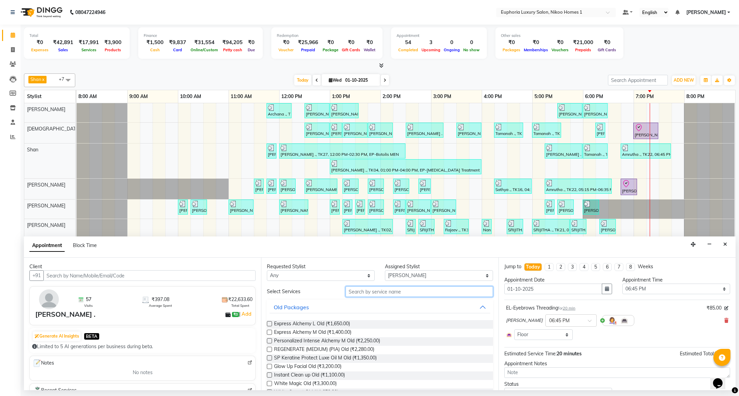
click at [390, 295] on input "text" at bounding box center [418, 292] width 147 height 11
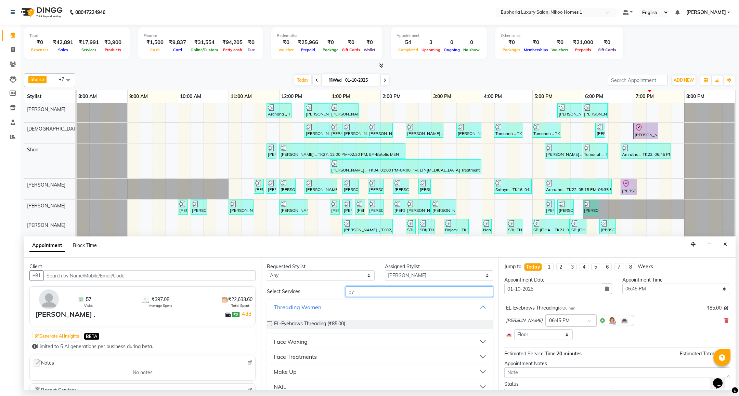
type input "e"
type input "upp"
click at [301, 342] on div "Face Waxing" at bounding box center [291, 342] width 34 height 8
click at [311, 360] on span "EP-Upperlip Intimate (₹125.00)" at bounding box center [307, 359] width 67 height 9
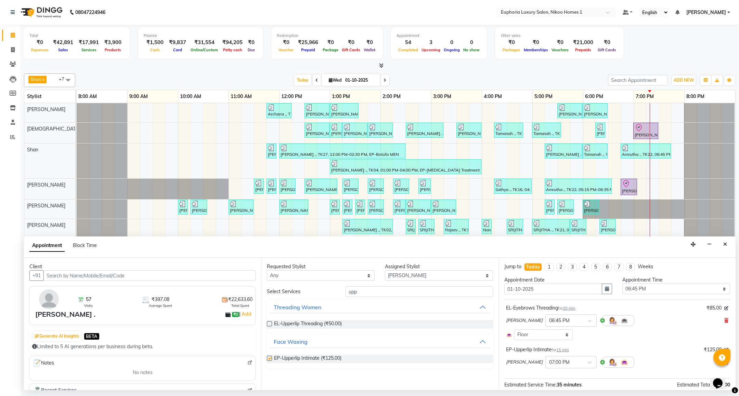
checkbox input "false"
click at [376, 290] on input "upp" at bounding box center [418, 292] width 147 height 11
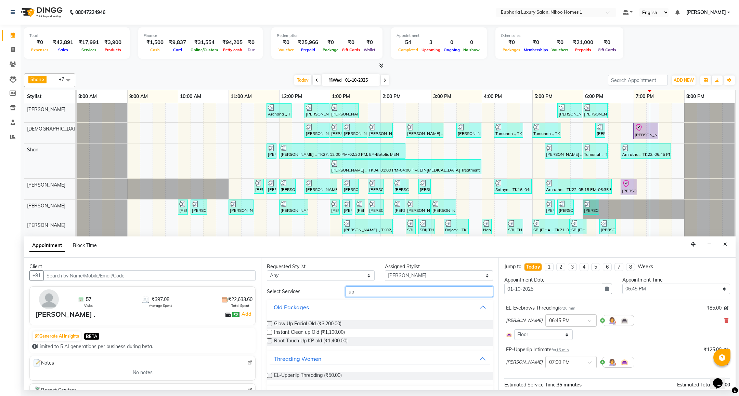
type input "u"
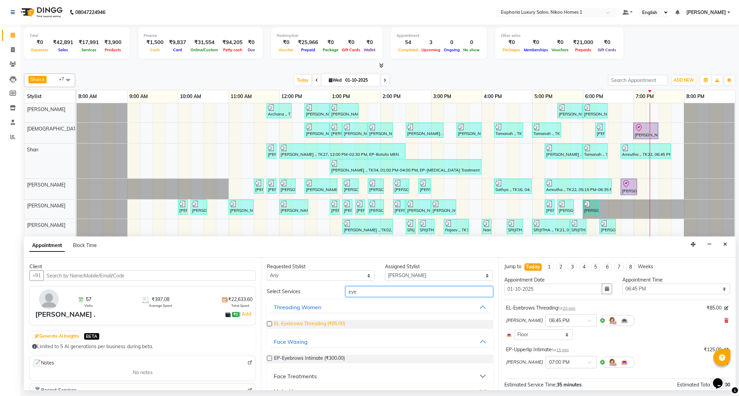
type input "eye"
click at [323, 323] on span "EL-Eyebrows Threading (₹85.00)" at bounding box center [309, 324] width 71 height 9
checkbox input "false"
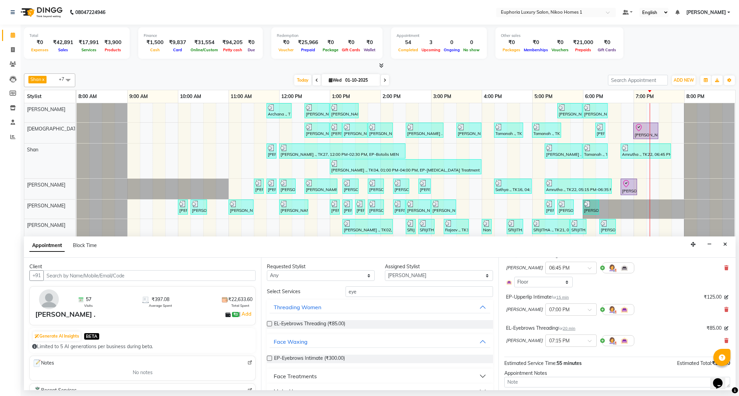
scroll to position [95, 0]
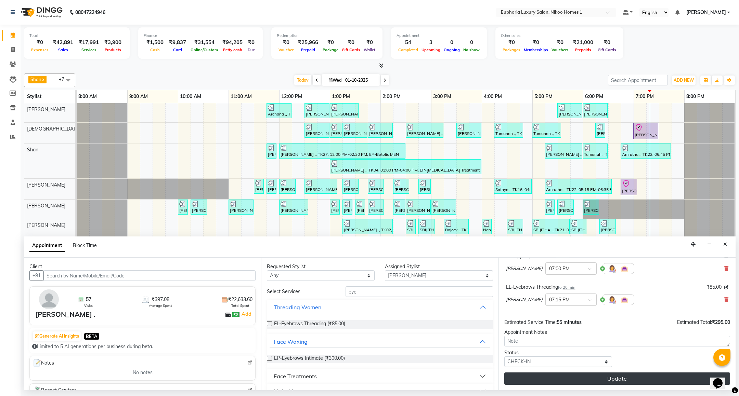
click at [582, 375] on button "Update" at bounding box center [617, 379] width 226 height 12
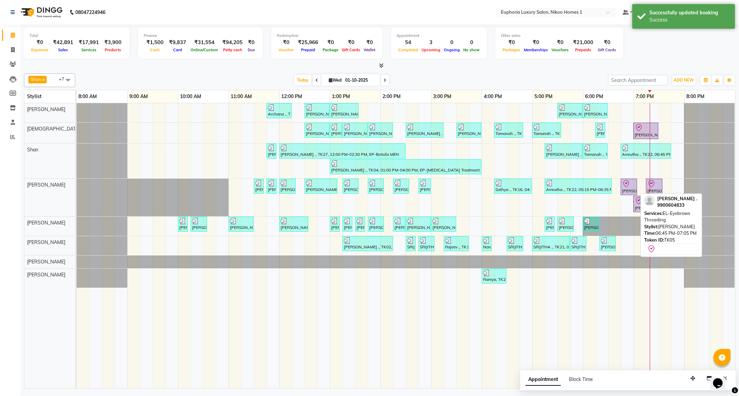
click at [633, 183] on div at bounding box center [629, 184] width 14 height 8
select select "8"
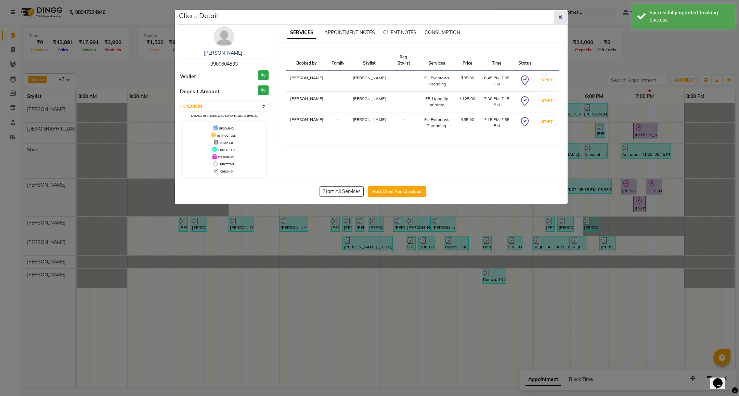
click at [560, 17] on icon "button" at bounding box center [560, 16] width 4 height 5
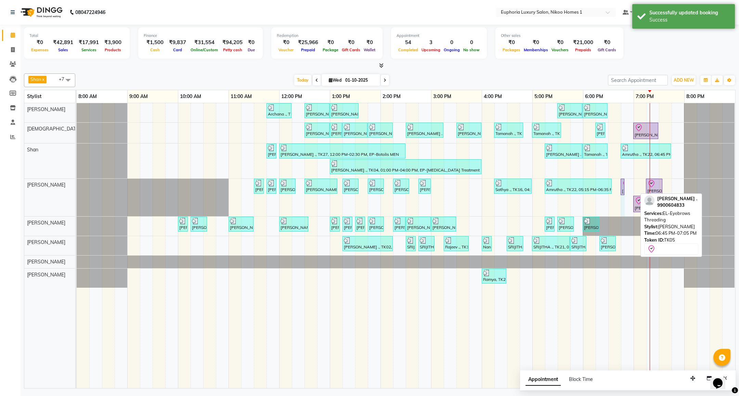
drag, startPoint x: 635, startPoint y: 184, endPoint x: 628, endPoint y: 184, distance: 7.2
click at [628, 184] on div "Archana ., TK09, 11:45 AM-12:15 PM, EL-Kid Cut (Below 8 Yrs) BOY [PERSON_NAME],…" at bounding box center [406, 245] width 658 height 285
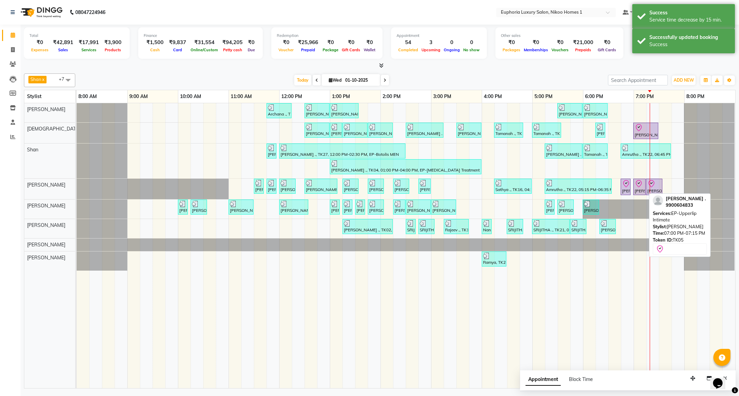
click at [634, 188] on icon at bounding box center [638, 184] width 8 height 8
select select "8"
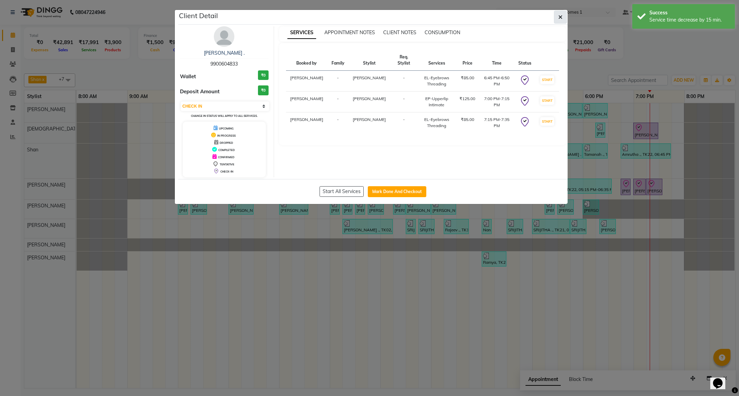
click at [558, 18] on icon "button" at bounding box center [560, 16] width 4 height 5
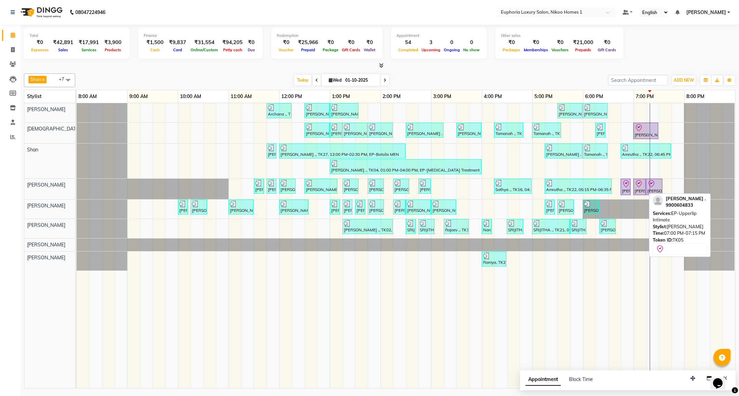
click at [640, 190] on div "[PERSON_NAME] ., TK05, 07:00 PM-07:15 PM, EP-Upperlip Intimate" at bounding box center [639, 187] width 11 height 14
select select "8"
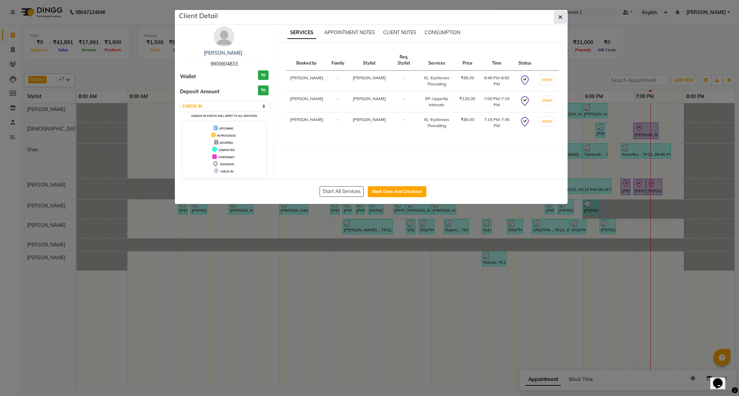
click at [562, 21] on button "button" at bounding box center [560, 17] width 13 height 13
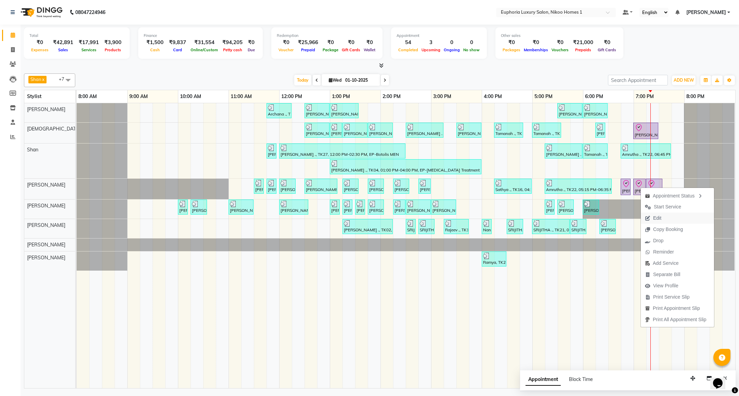
click at [652, 218] on span "Edit" at bounding box center [652, 218] width 25 height 11
select select "1125"
select select "check-in"
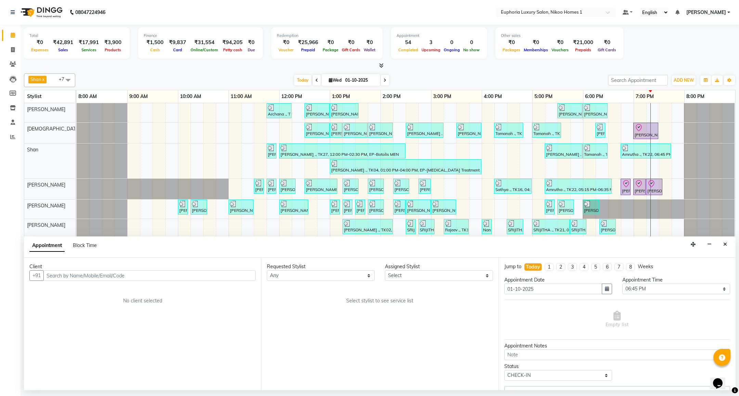
select select "81452"
select select "4025"
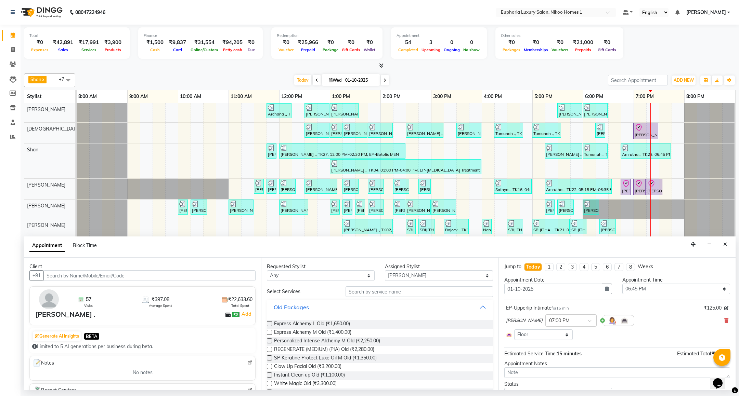
select select "4025"
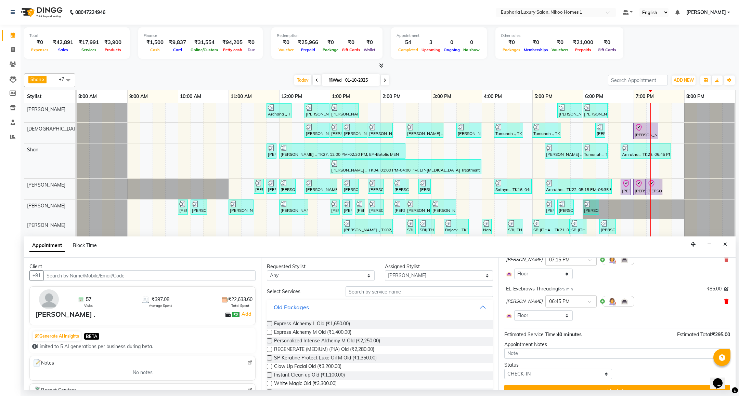
click at [724, 301] on icon at bounding box center [726, 301] width 4 height 5
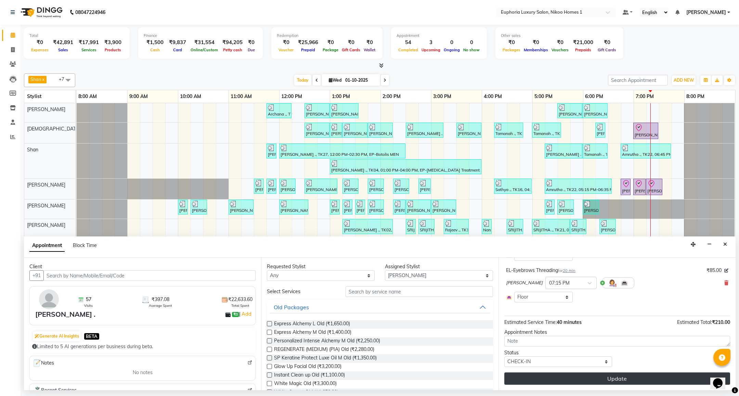
click at [600, 377] on button "Update" at bounding box center [617, 379] width 226 height 12
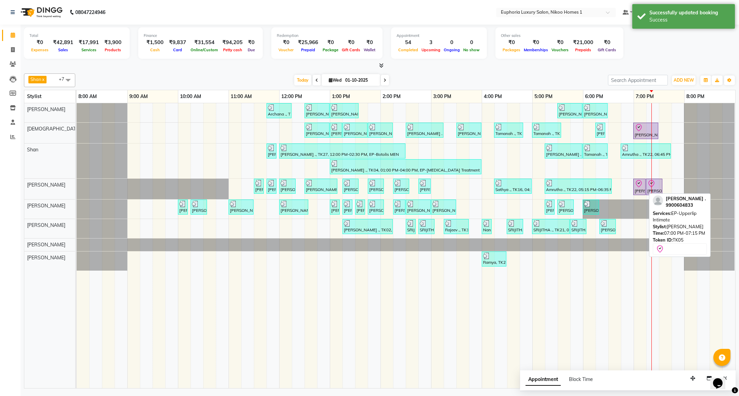
click at [640, 191] on div "[PERSON_NAME] ., TK05, 07:00 PM-07:15 PM, EP-Upperlip Intimate" at bounding box center [639, 187] width 11 height 14
select select "8"
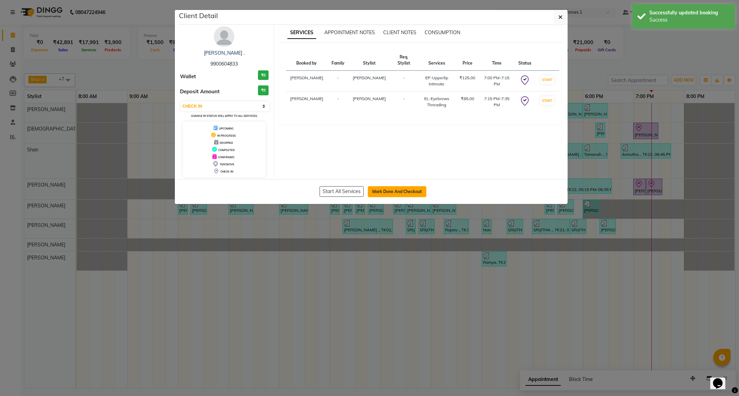
click at [381, 191] on button "Mark Done And Checkout" at bounding box center [397, 191] width 58 height 11
select select "service"
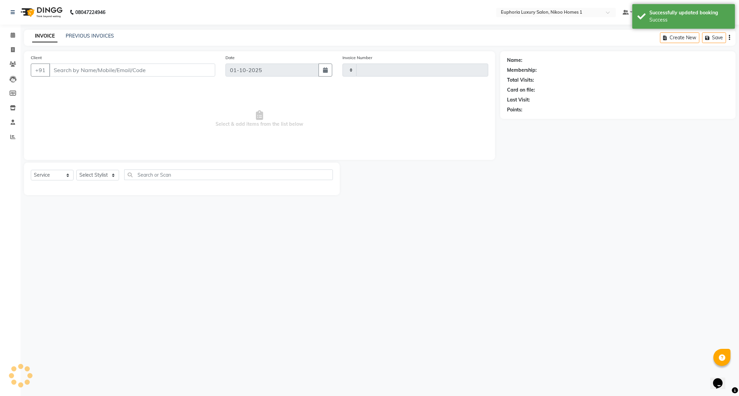
type input "4441"
select select "7987"
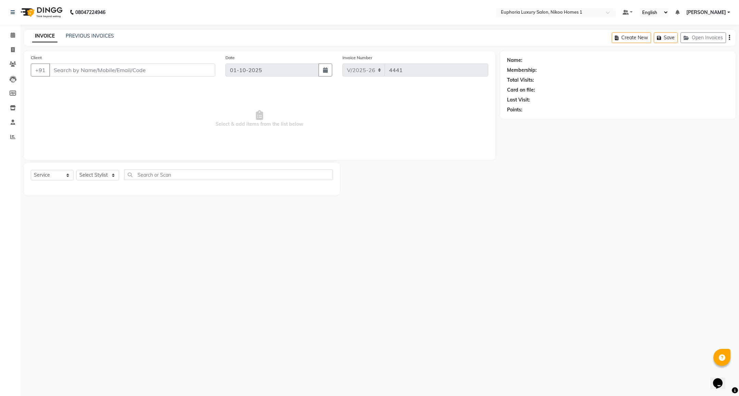
type input "99******33"
select select "81452"
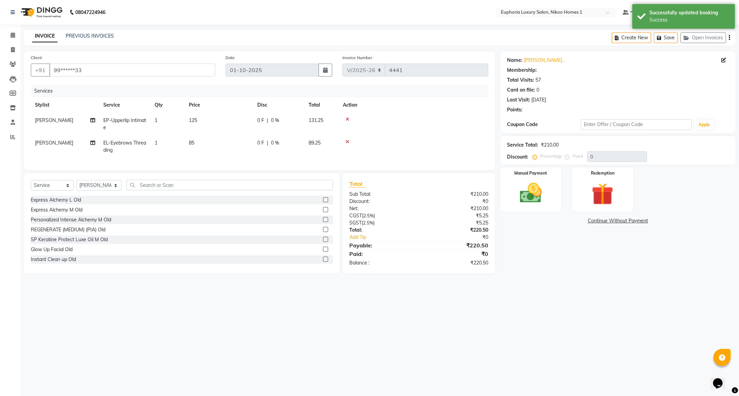
select select "1: Object"
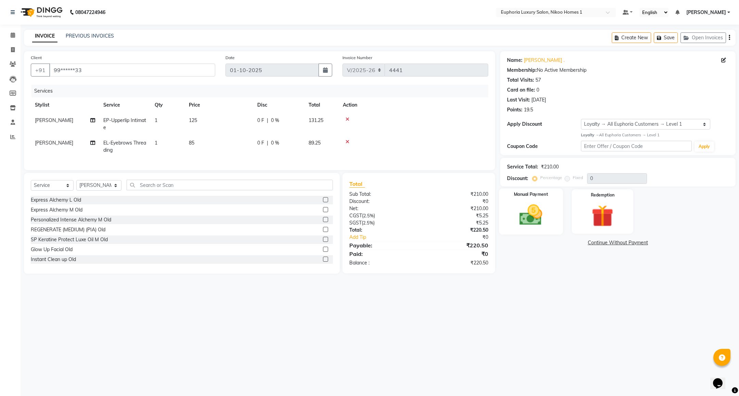
click at [533, 207] on img at bounding box center [530, 215] width 37 height 26
click at [552, 243] on span "UPI" at bounding box center [554, 243] width 11 height 8
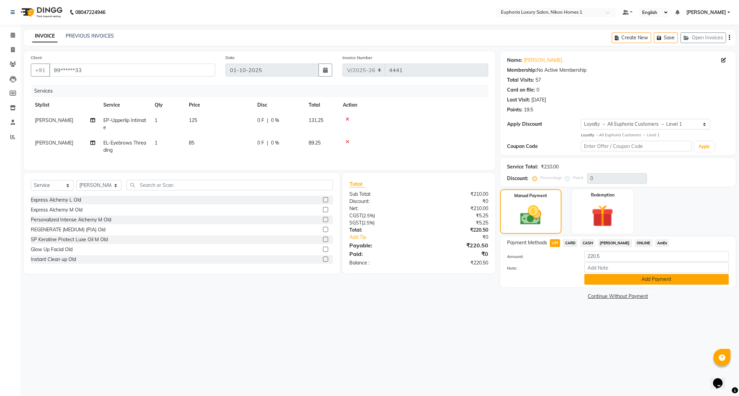
click at [629, 278] on button "Add Payment" at bounding box center [656, 279] width 144 height 11
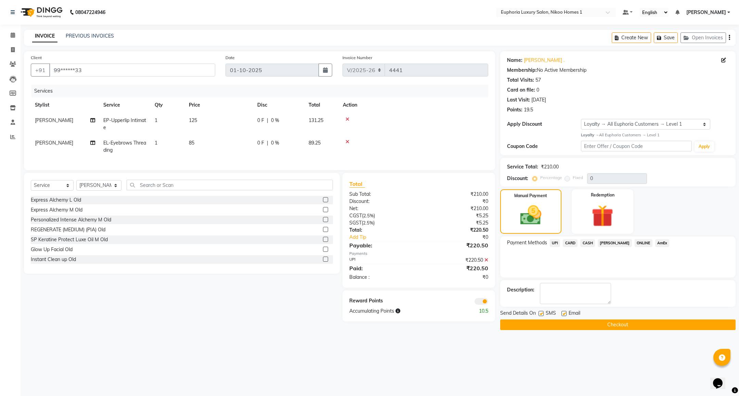
click at [621, 325] on button "Checkout" at bounding box center [617, 325] width 235 height 11
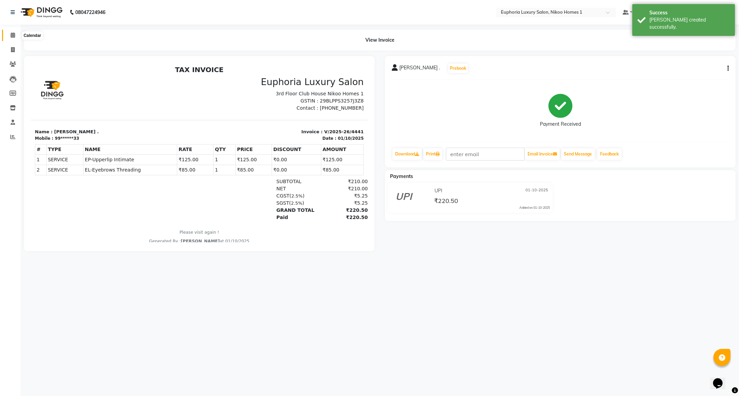
click at [8, 38] on span at bounding box center [13, 35] width 12 height 8
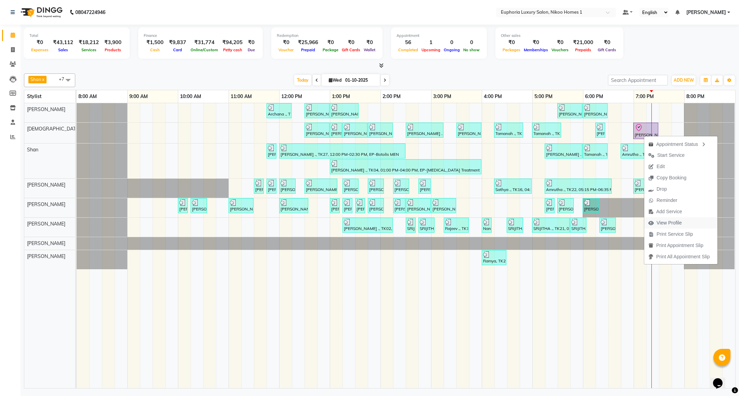
click at [669, 222] on span "View Profile" at bounding box center [668, 223] width 25 height 7
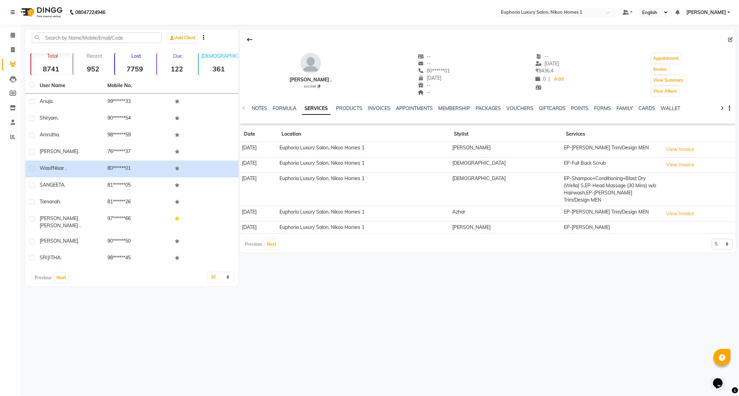
click at [522, 104] on div "NOTES FORMULA SERVICES PRODUCTS INVOICES APPOINTMENTS MEMBERSHIP PACKAGES VOUCH…" at bounding box center [487, 109] width 495 height 24
click at [520, 108] on link "VOUCHERS" at bounding box center [519, 108] width 27 height 6
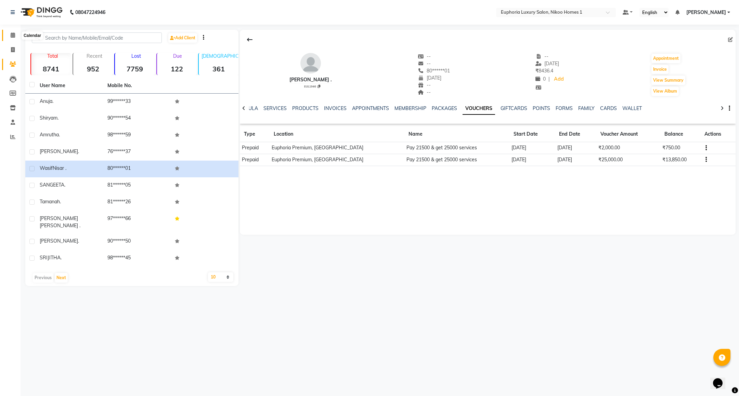
click at [12, 36] on icon at bounding box center [13, 34] width 4 height 5
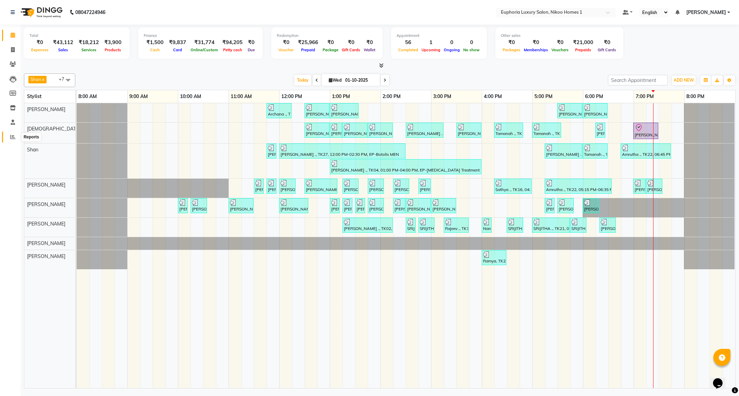
click at [13, 138] on icon at bounding box center [12, 136] width 5 height 5
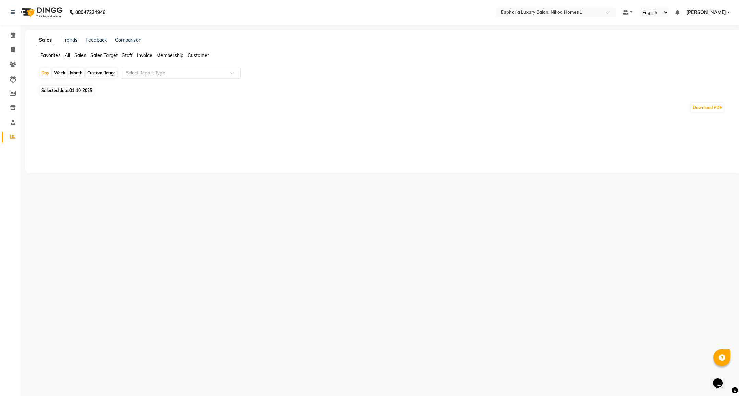
click at [147, 74] on input "text" at bounding box center [173, 73] width 98 height 7
click at [144, 91] on div "Daily Sales" at bounding box center [180, 86] width 119 height 14
select select "full_report"
select select "csv"
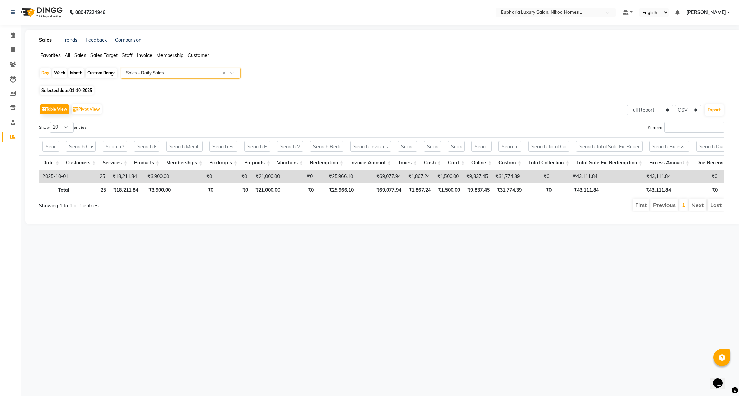
click at [197, 54] on span "Customer" at bounding box center [198, 55] width 22 height 6
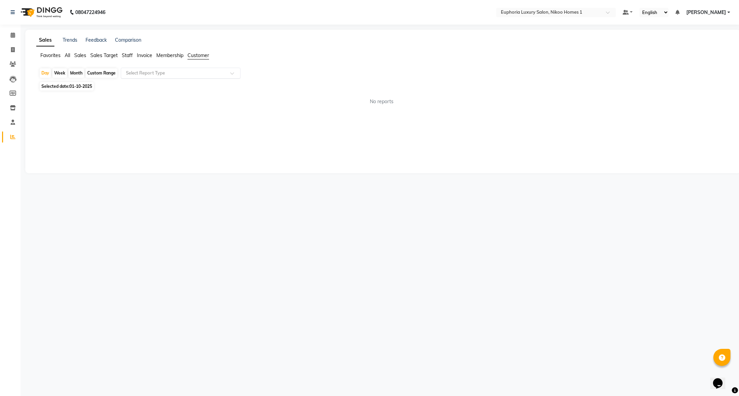
click at [198, 72] on input "text" at bounding box center [173, 73] width 98 height 7
click at [188, 84] on div "New Customers" at bounding box center [180, 86] width 119 height 14
click at [13, 33] on icon at bounding box center [13, 34] width 4 height 5
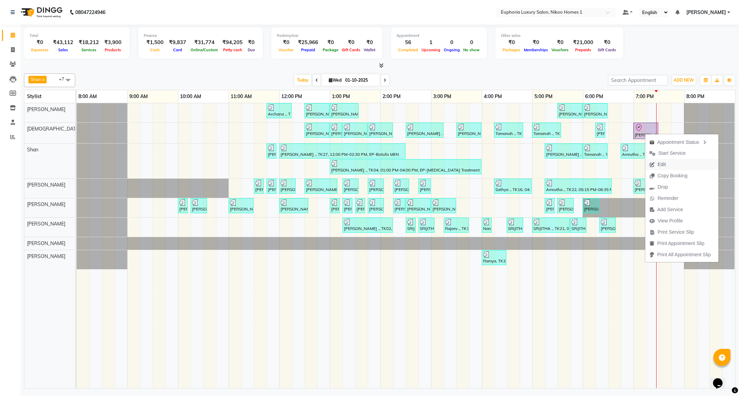
click at [655, 162] on span "Edit" at bounding box center [657, 164] width 25 height 11
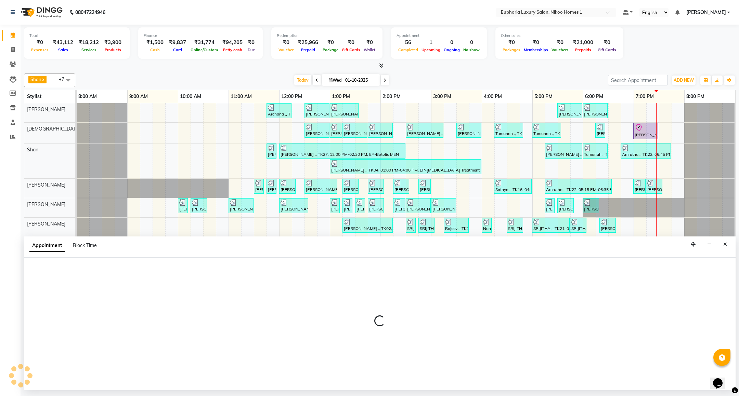
select select "tentative"
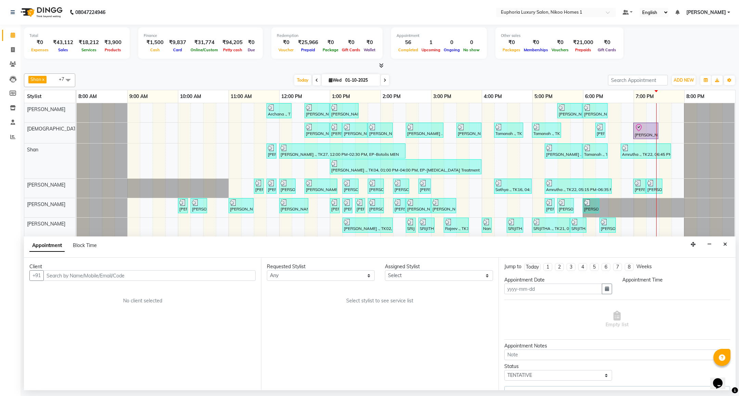
type input "01-10-2025"
select select "85373"
select select "check-in"
select select "1140"
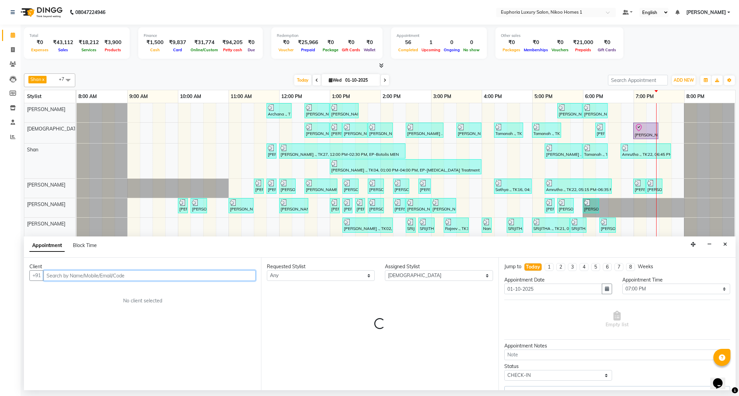
select select "4025"
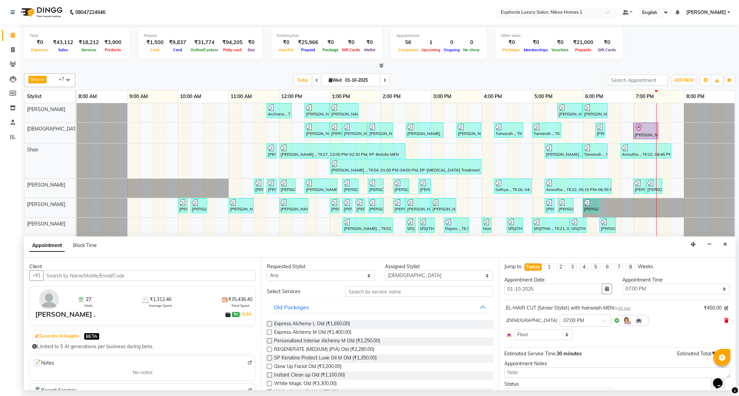
click at [724, 321] on icon at bounding box center [726, 320] width 4 height 5
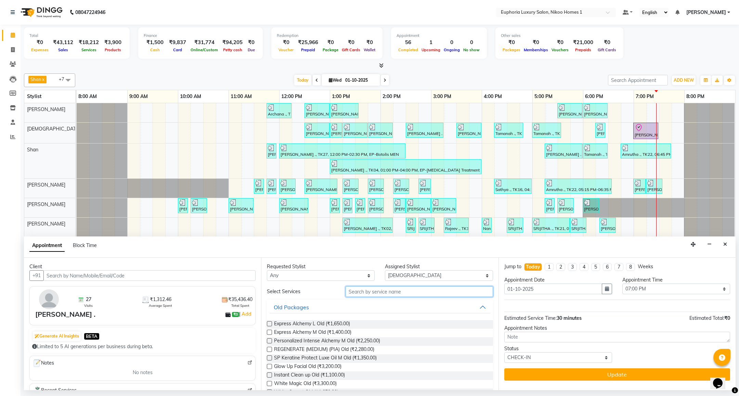
click at [380, 288] on input "text" at bounding box center [418, 292] width 147 height 11
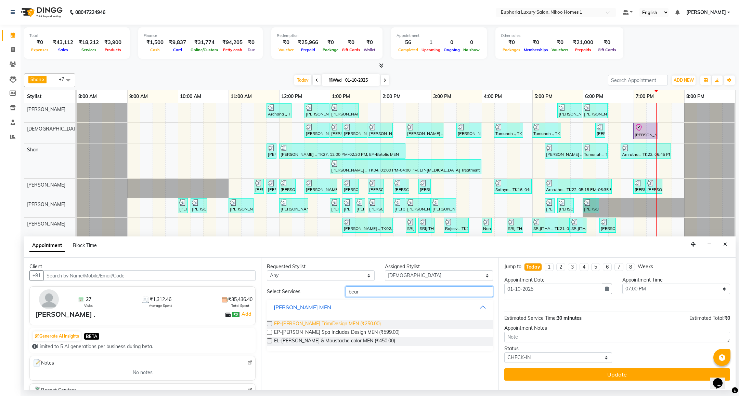
type input "bear"
click at [338, 322] on span "EP-[PERSON_NAME] Trim/Design MEN (₹250.00)" at bounding box center [327, 324] width 107 height 9
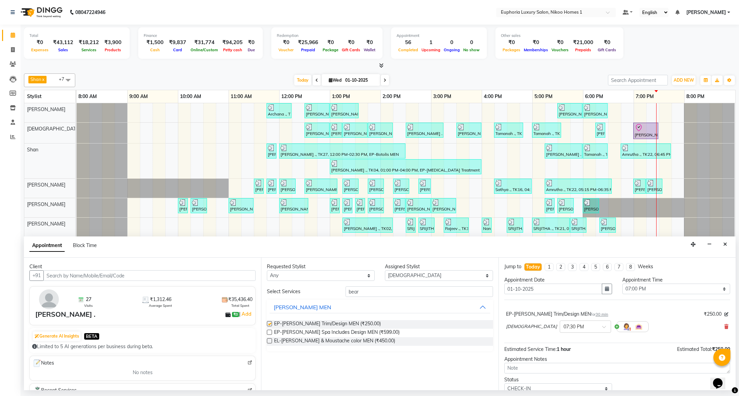
checkbox input "false"
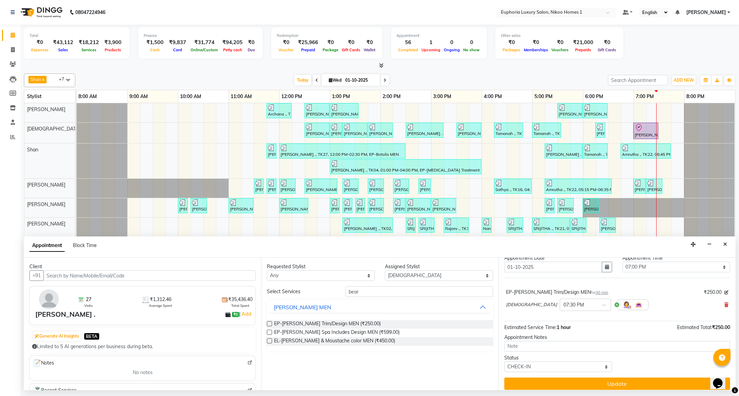
scroll to position [28, 0]
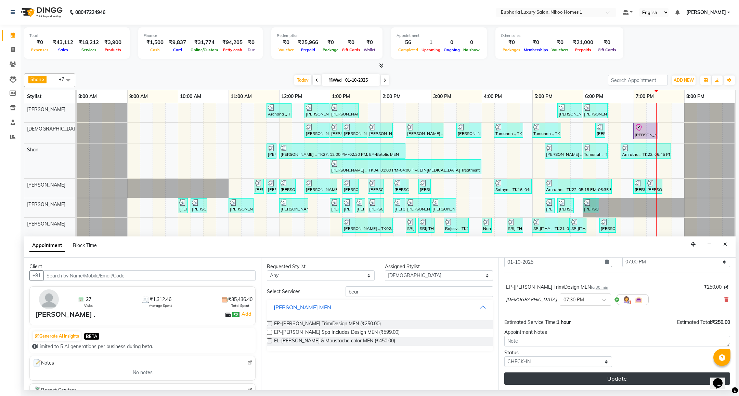
click at [585, 379] on button "Update" at bounding box center [617, 379] width 226 height 12
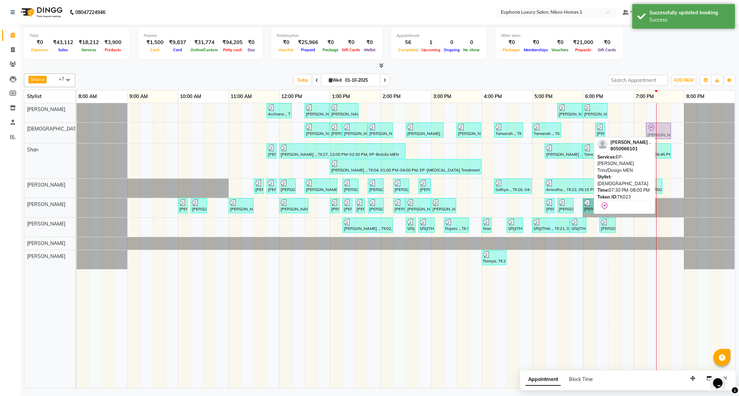
drag, startPoint x: 666, startPoint y: 135, endPoint x: 652, endPoint y: 136, distance: 13.4
click at [77, 136] on div "[PERSON_NAME] ., TK01, 12:30 PM-01:00 PM, EL-HAIR CUT (Senior Stylist) with hai…" at bounding box center [77, 133] width 0 height 21
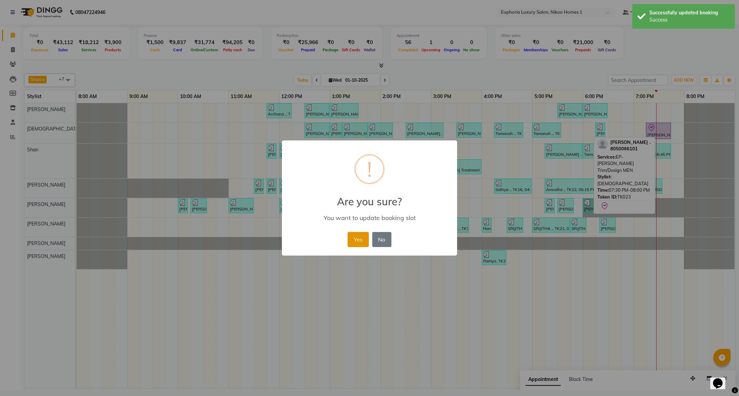
click at [353, 242] on button "Yes" at bounding box center [357, 239] width 21 height 15
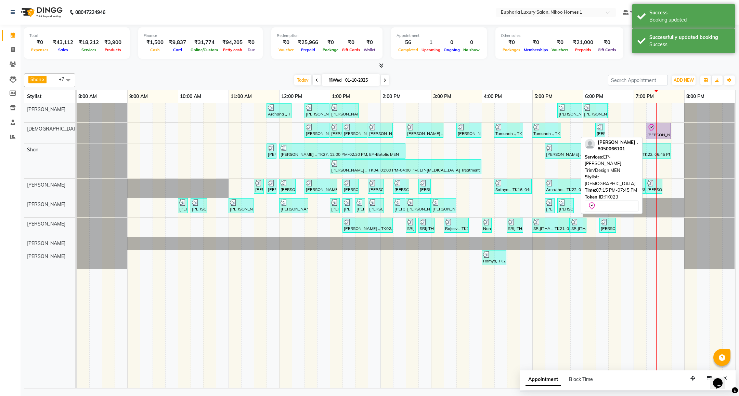
click at [648, 134] on div "[PERSON_NAME] ., TK23, 07:15 PM-07:45 PM, EP-[PERSON_NAME] Trim/Design MEN" at bounding box center [658, 131] width 24 height 14
click at [659, 128] on div at bounding box center [658, 128] width 22 height 8
select select "8"
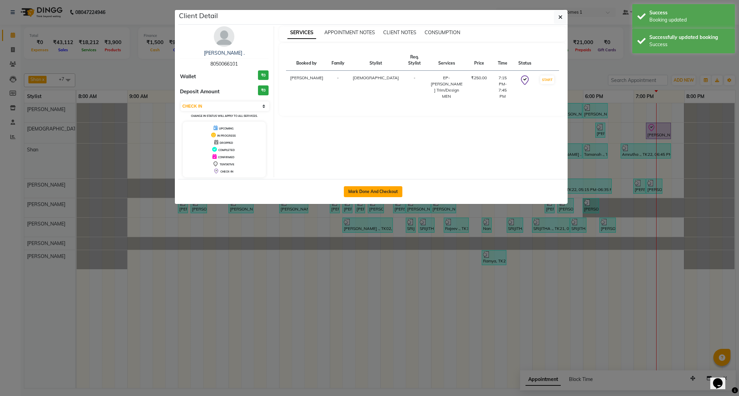
click at [387, 194] on button "Mark Done And Checkout" at bounding box center [373, 191] width 58 height 11
select select "service"
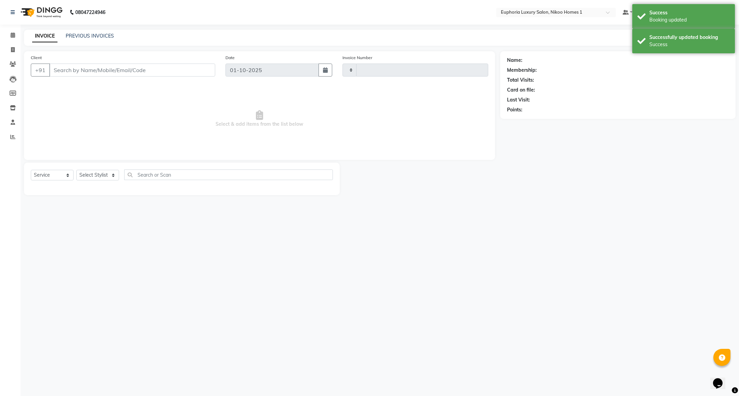
type input "4442"
select select "7987"
type input "80******01"
select select "85373"
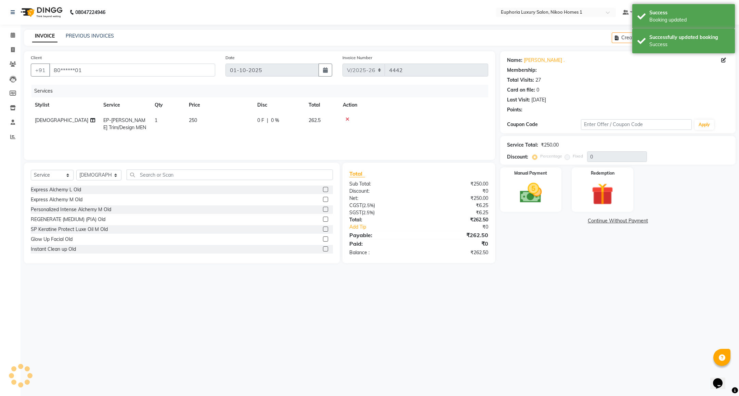
select select "1: Object"
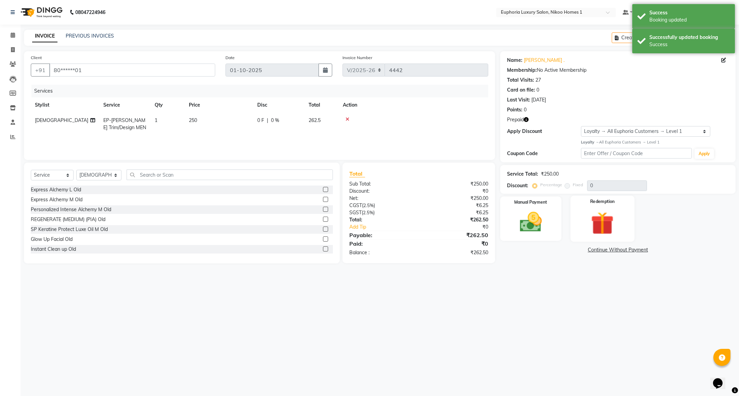
click at [597, 222] on img at bounding box center [602, 223] width 37 height 28
click at [607, 247] on span "Prepaid 2" at bounding box center [602, 251] width 22 height 8
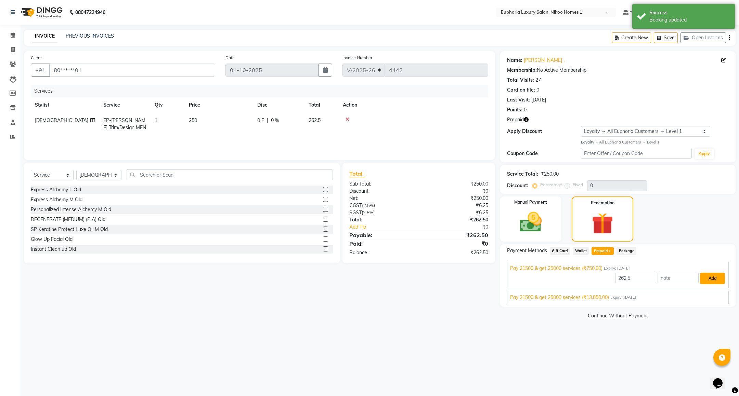
click at [713, 279] on button "Add" at bounding box center [712, 279] width 25 height 12
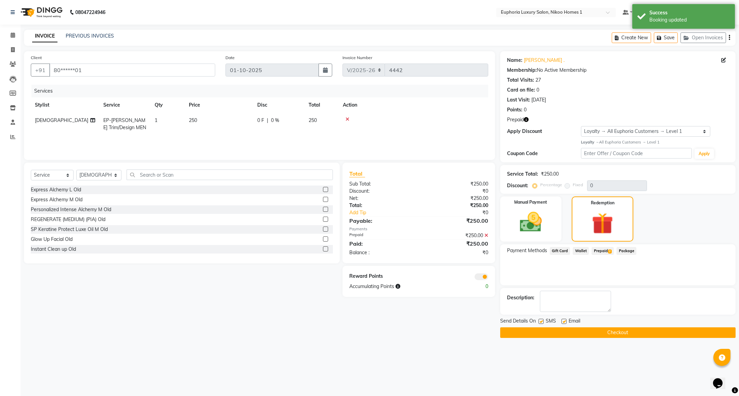
click at [605, 331] on button "Checkout" at bounding box center [617, 333] width 235 height 11
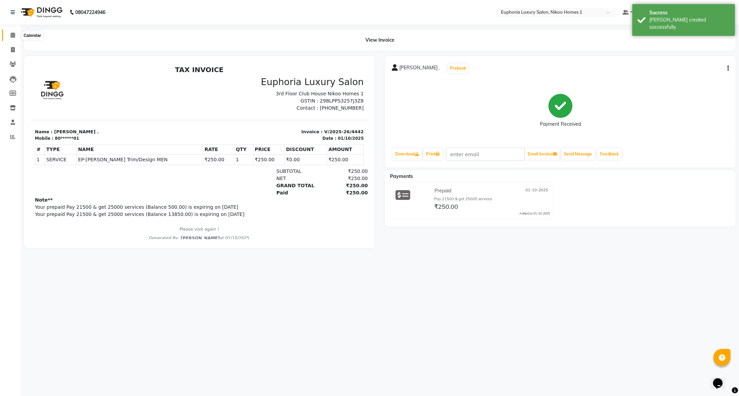
click at [10, 38] on span at bounding box center [13, 35] width 12 height 8
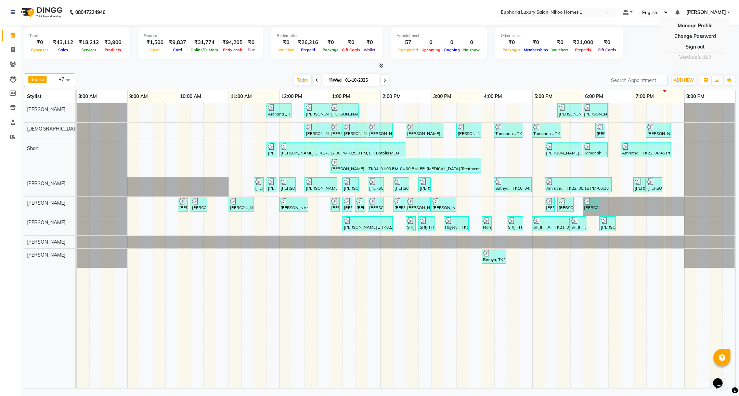
click at [696, 47] on link "Sign out" at bounding box center [694, 47] width 63 height 11
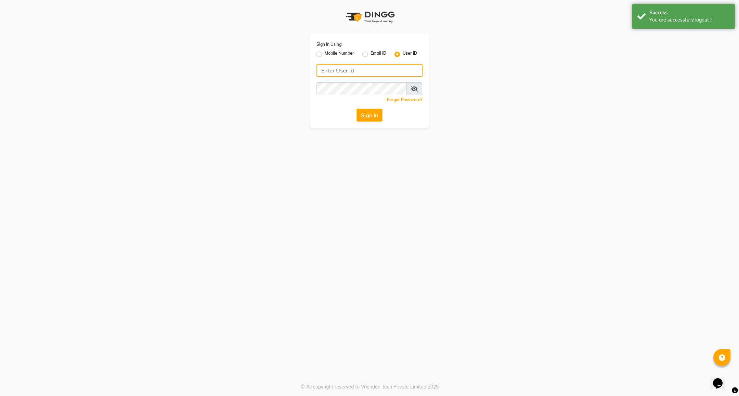
type input "8884568139"
click at [341, 54] on label "Mobile Number" at bounding box center [338, 54] width 29 height 8
click at [329, 54] on input "Mobile Number" at bounding box center [326, 52] width 4 height 4
radio input "true"
radio input "false"
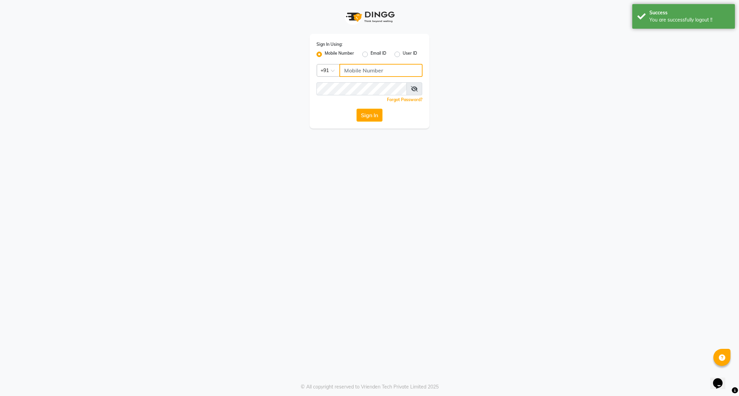
drag, startPoint x: 351, startPoint y: 65, endPoint x: 357, endPoint y: 71, distance: 8.7
click at [351, 65] on input "Username" at bounding box center [380, 70] width 83 height 13
type input "7760179992"
click at [368, 118] on button "Sign In" at bounding box center [369, 115] width 26 height 13
